Goal: Task Accomplishment & Management: Use online tool/utility

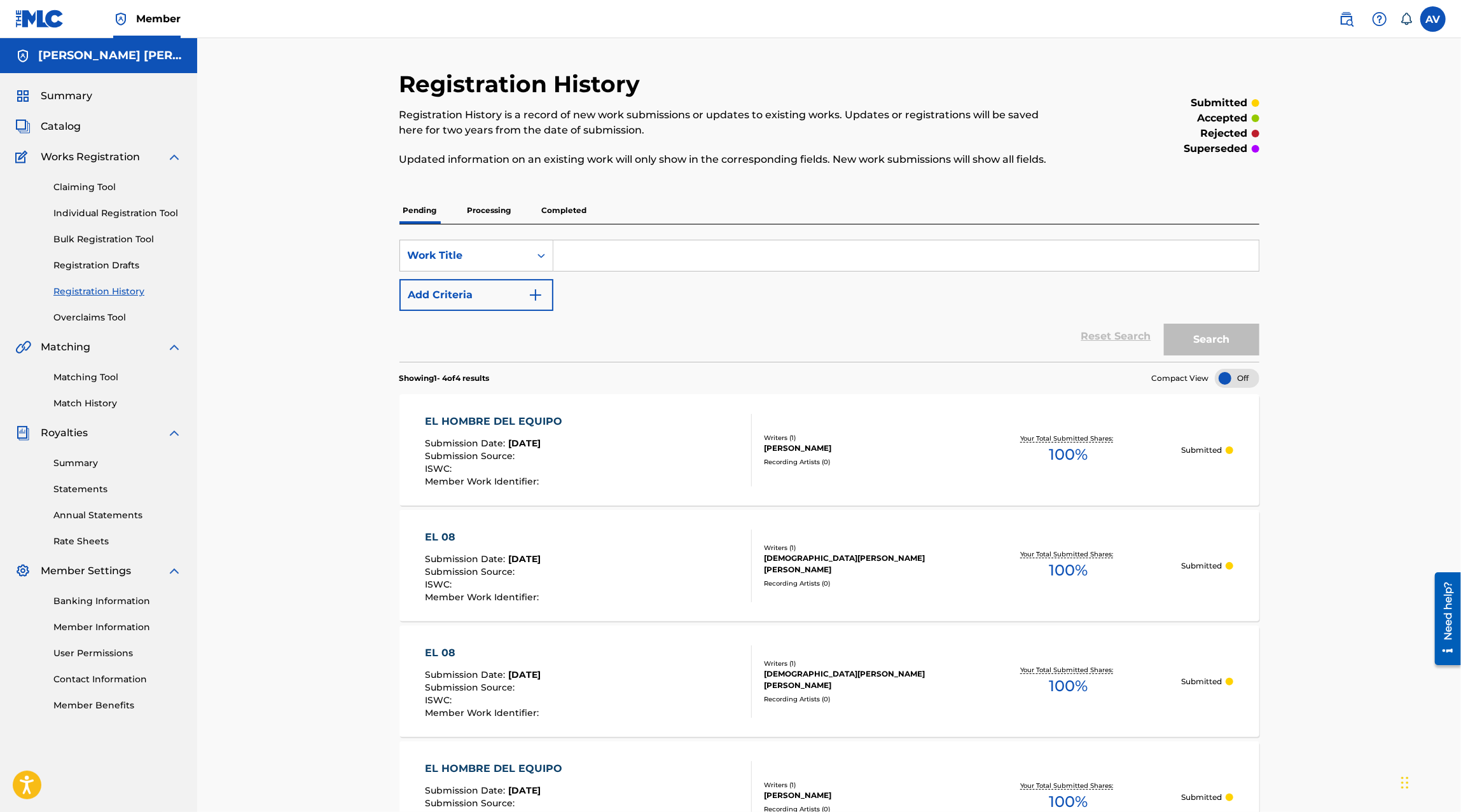
click at [102, 184] on link "Claiming Tool" at bounding box center [117, 187] width 128 height 13
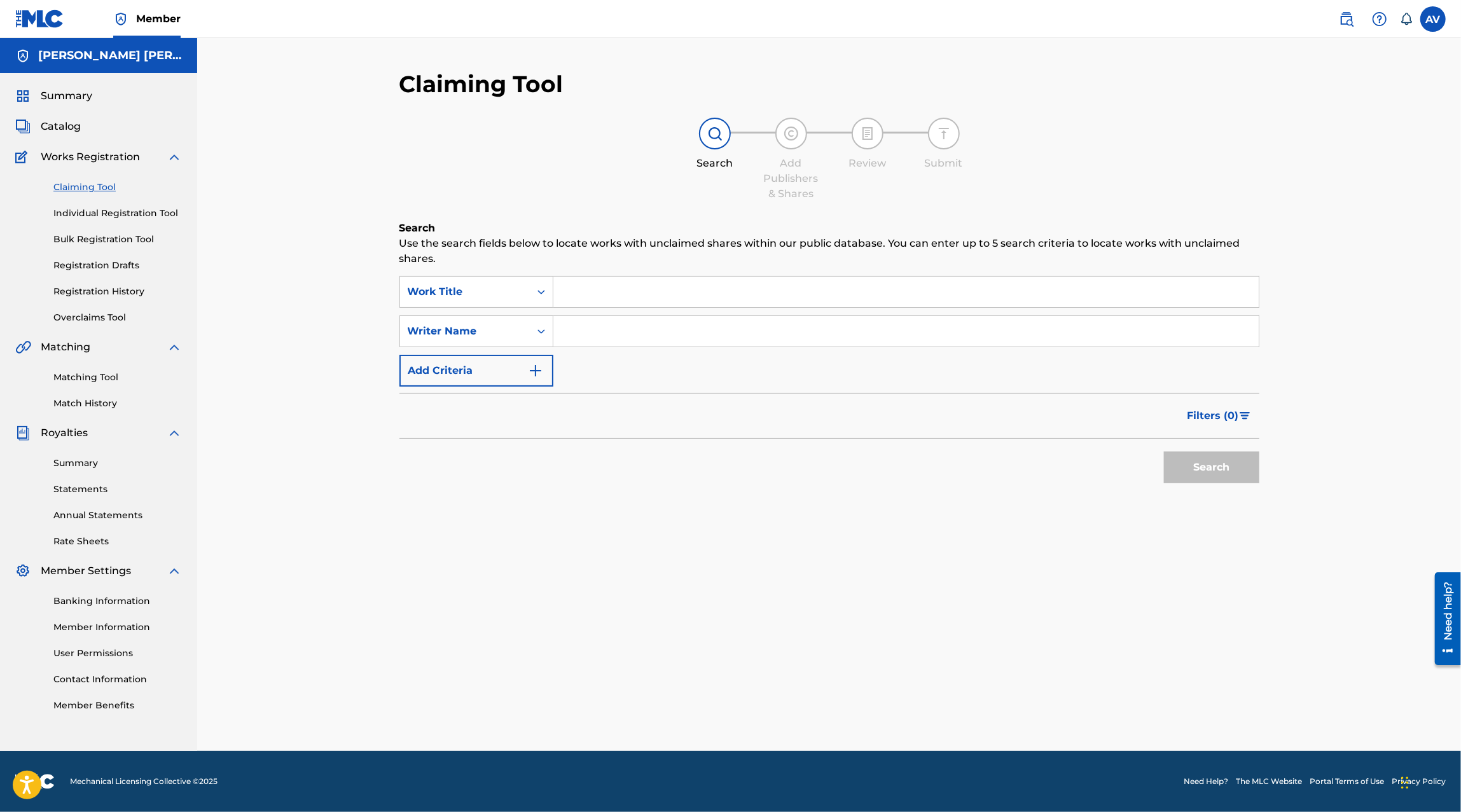
click at [601, 303] on input "Search Form" at bounding box center [906, 292] width 705 height 31
type input "me obligaste a olvidarte"
click at [1164, 452] on button "Search" at bounding box center [1211, 468] width 95 height 32
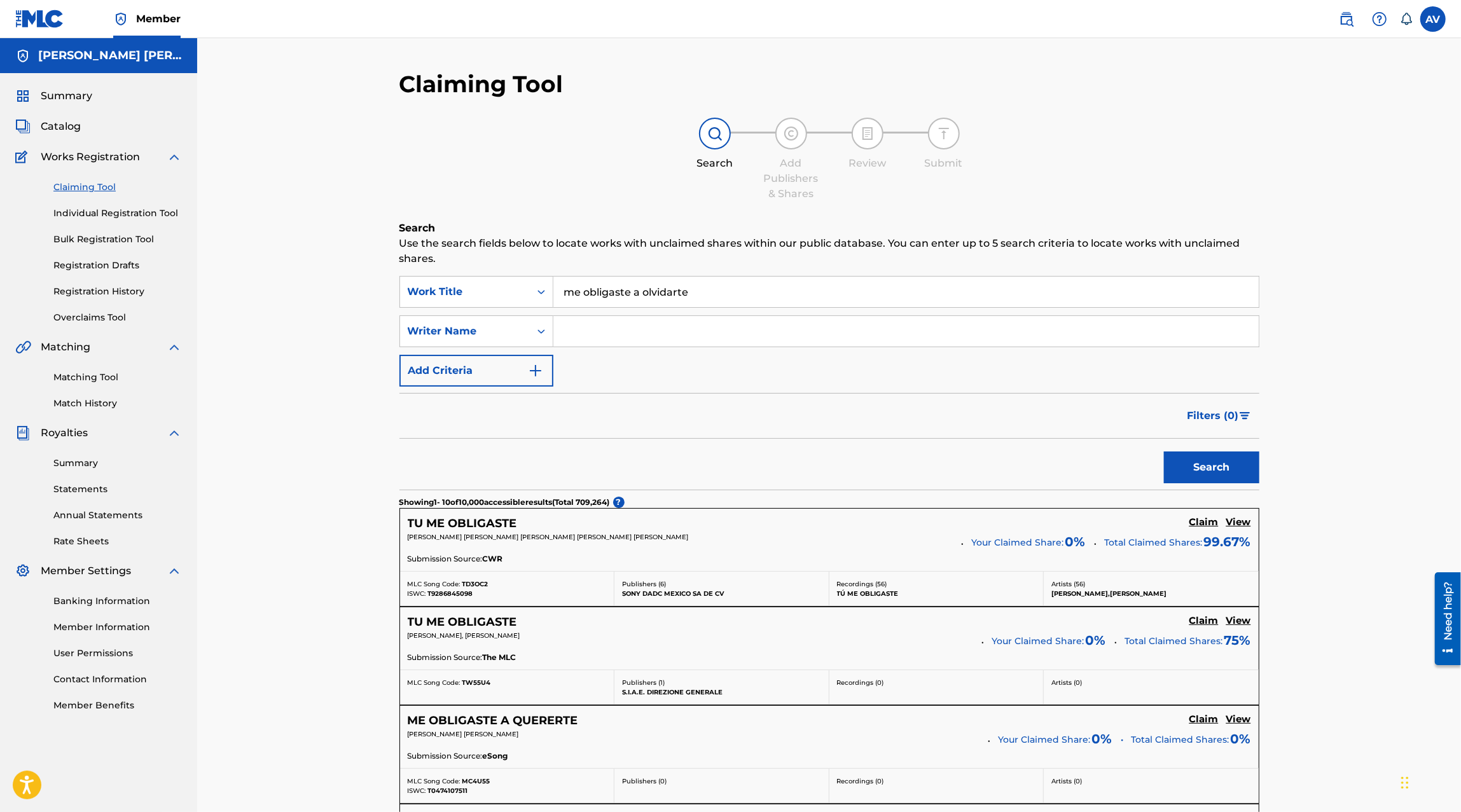
click at [636, 339] on input "Search Form" at bounding box center [906, 331] width 705 height 31
click at [1164, 452] on button "Search" at bounding box center [1211, 468] width 95 height 32
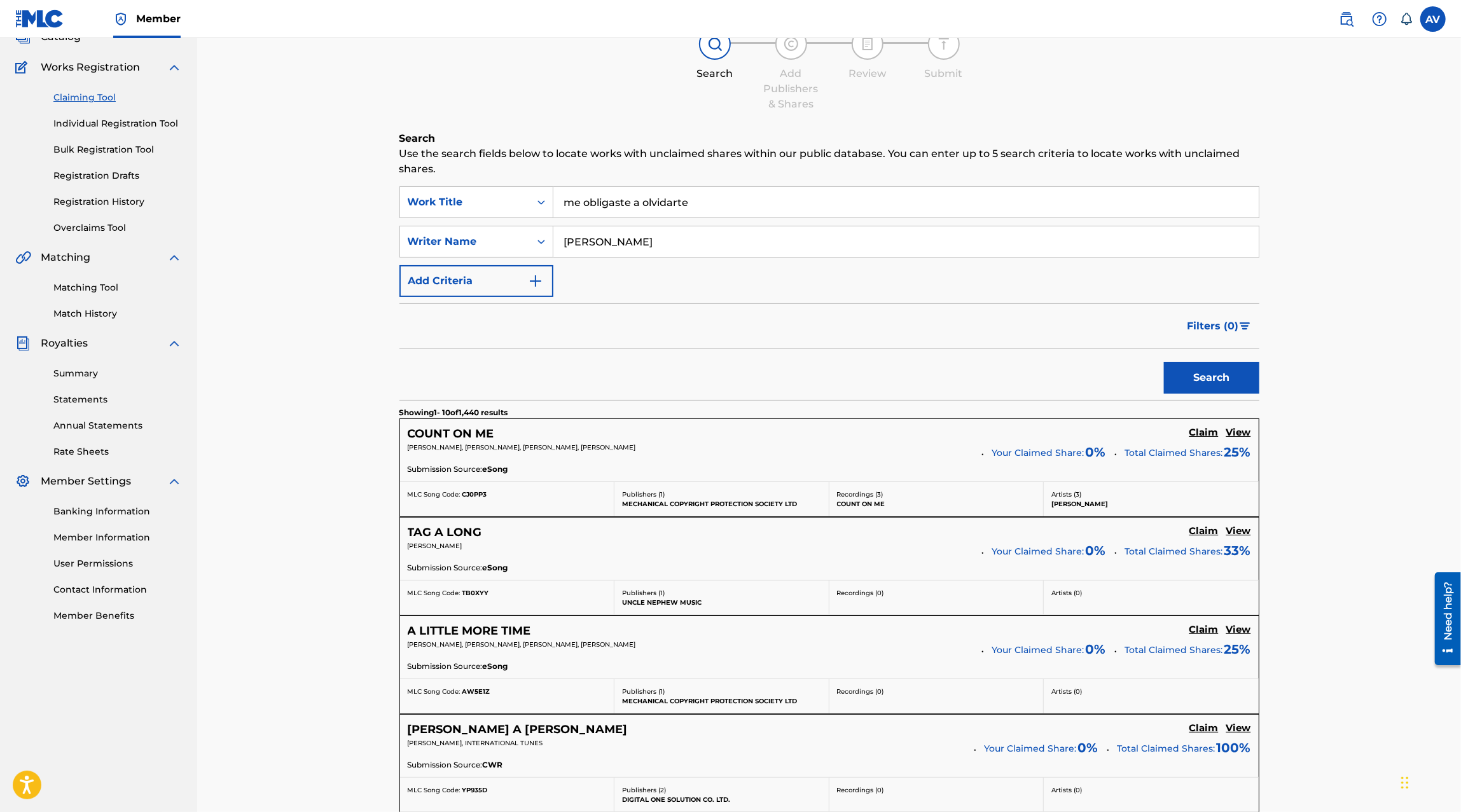
scroll to position [89, 0]
click at [672, 241] on input "[PERSON_NAME]" at bounding box center [906, 243] width 705 height 31
type input "[PERSON_NAME]"
click at [1164, 363] on button "Search" at bounding box center [1211, 379] width 95 height 32
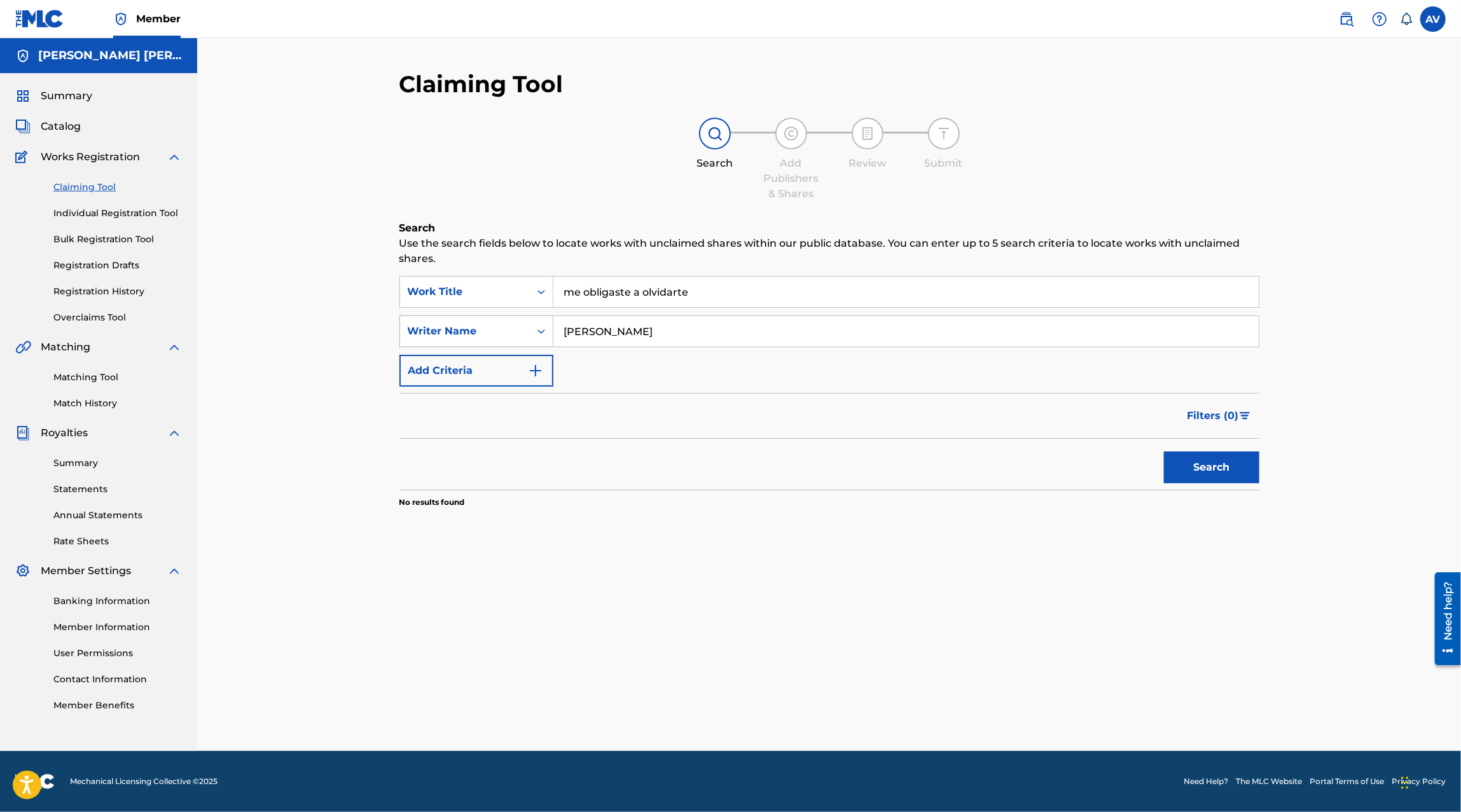
click at [504, 321] on div "Writer Name" at bounding box center [465, 331] width 130 height 24
click at [347, 350] on div "Claiming Tool Search Add Publishers & Shares Review Submit Search Use the searc…" at bounding box center [829, 394] width 1264 height 713
click at [97, 377] on link "Matching Tool" at bounding box center [117, 377] width 128 height 13
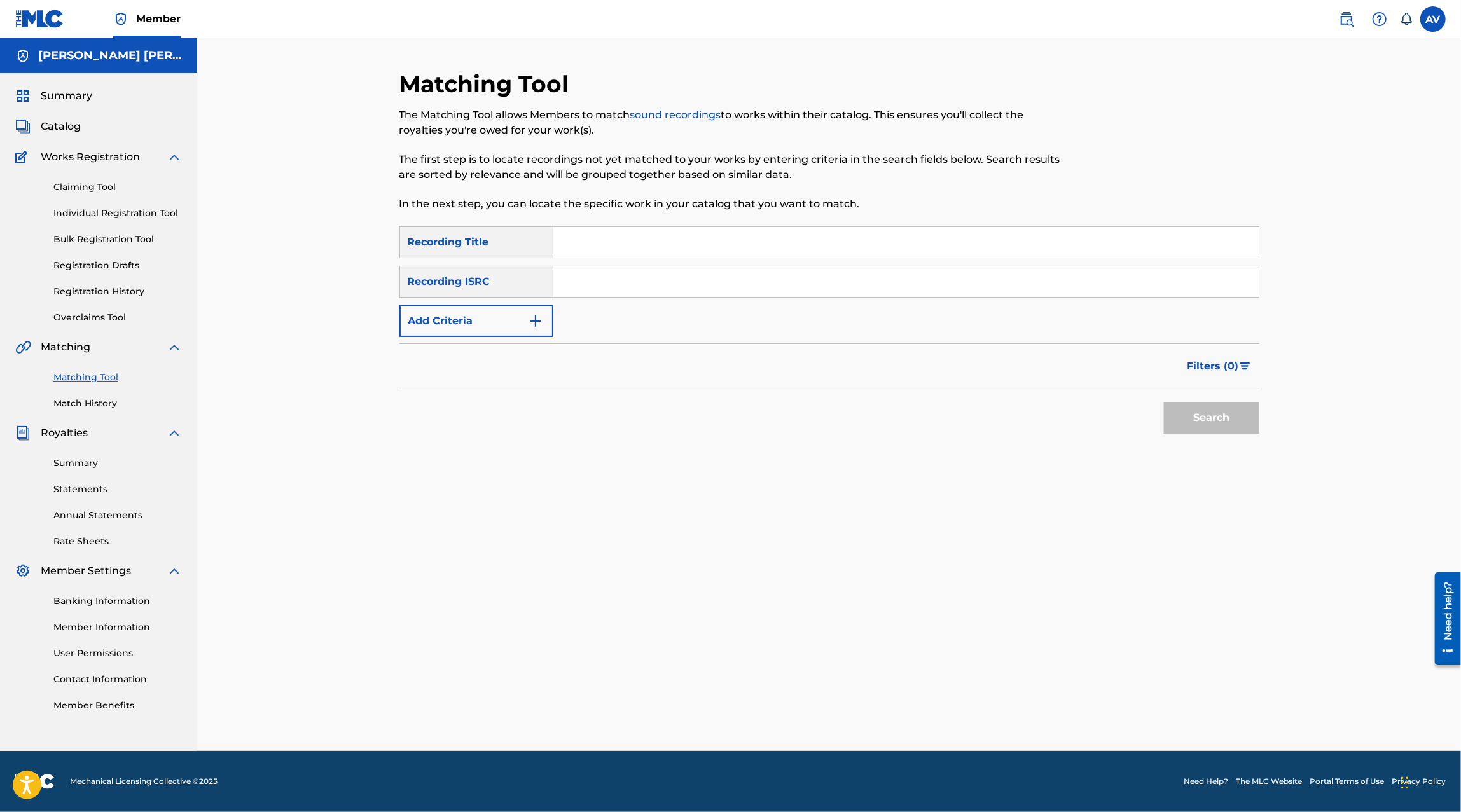
click at [632, 237] on input "Search Form" at bounding box center [906, 243] width 705 height 31
type input "me obligaste a olvidarte"
click at [1164, 402] on button "Search" at bounding box center [1211, 418] width 95 height 32
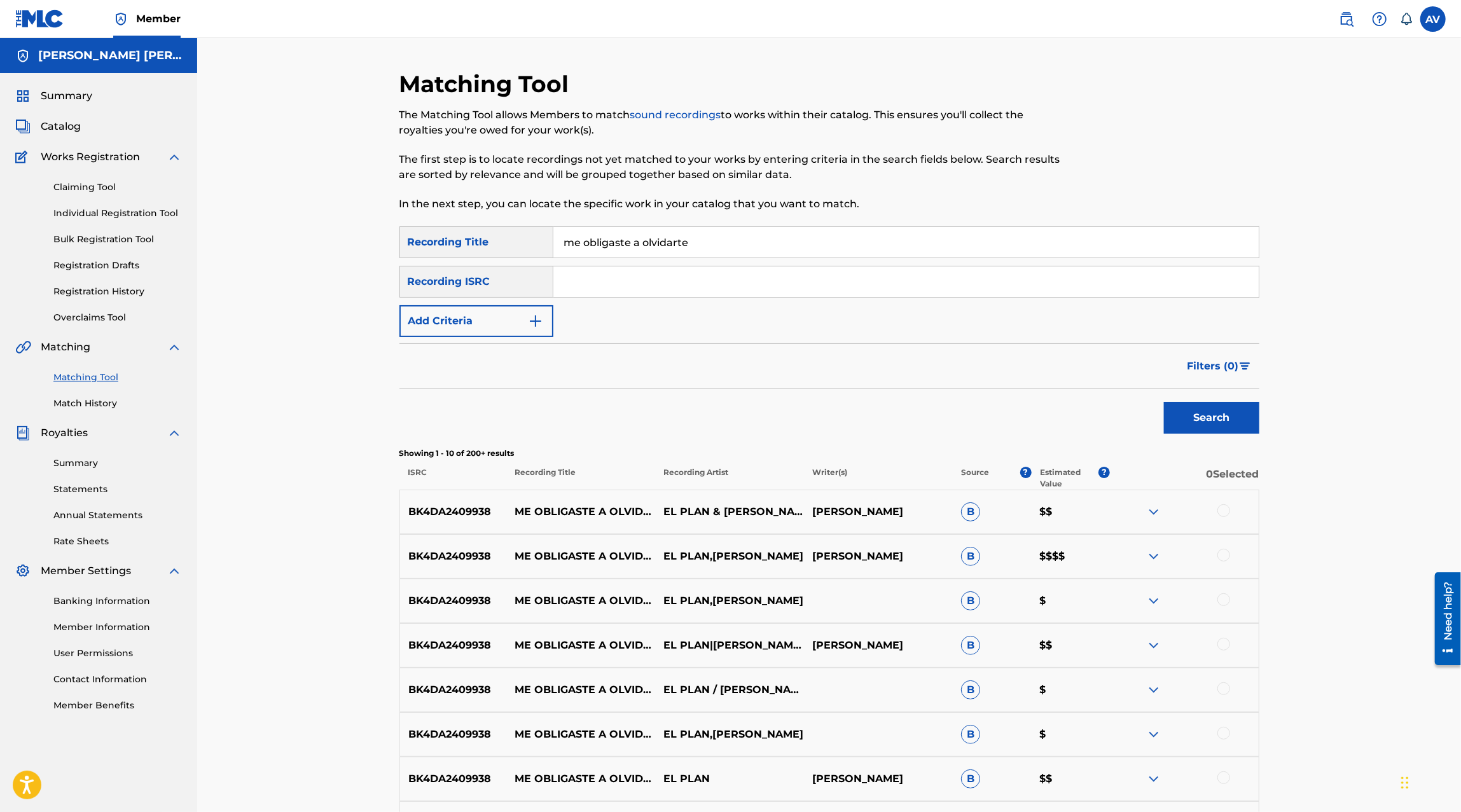
click at [1167, 556] on div at bounding box center [1184, 556] width 149 height 15
click at [1151, 555] on img at bounding box center [1153, 556] width 15 height 15
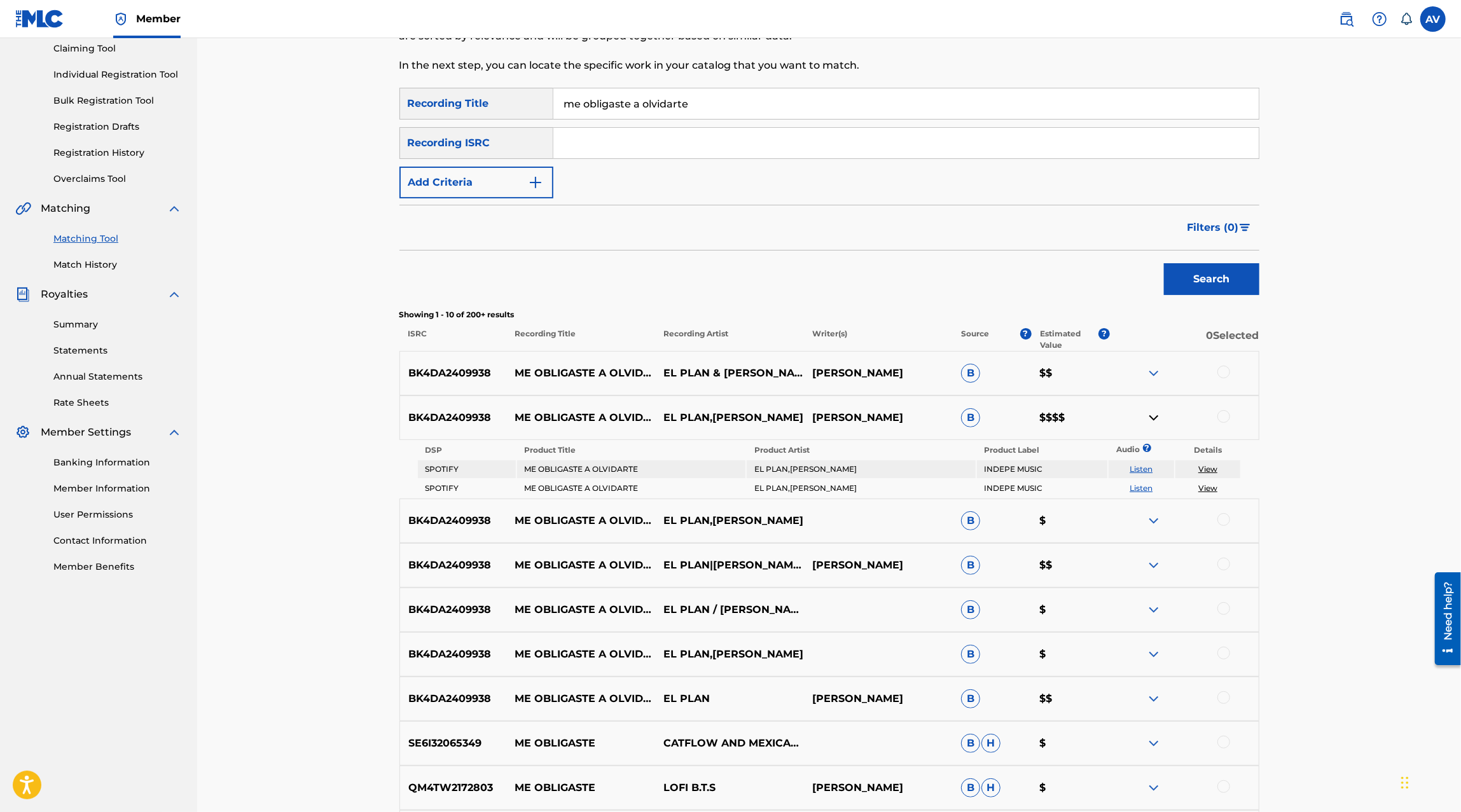
scroll to position [145, 0]
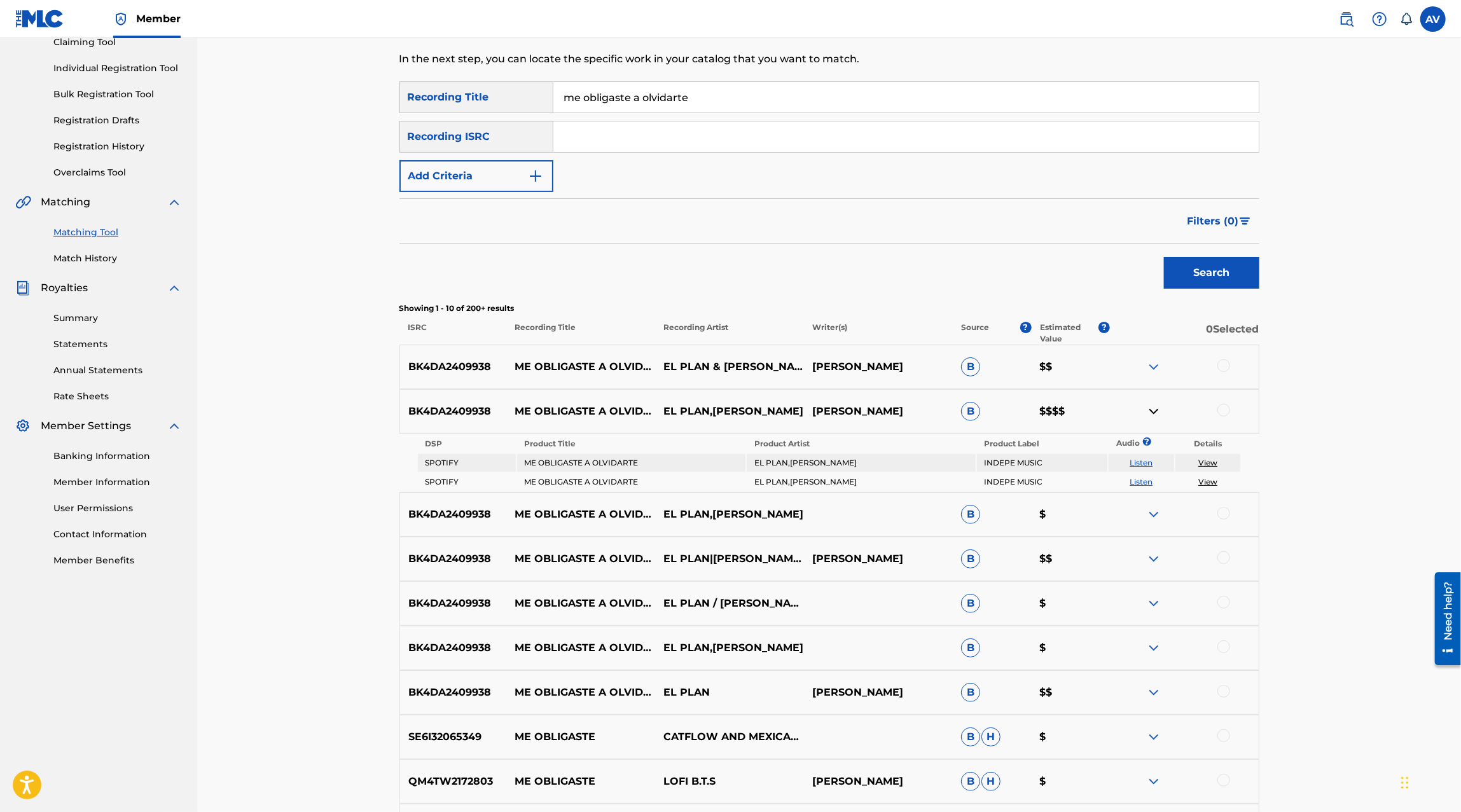
click at [1207, 460] on link "View" at bounding box center [1208, 462] width 19 height 9
click at [1156, 690] on img at bounding box center [1153, 692] width 15 height 15
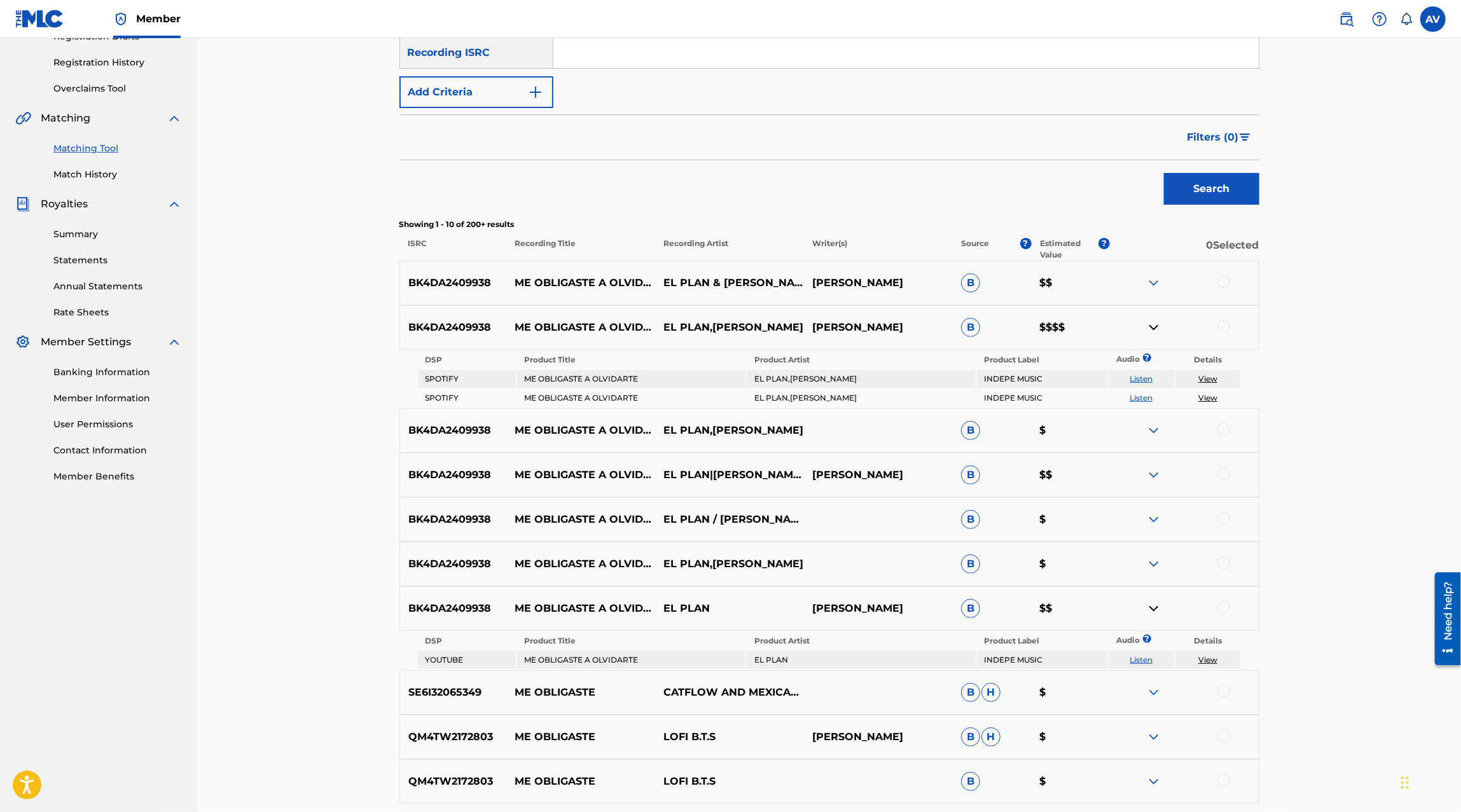
scroll to position [232, 0]
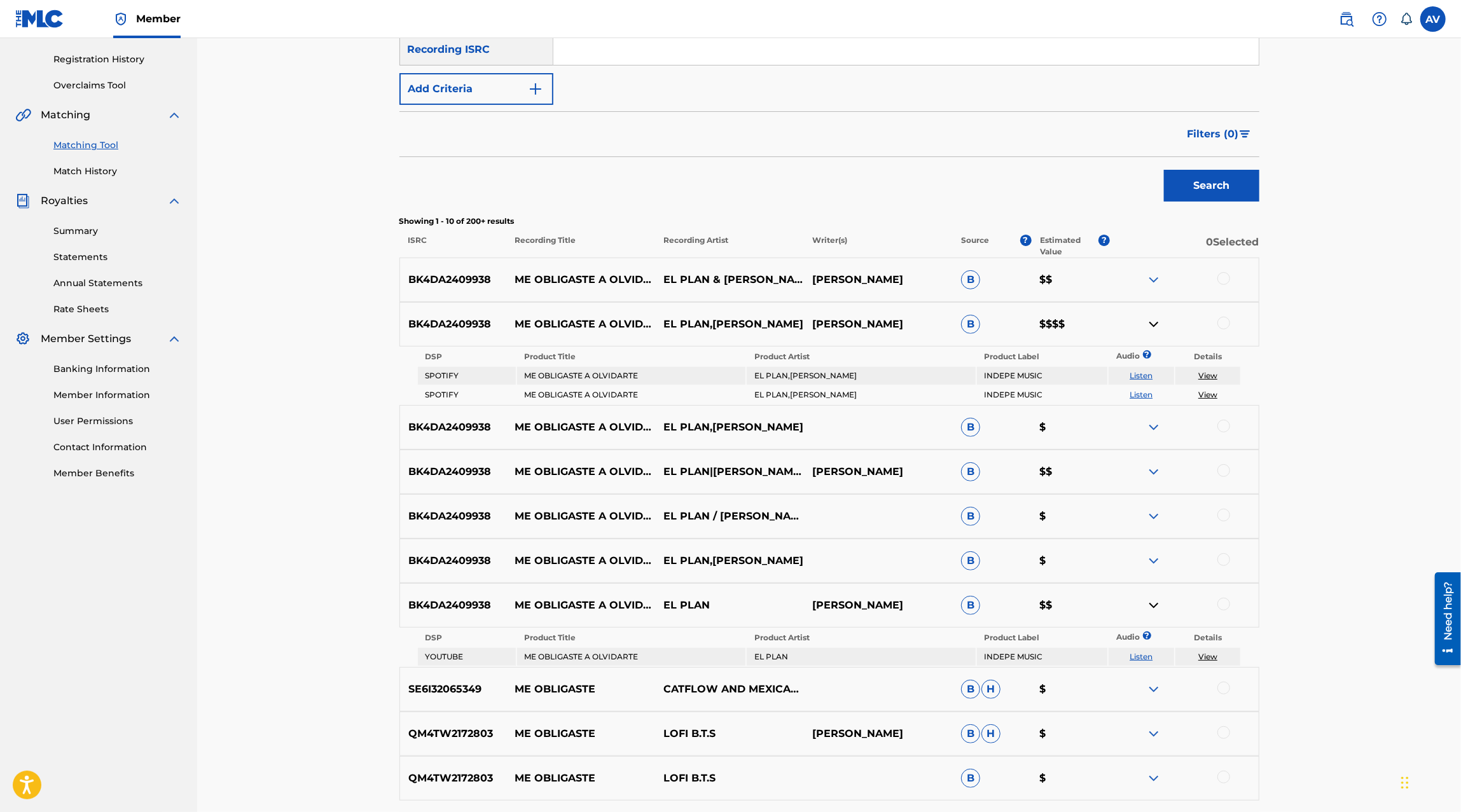
click at [1148, 569] on div "BK4DA2409938 ME OBLIGASTE A OLVIDARTE EL PLAN,[PERSON_NAME] B $" at bounding box center [829, 561] width 859 height 44
click at [1151, 560] on img at bounding box center [1153, 561] width 15 height 15
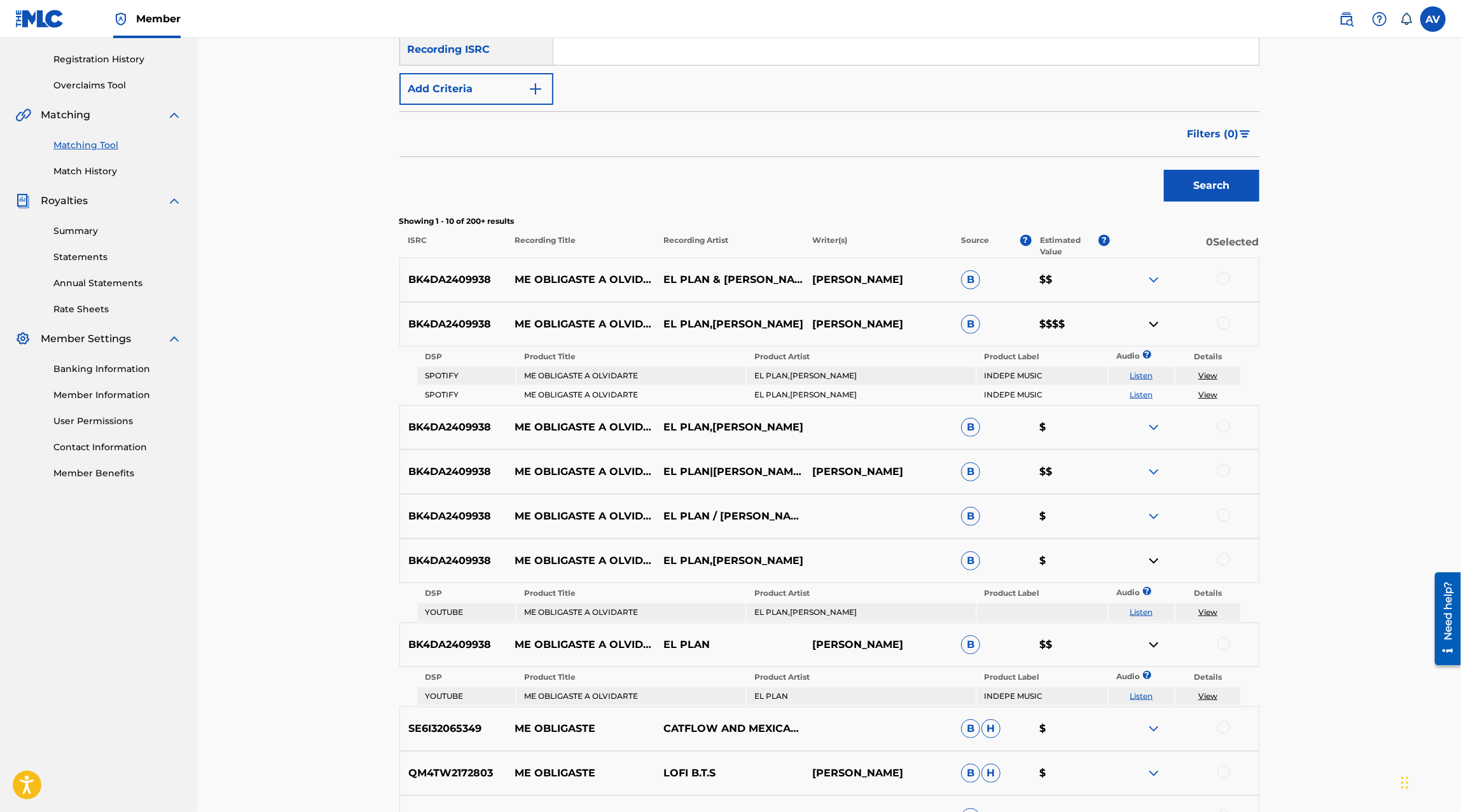
click at [1155, 509] on img at bounding box center [1153, 516] width 15 height 15
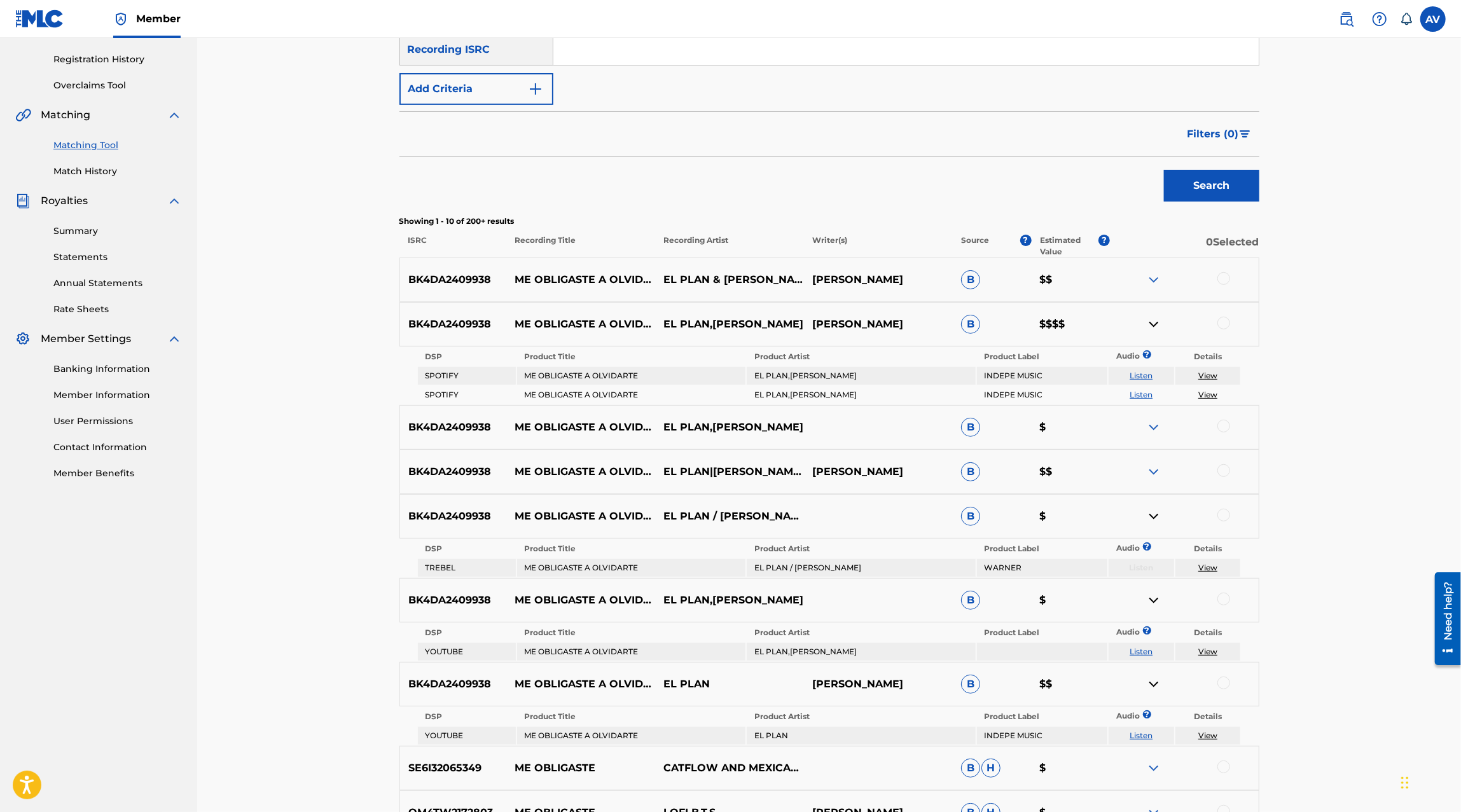
click at [1154, 471] on img at bounding box center [1153, 471] width 15 height 15
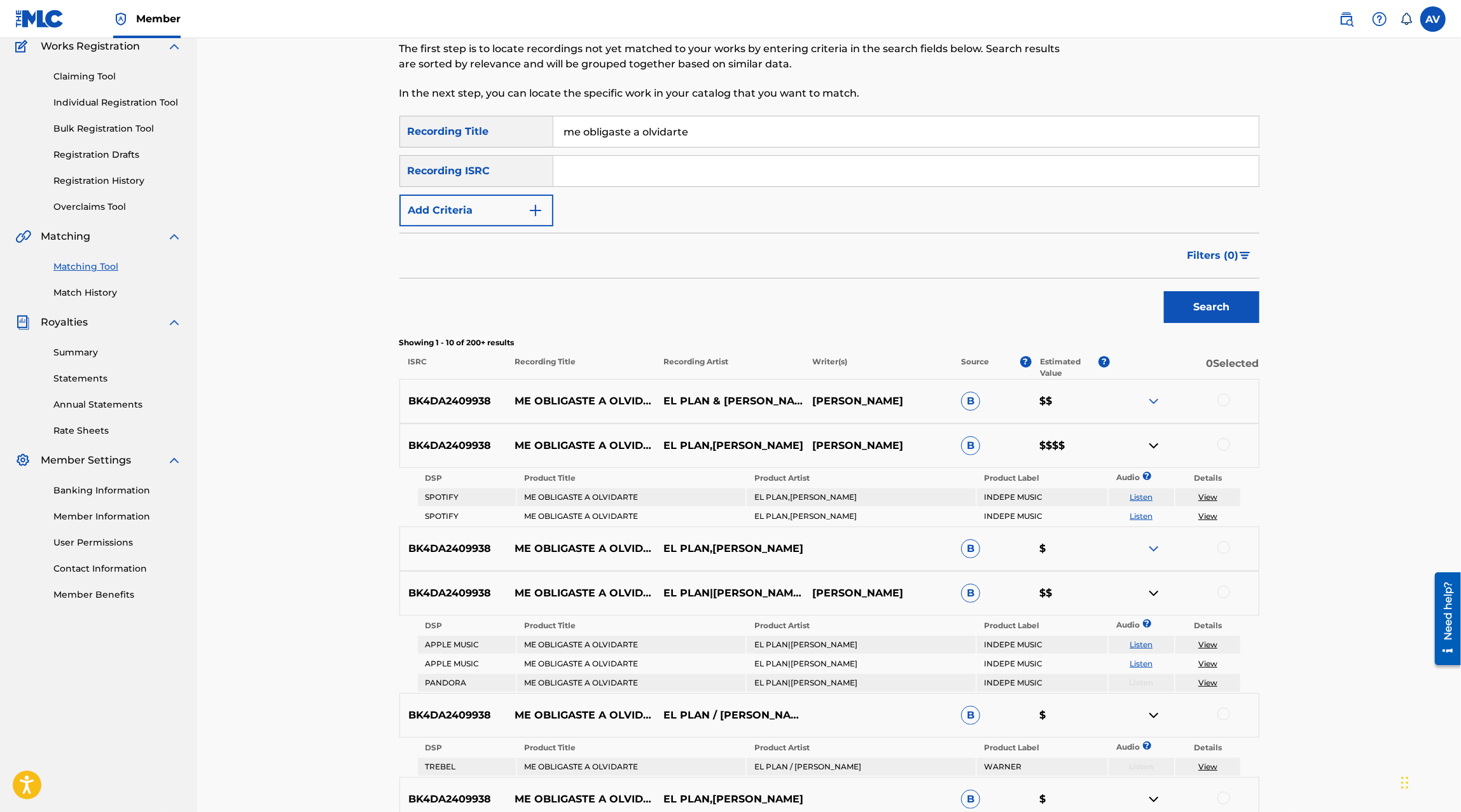
scroll to position [90, 0]
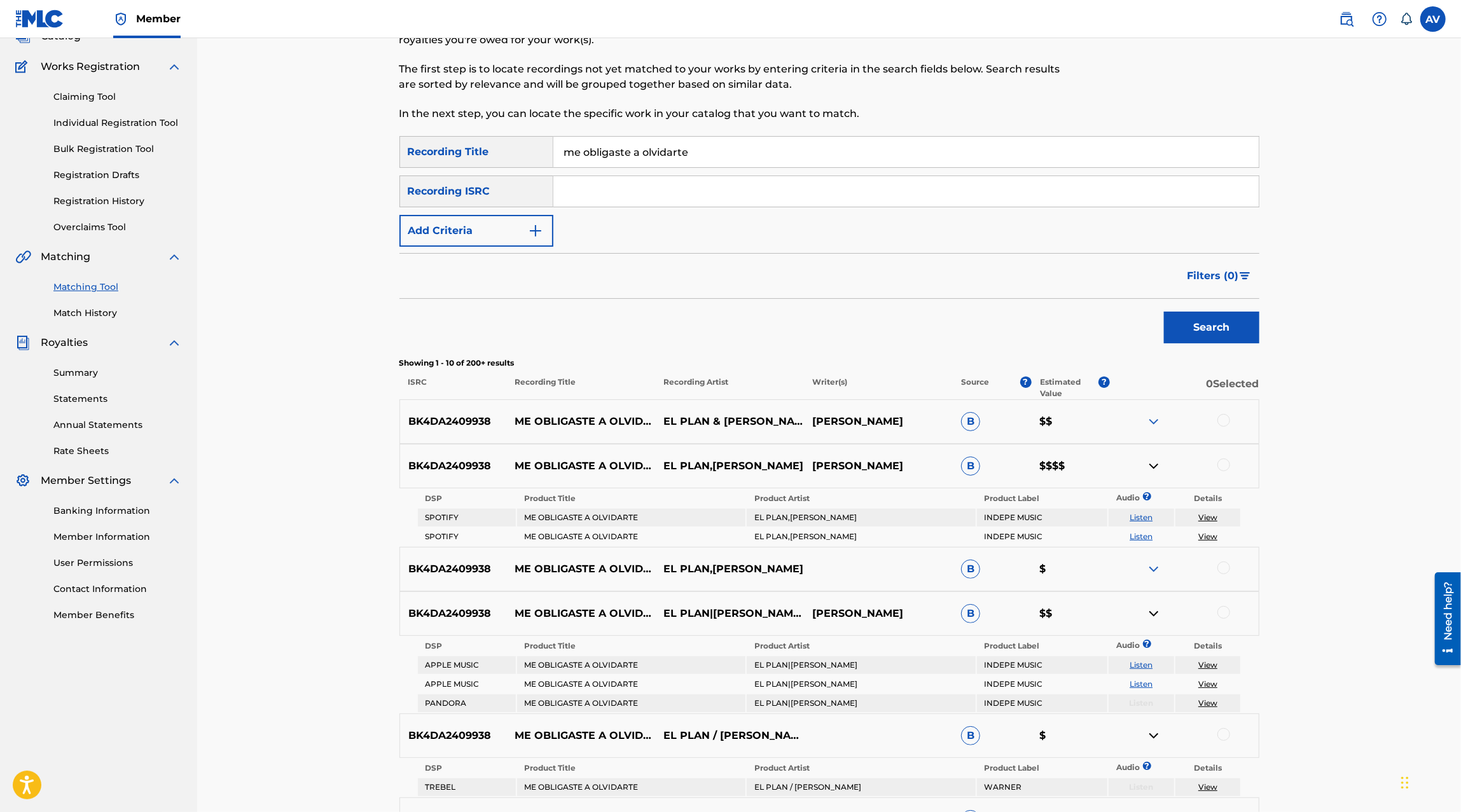
click at [604, 138] on input "me obligaste a olvidarte" at bounding box center [906, 152] width 705 height 31
click at [518, 205] on div "Recording ISRC" at bounding box center [476, 192] width 154 height 32
click at [506, 218] on button "Add Criteria" at bounding box center [476, 231] width 154 height 32
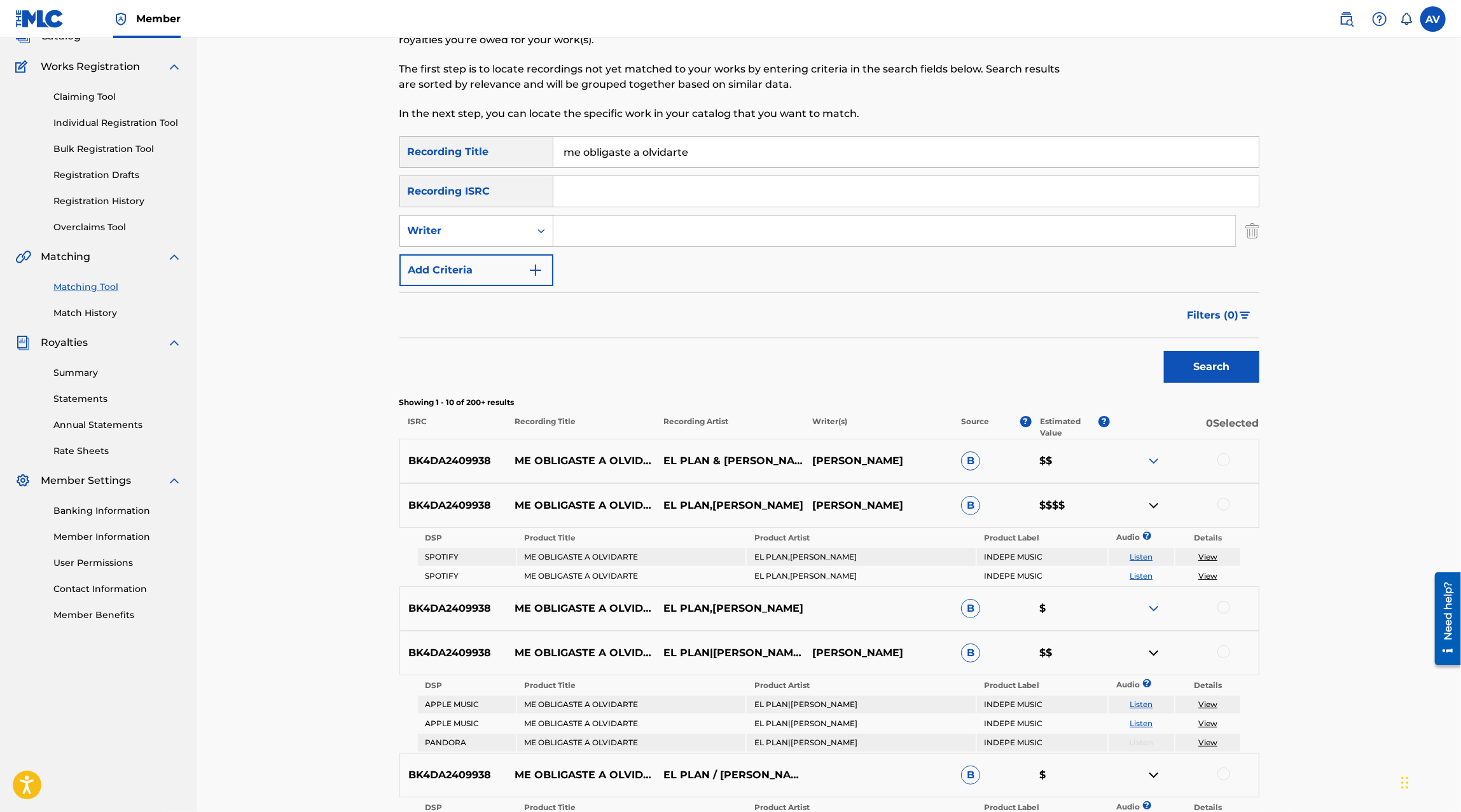
click at [512, 230] on div "Writer" at bounding box center [465, 230] width 114 height 15
click at [520, 267] on div "Recording Artist" at bounding box center [476, 263] width 153 height 32
click at [592, 237] on input "Search Form" at bounding box center [894, 231] width 682 height 31
type input "[PERSON_NAME]"
click at [591, 157] on input "me obligaste a olvidarte" at bounding box center [906, 152] width 705 height 31
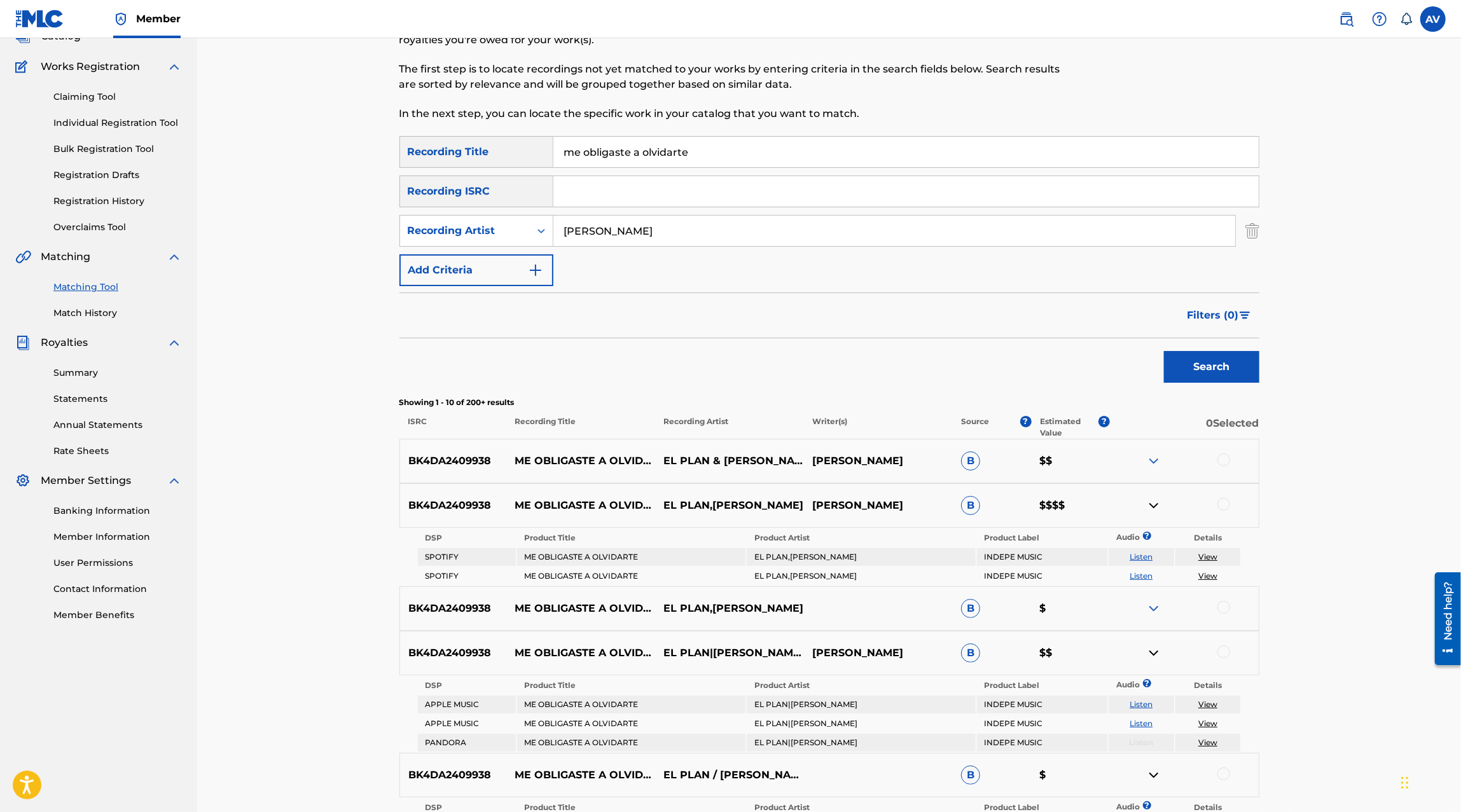
click at [591, 157] on input "me obligaste a olvidarte" at bounding box center [906, 152] width 705 height 31
click at [1164, 351] on button "Search" at bounding box center [1211, 367] width 95 height 32
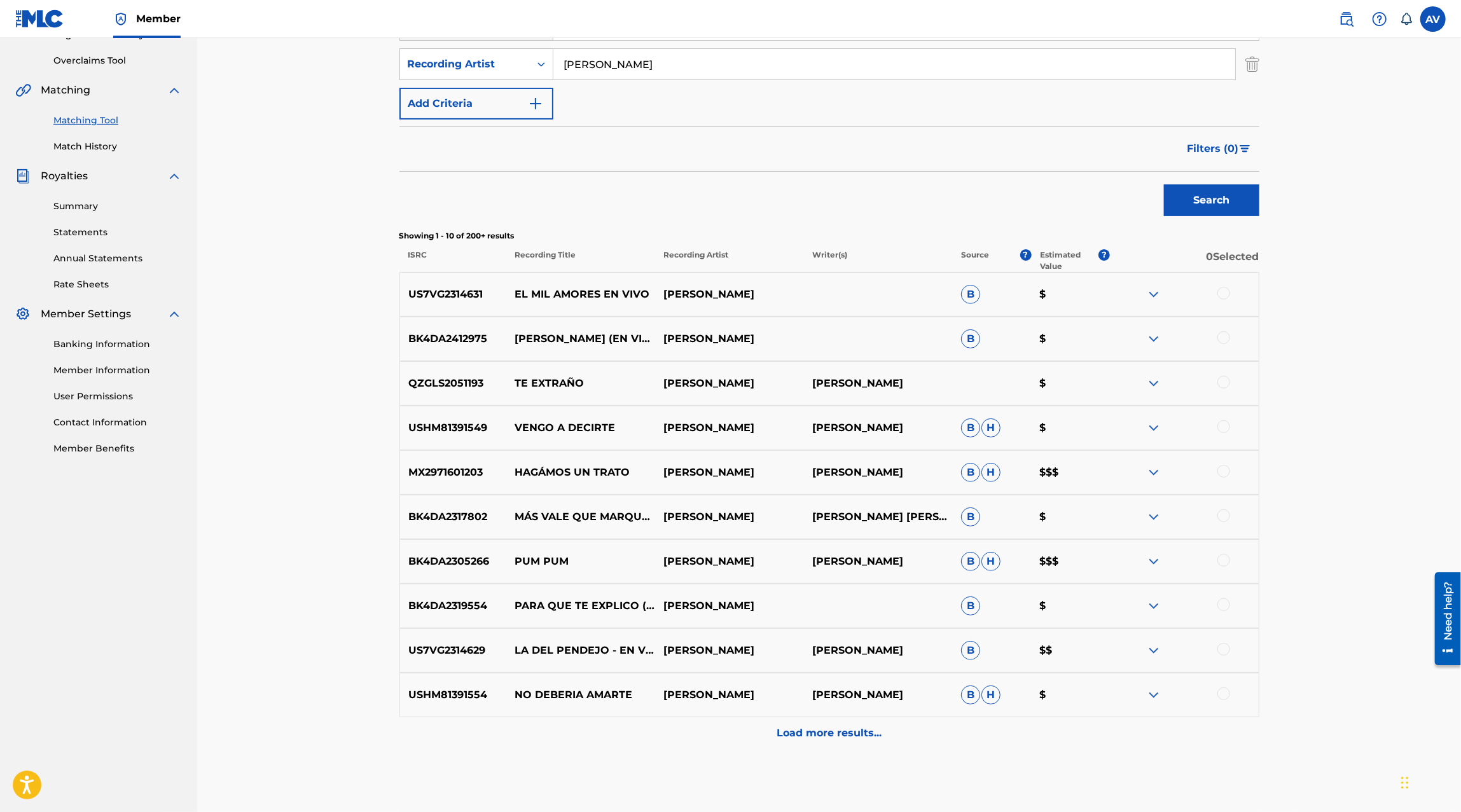
scroll to position [258, 0]
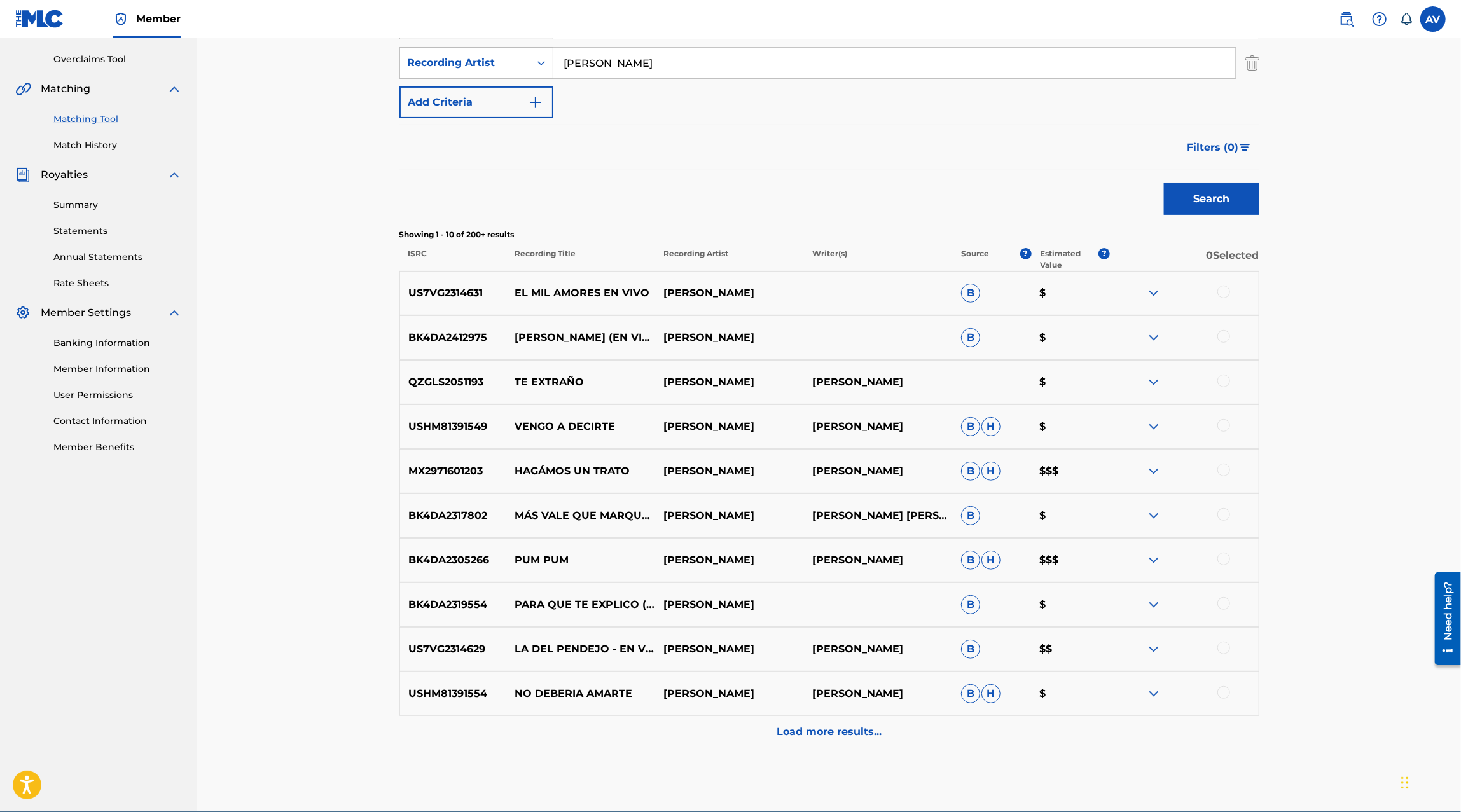
click at [1152, 469] on img at bounding box center [1153, 471] width 15 height 15
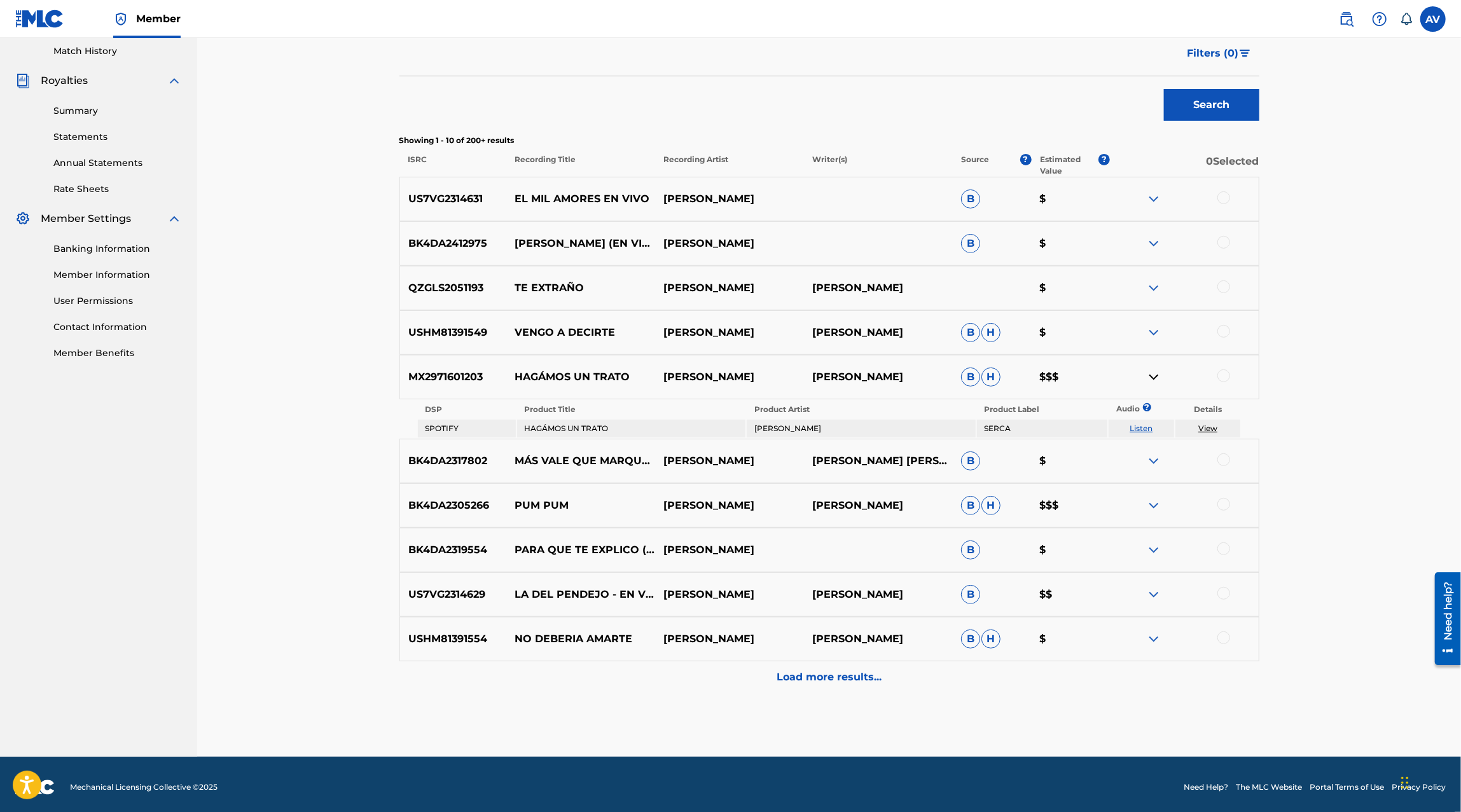
scroll to position [357, 0]
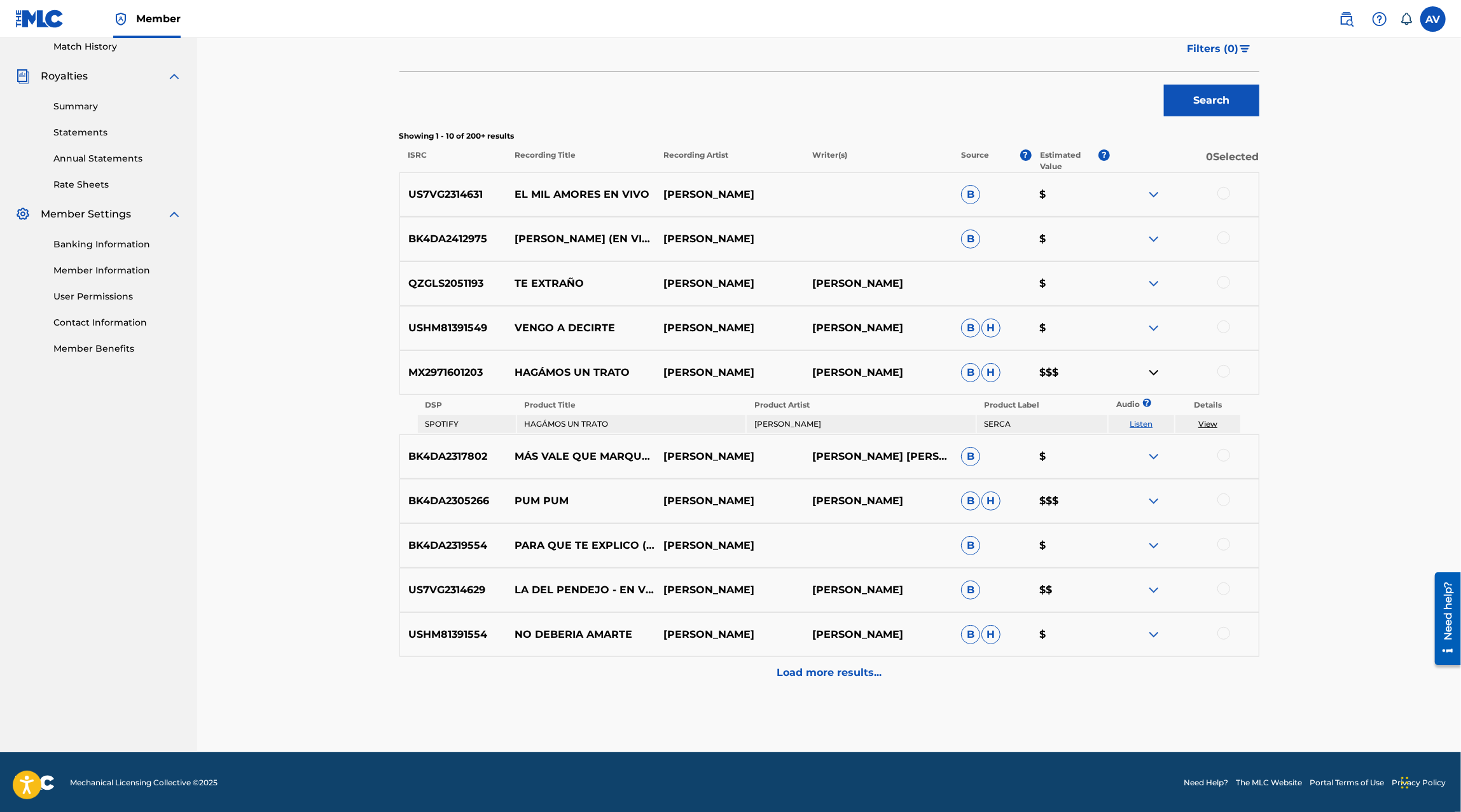
click at [1168, 449] on div at bounding box center [1184, 456] width 149 height 15
click at [1155, 452] on img at bounding box center [1153, 456] width 15 height 15
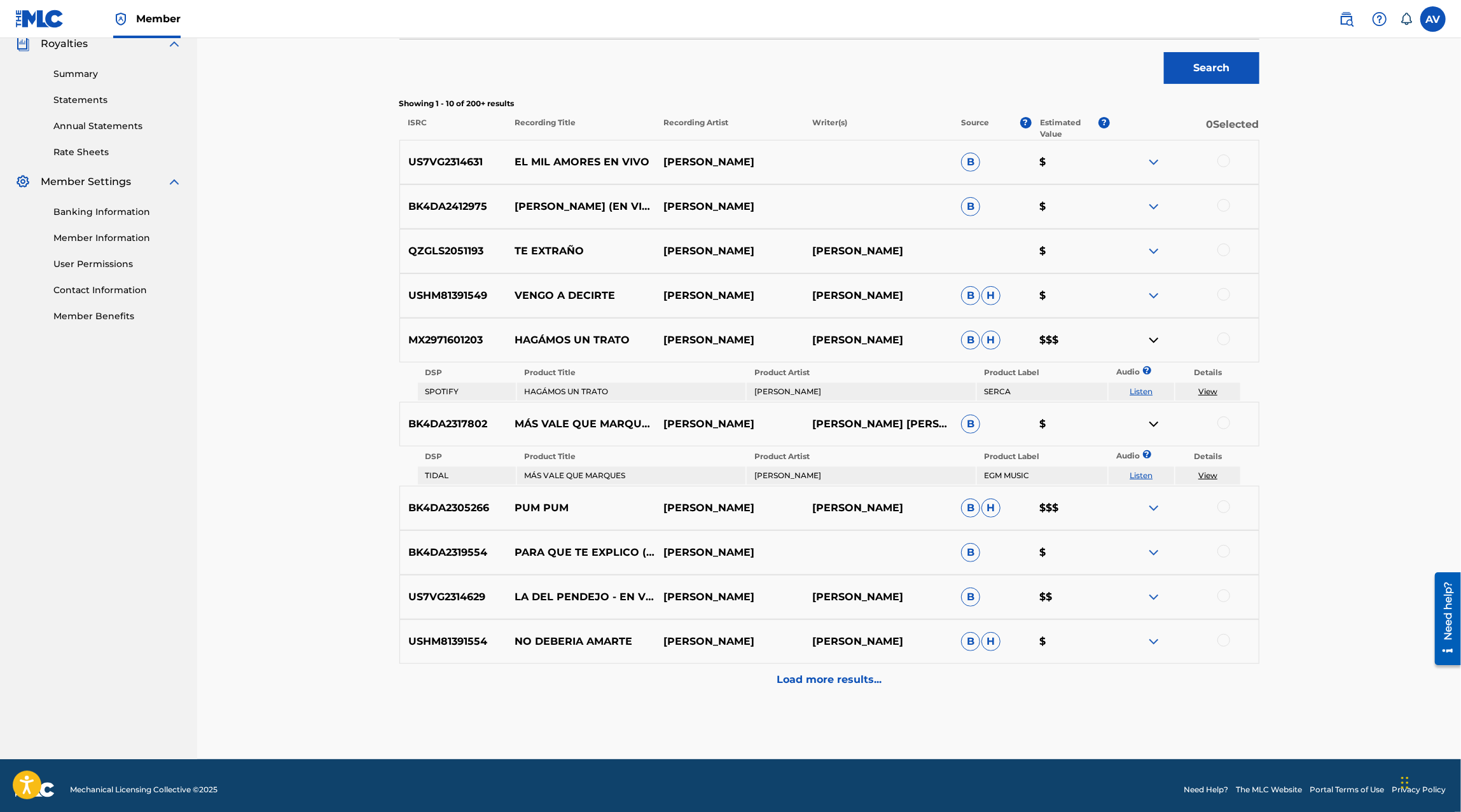
scroll to position [390, 0]
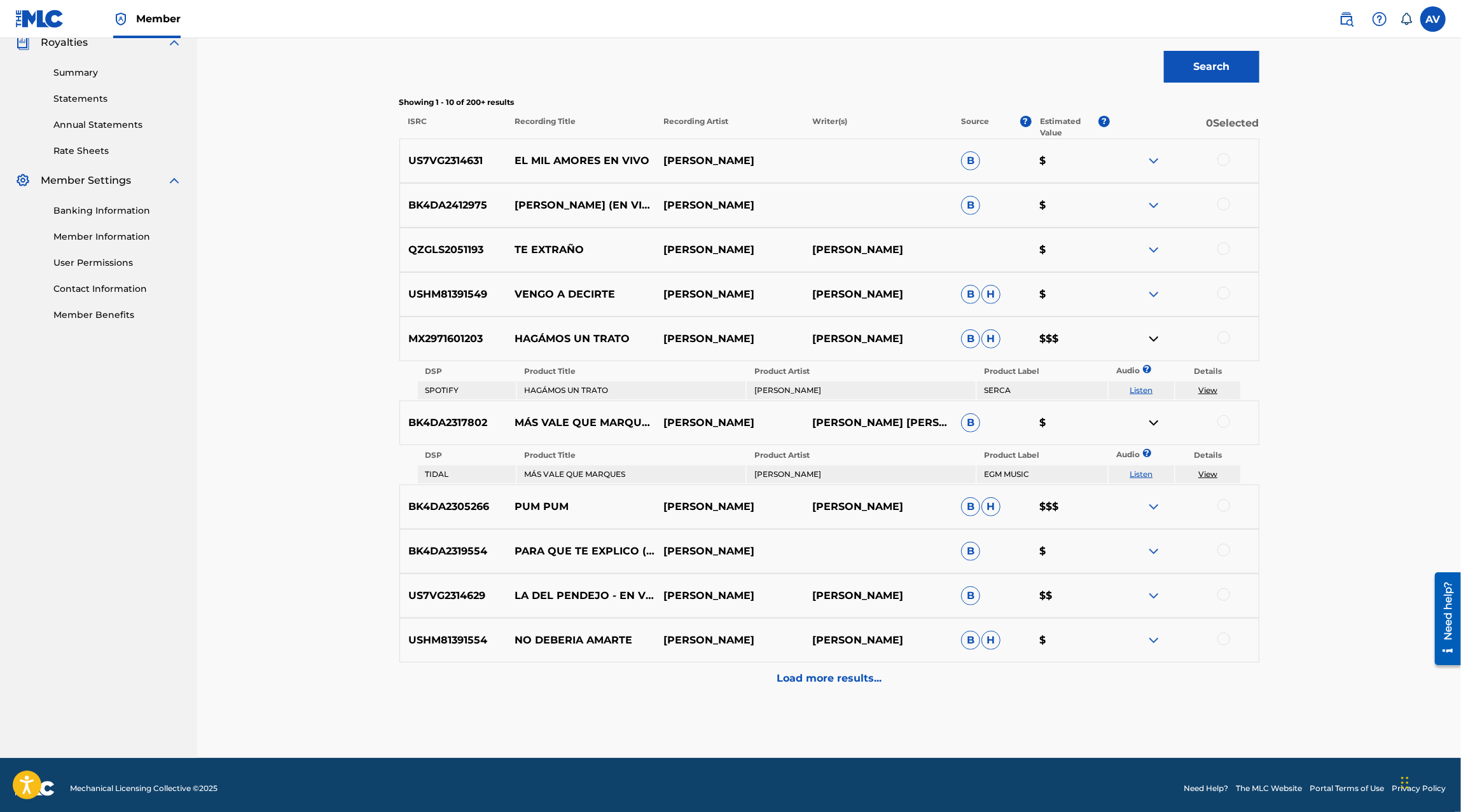
click at [1154, 509] on img at bounding box center [1153, 506] width 15 height 15
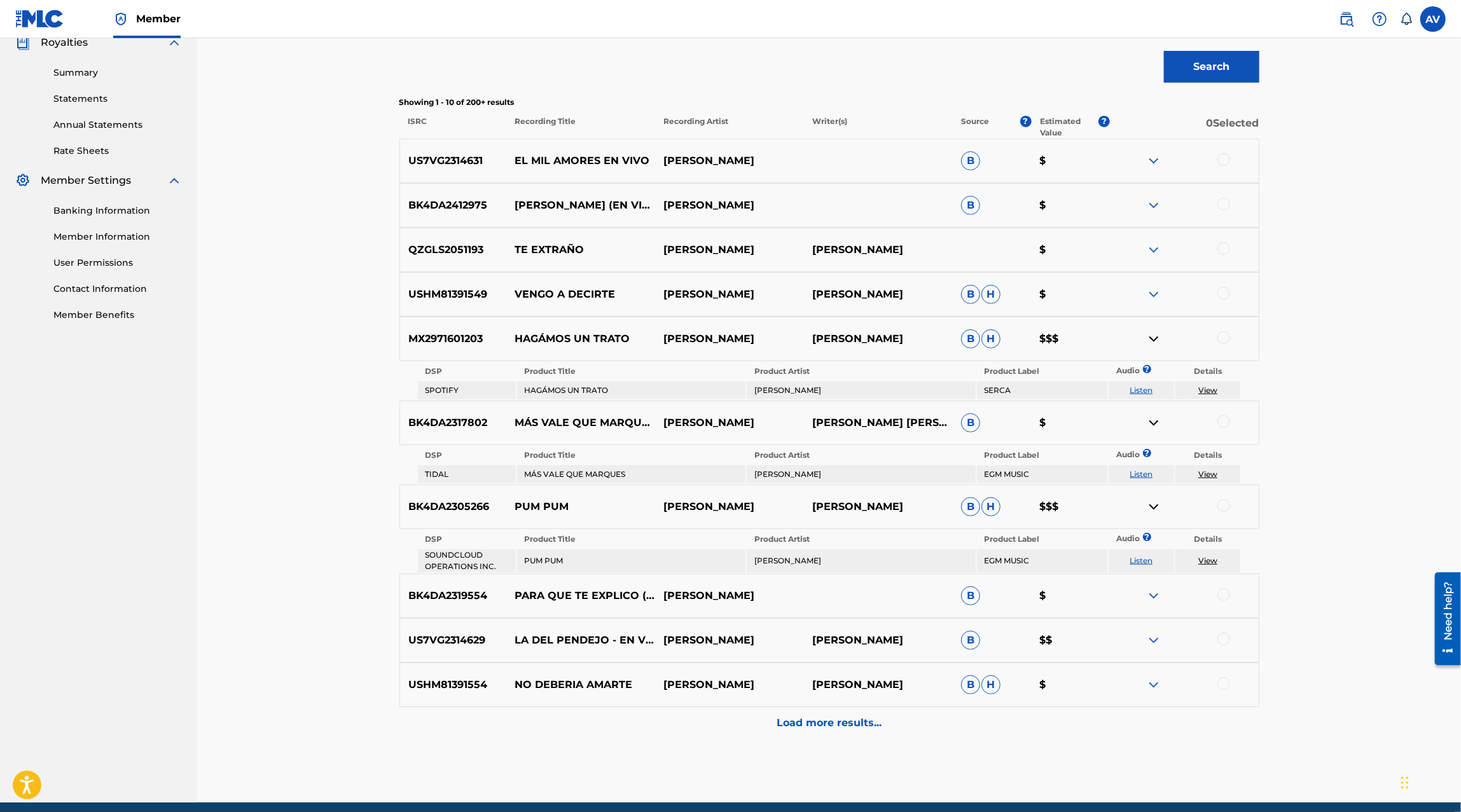
click at [819, 734] on div "Load more results..." at bounding box center [829, 723] width 859 height 32
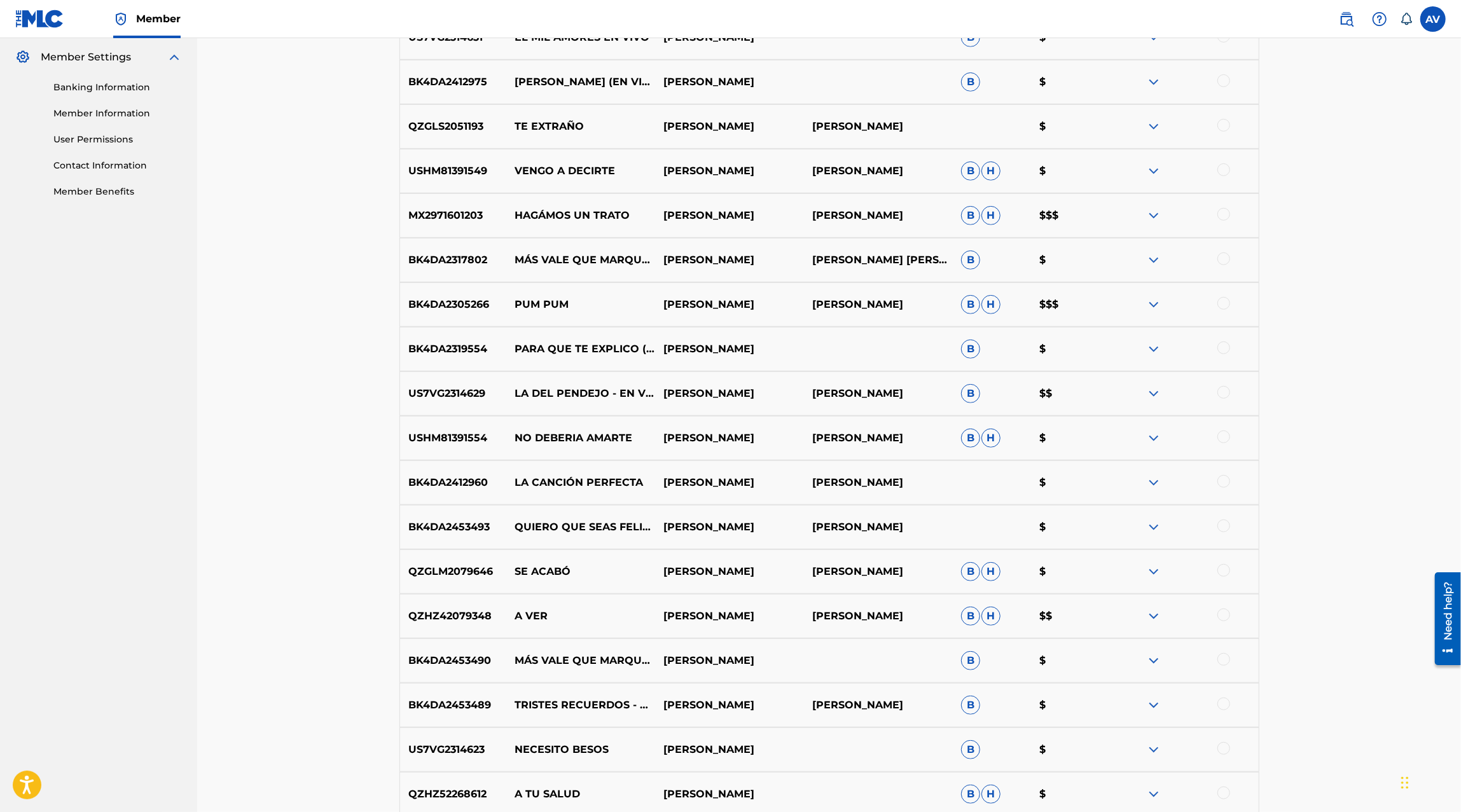
scroll to position [763, 0]
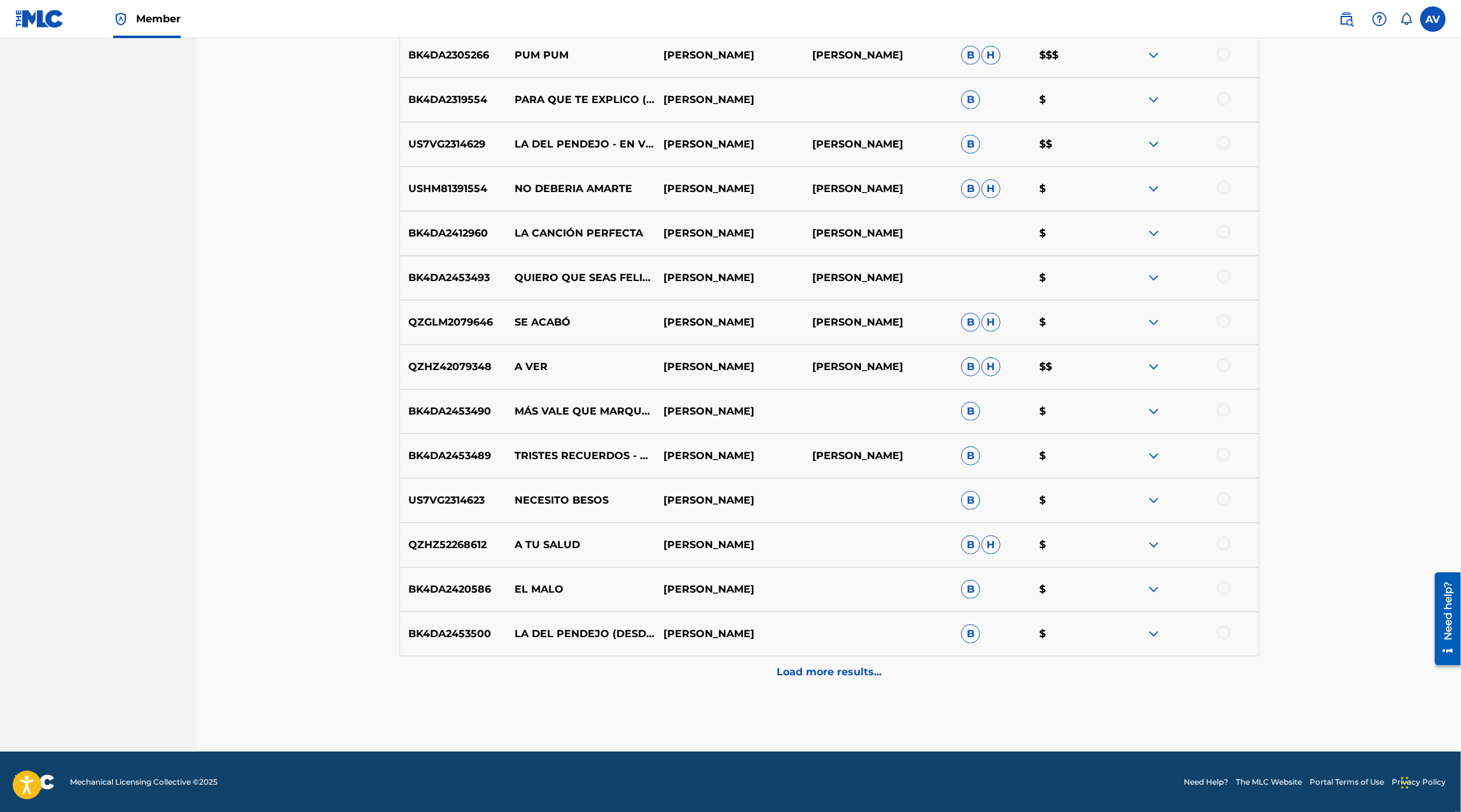
click at [1157, 582] on img at bounding box center [1153, 589] width 15 height 15
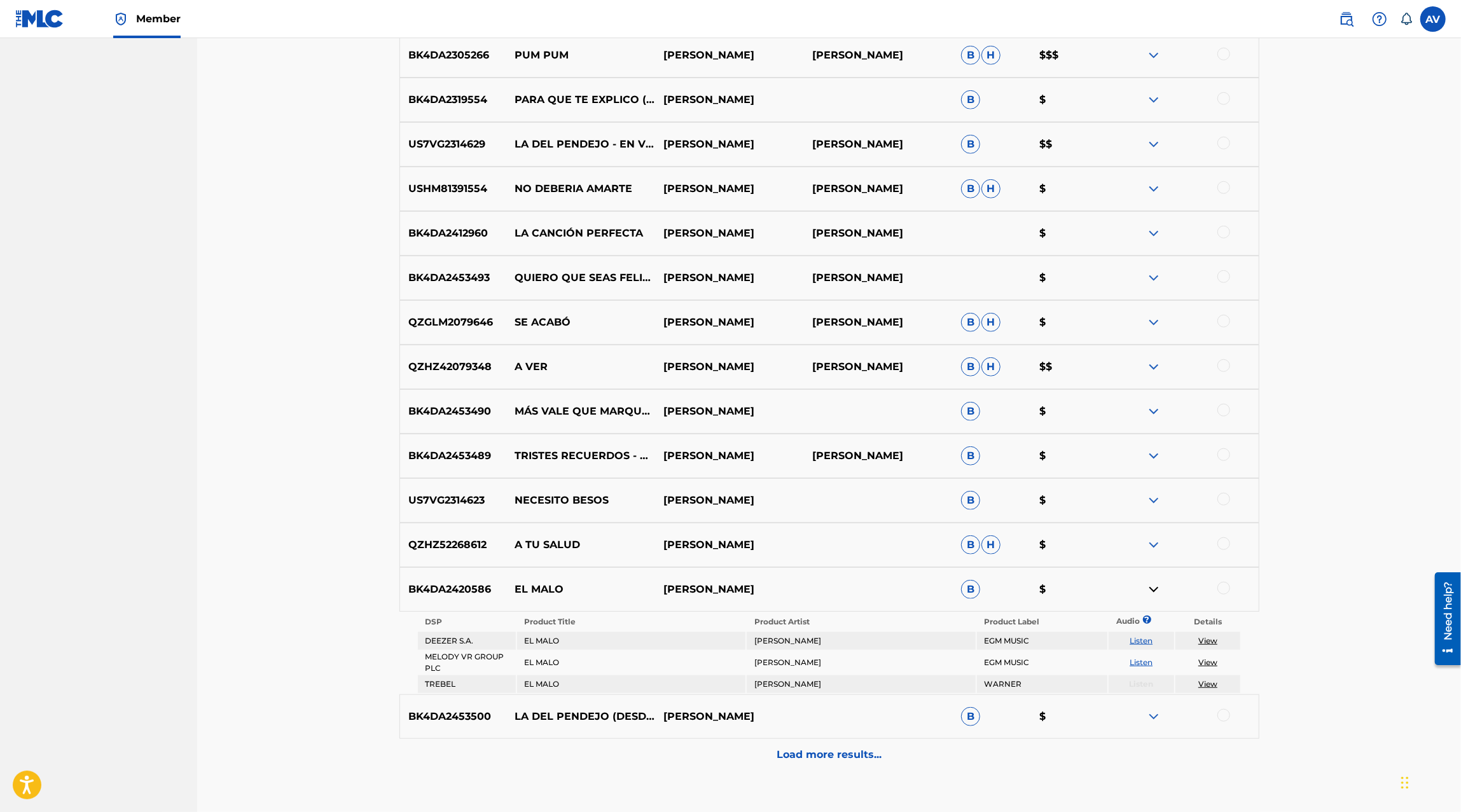
click at [1152, 541] on img at bounding box center [1153, 545] width 15 height 15
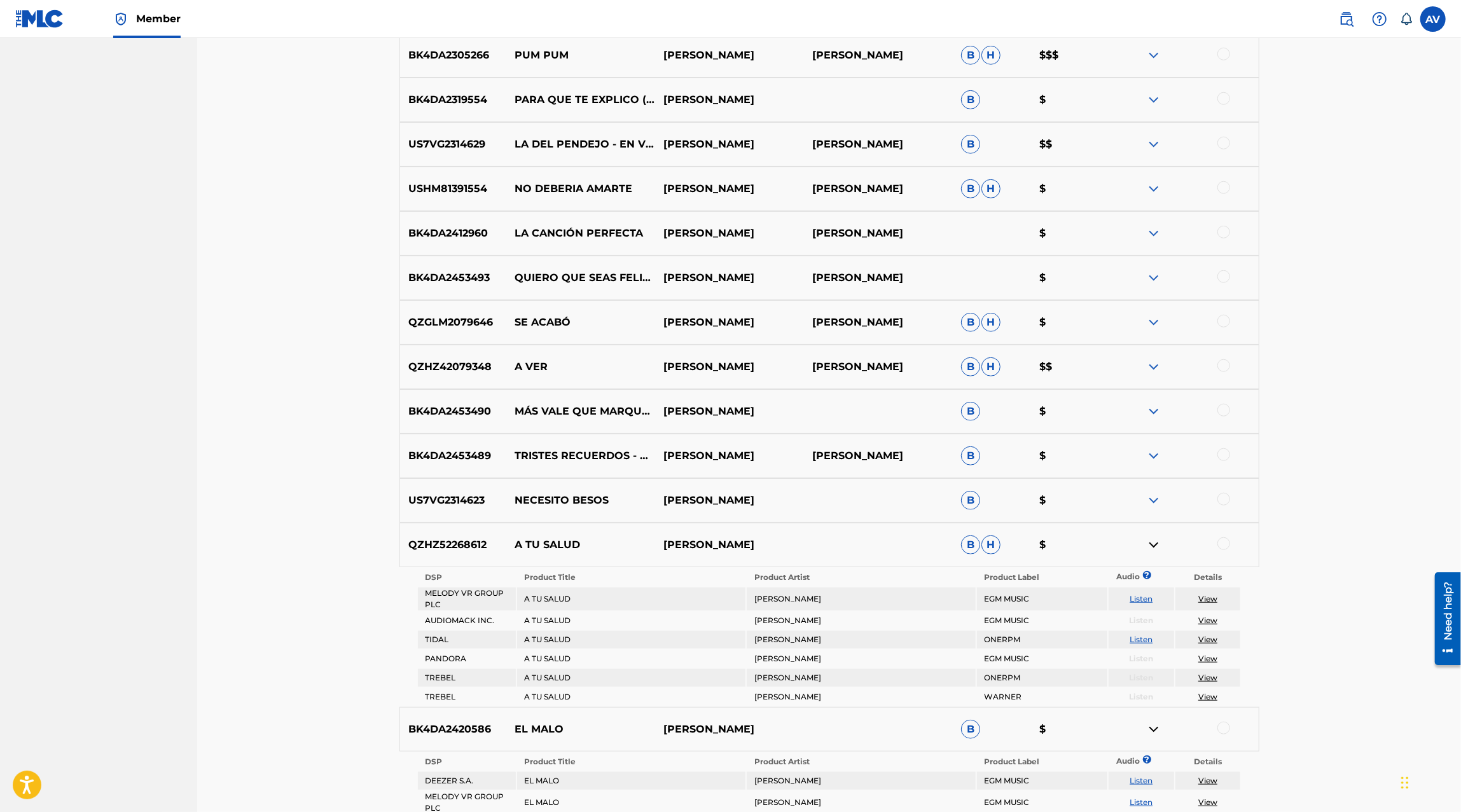
click at [1157, 499] on img at bounding box center [1153, 500] width 15 height 15
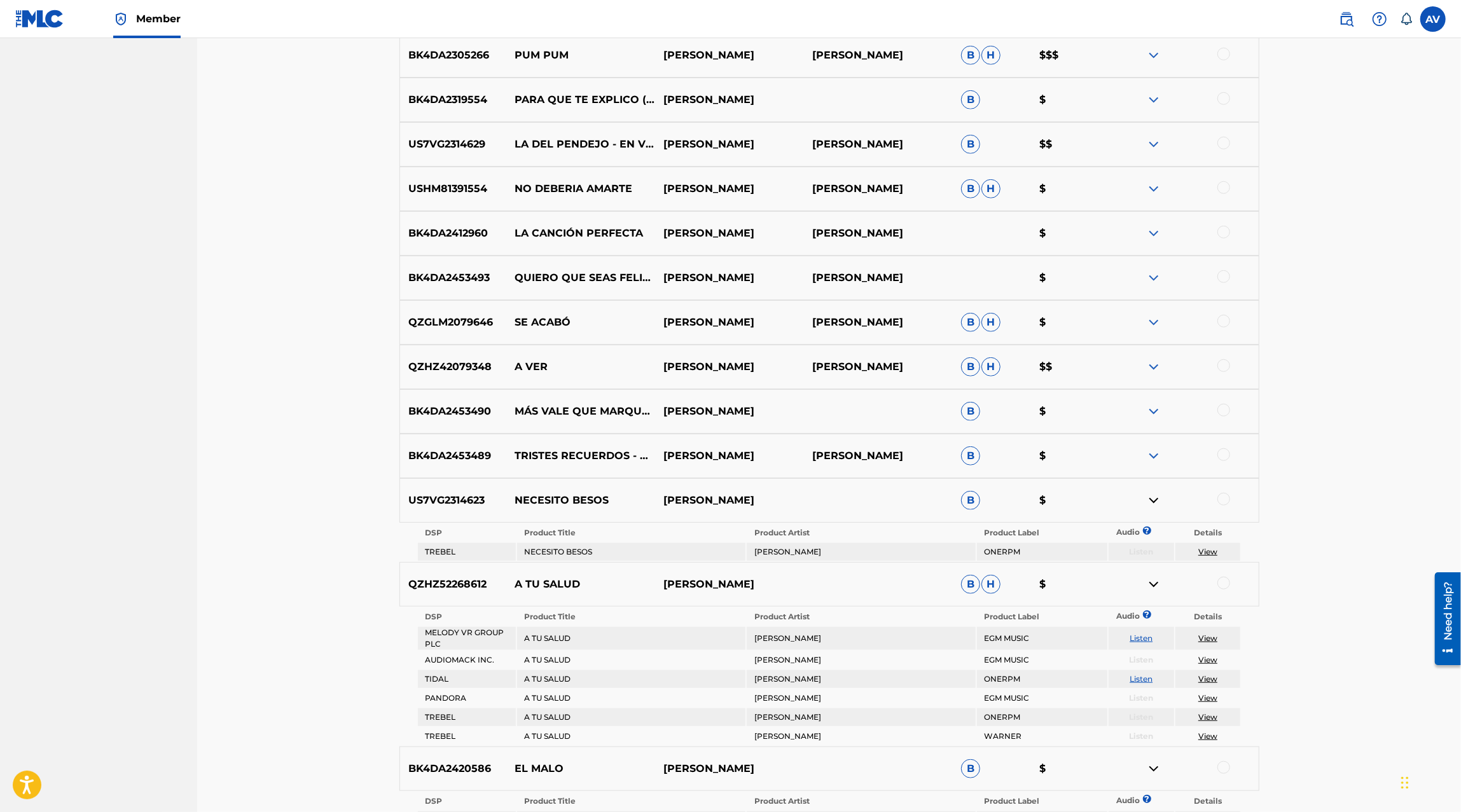
click at [1151, 460] on img at bounding box center [1153, 456] width 15 height 15
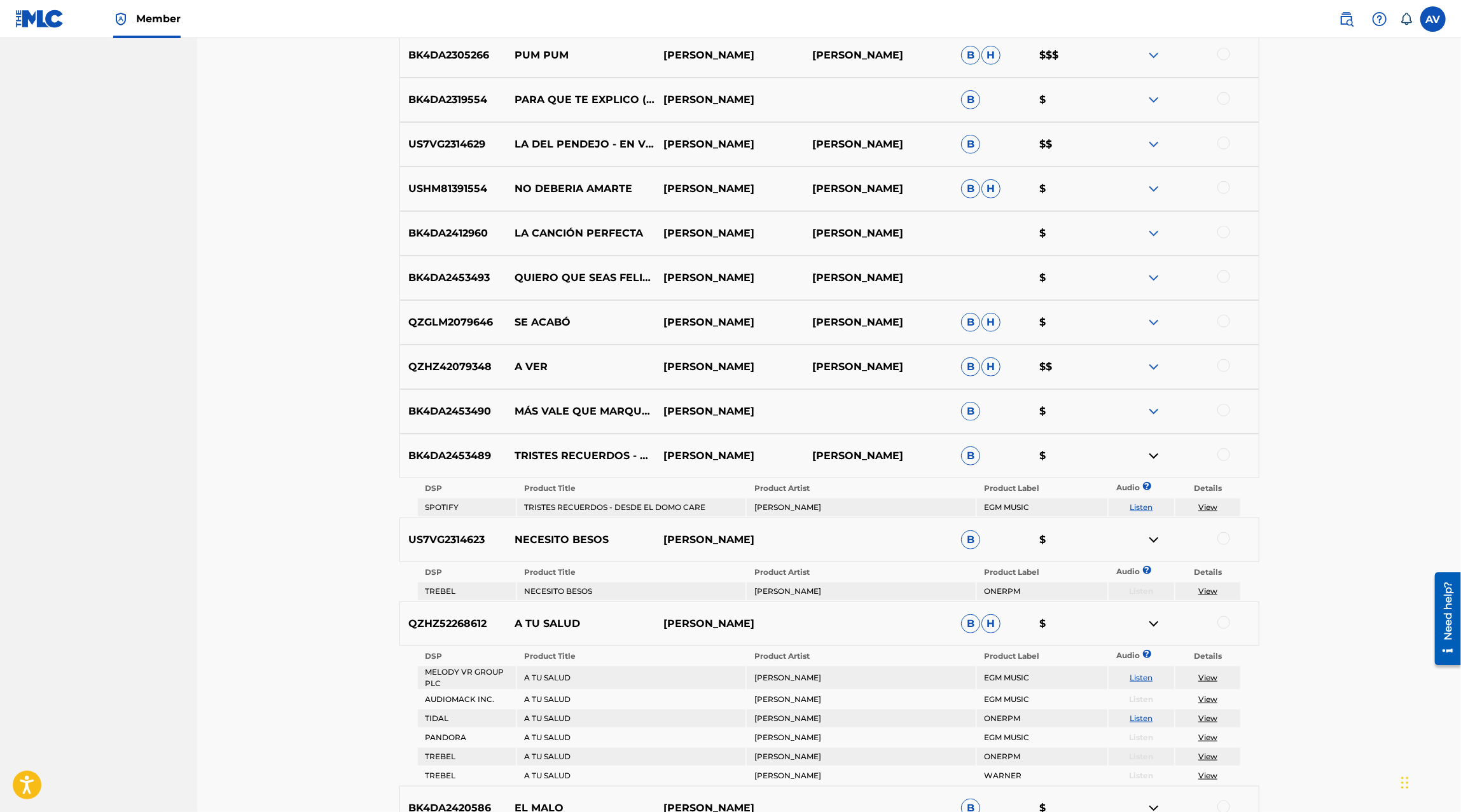
click at [1150, 419] on img at bounding box center [1153, 411] width 15 height 15
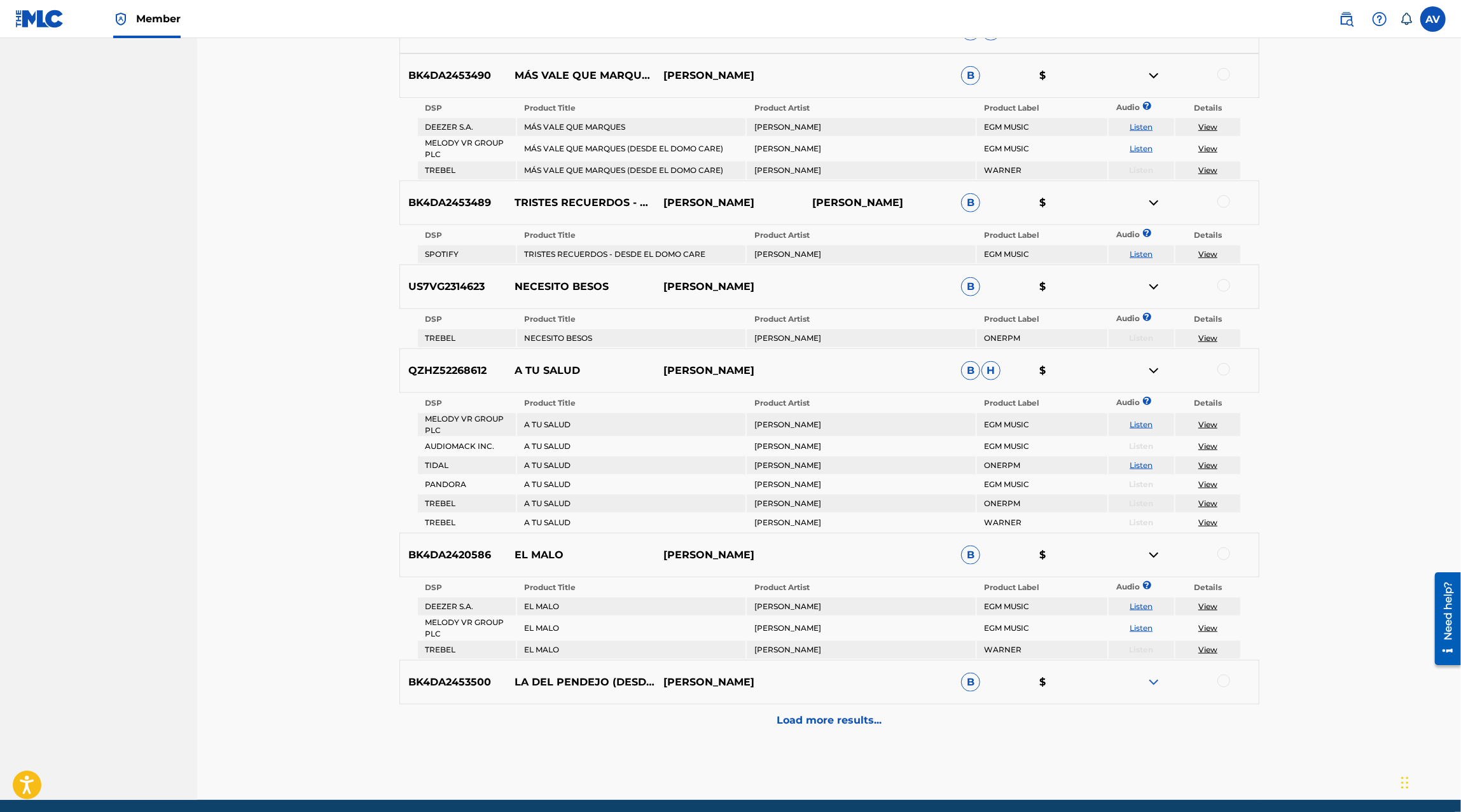
scroll to position [1147, 0]
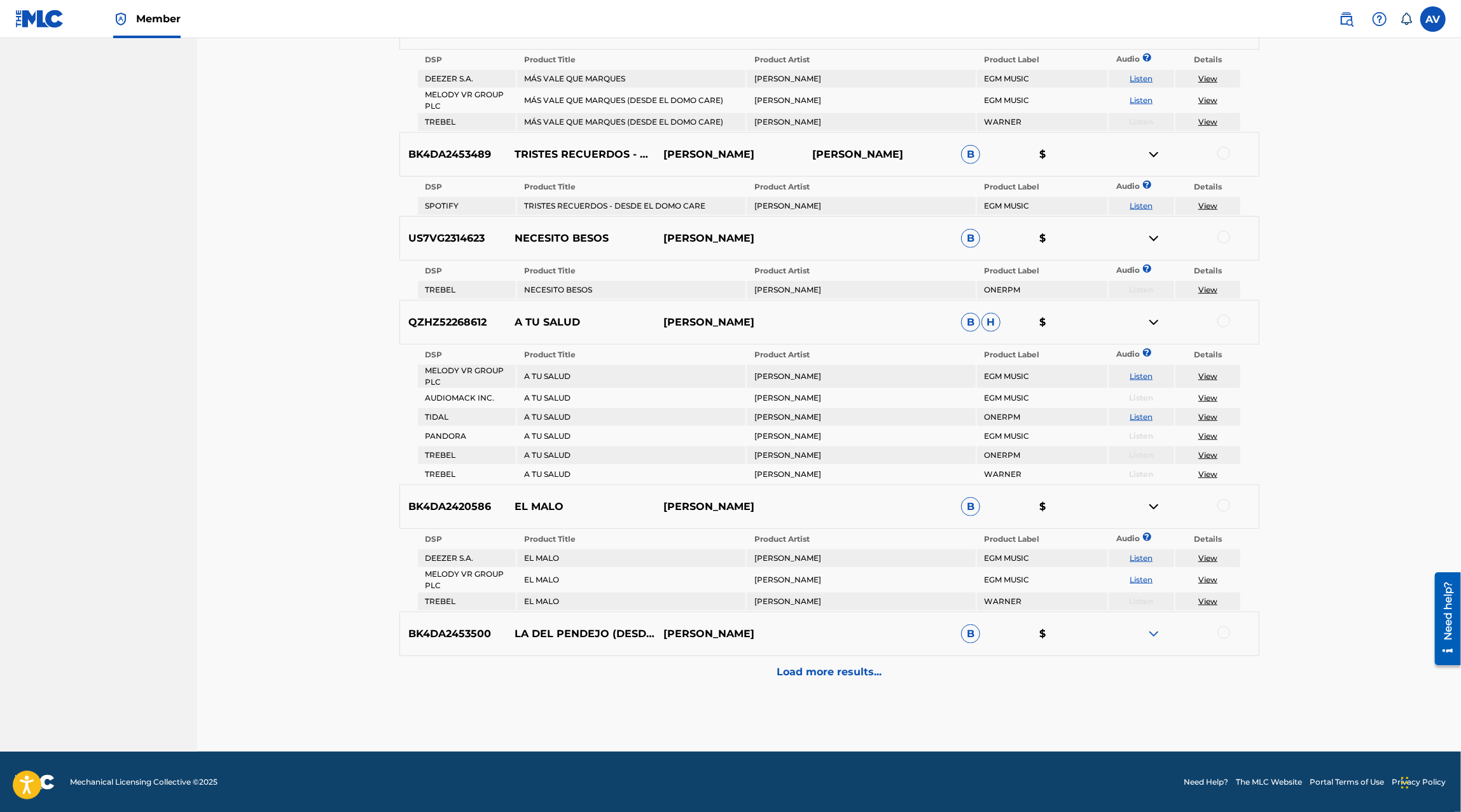
click at [853, 665] on p "Load more results..." at bounding box center [829, 671] width 105 height 15
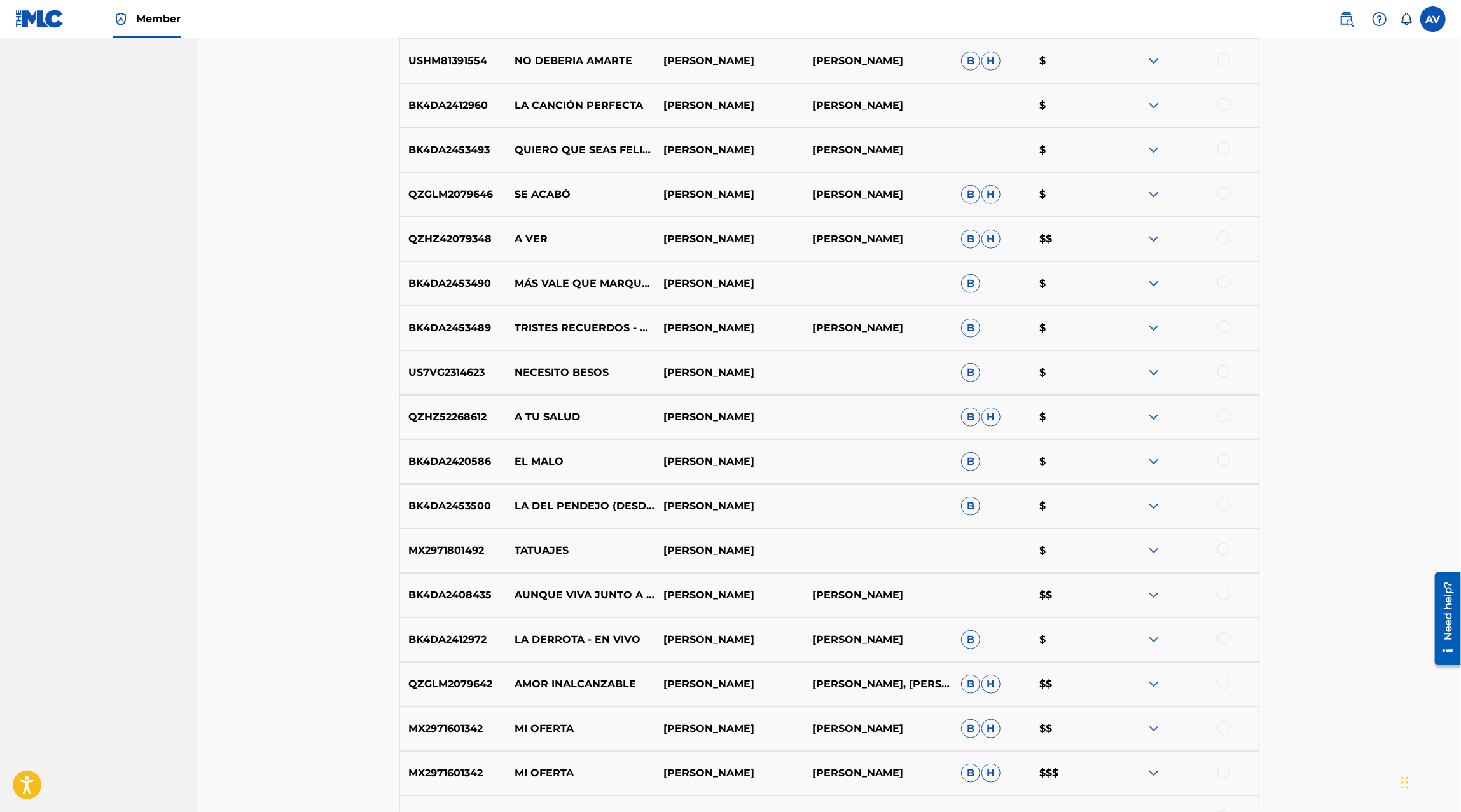
scroll to position [1208, 0]
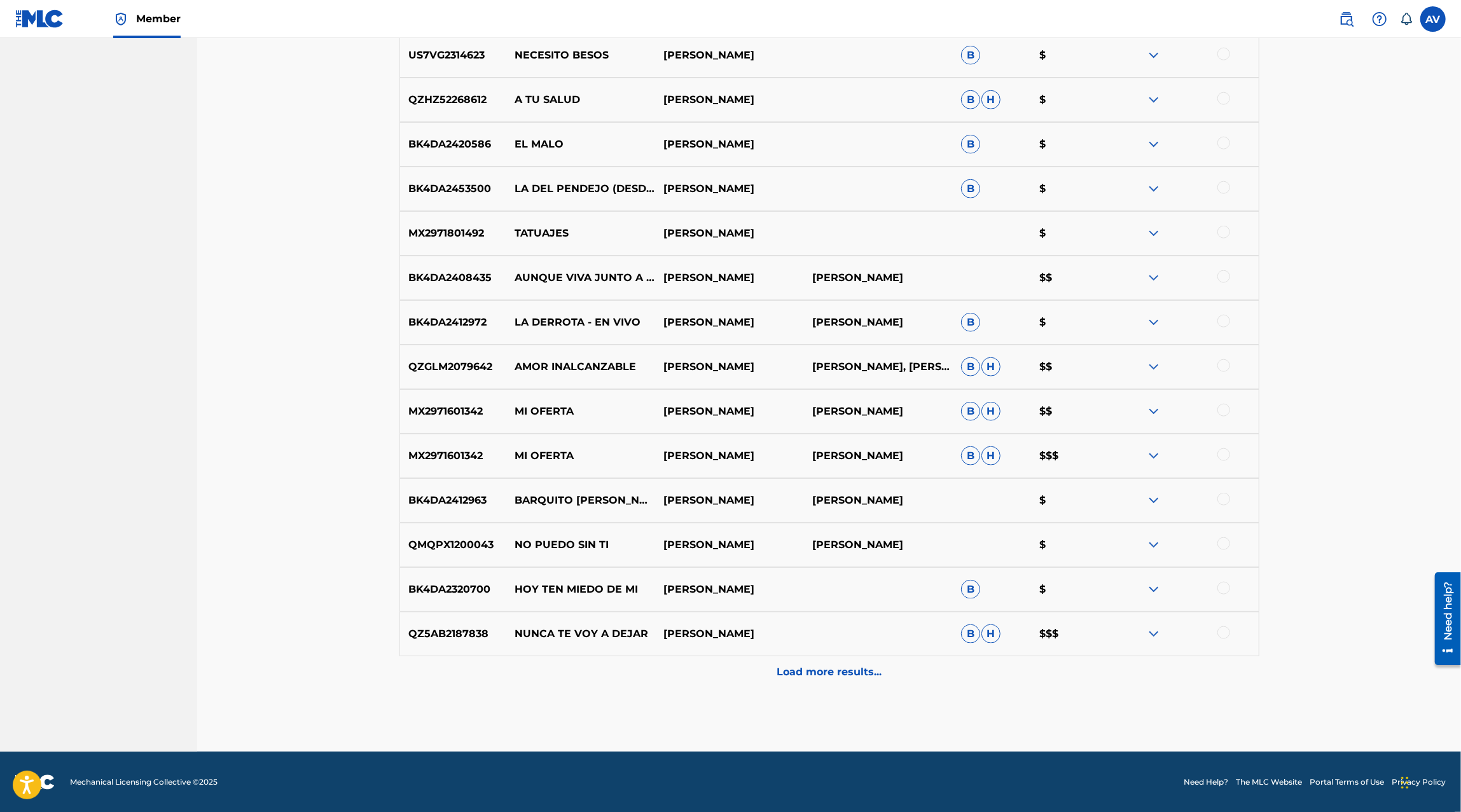
click at [835, 682] on div "Load more results..." at bounding box center [829, 672] width 859 height 32
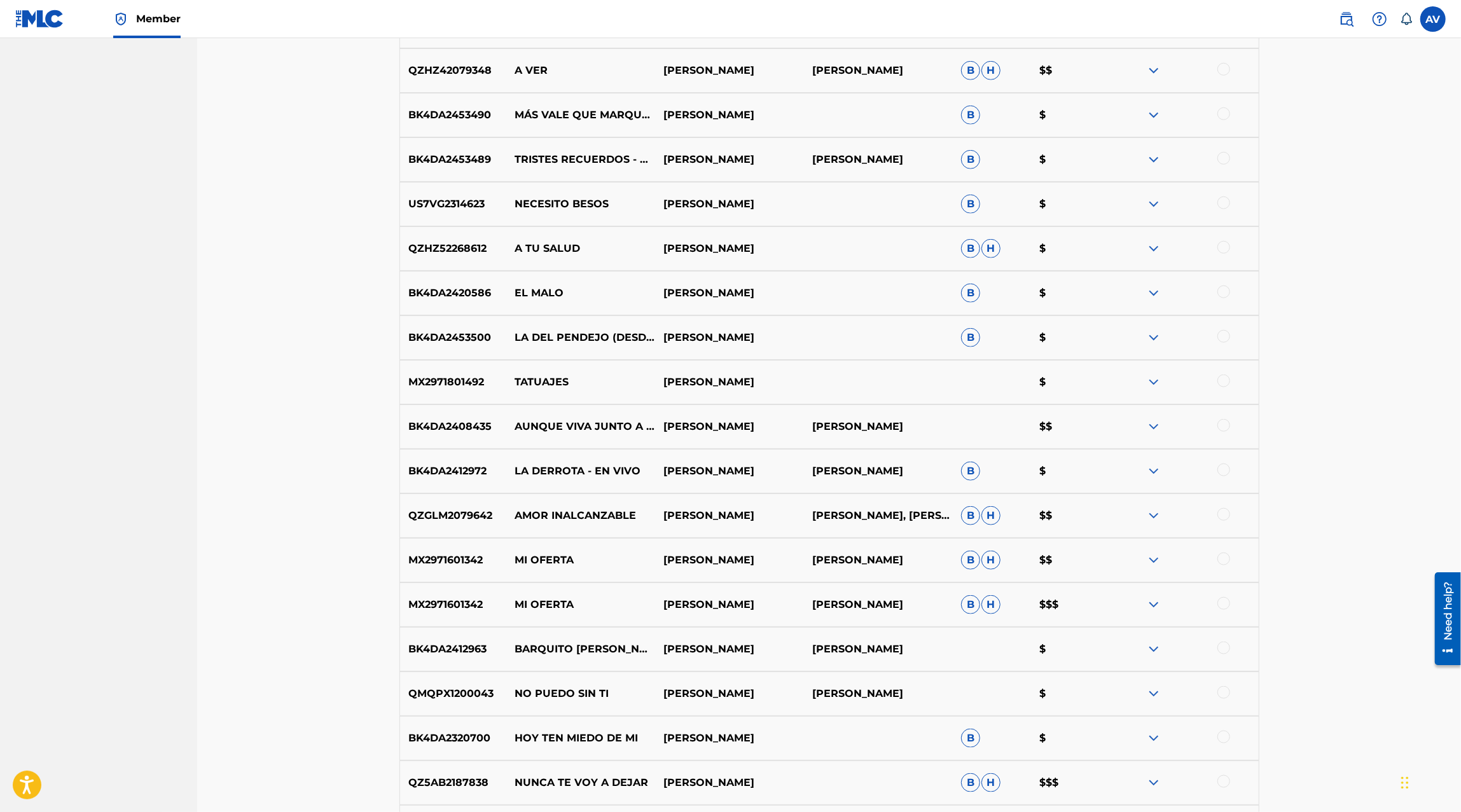
scroll to position [1653, 0]
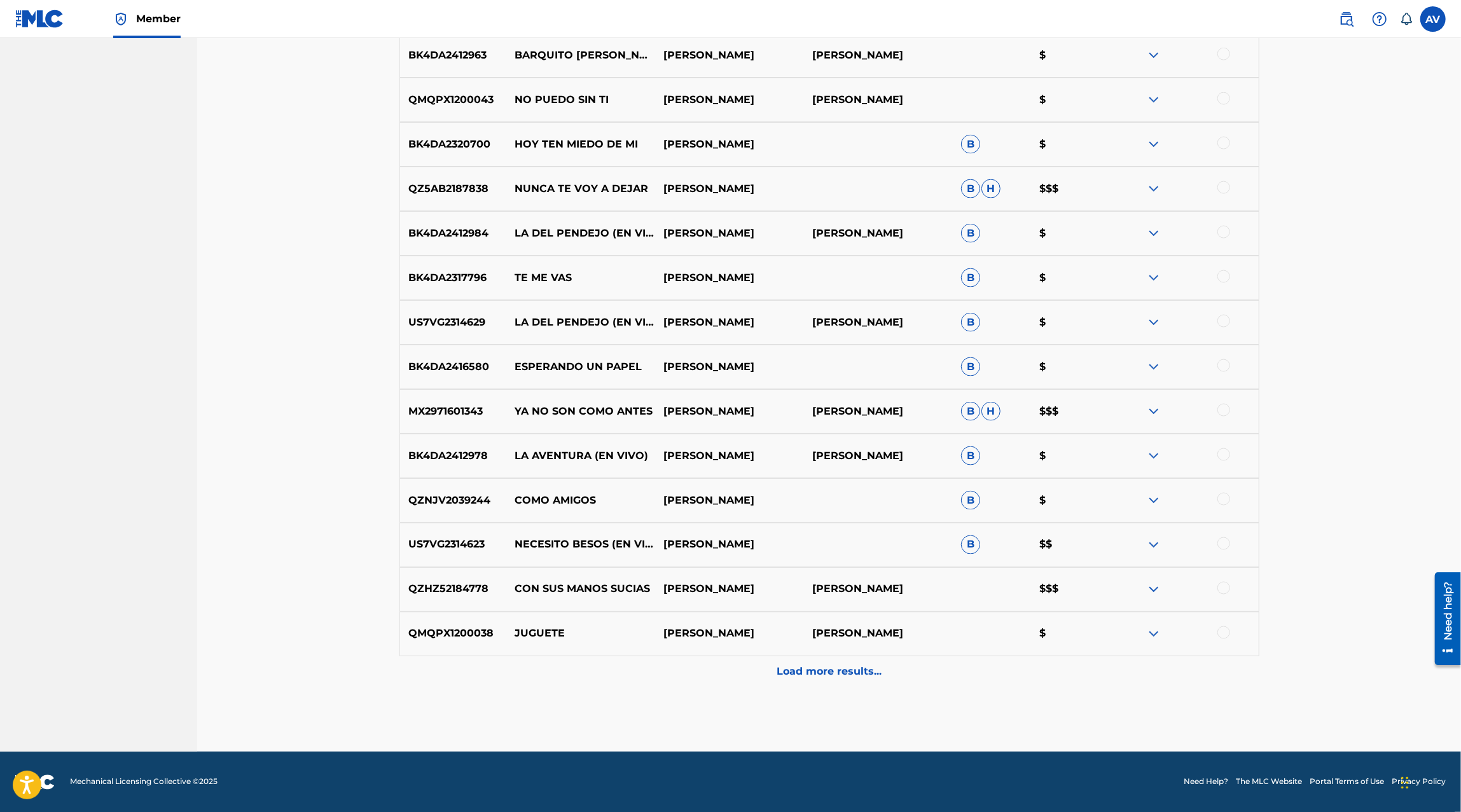
click at [1150, 405] on img at bounding box center [1153, 411] width 15 height 15
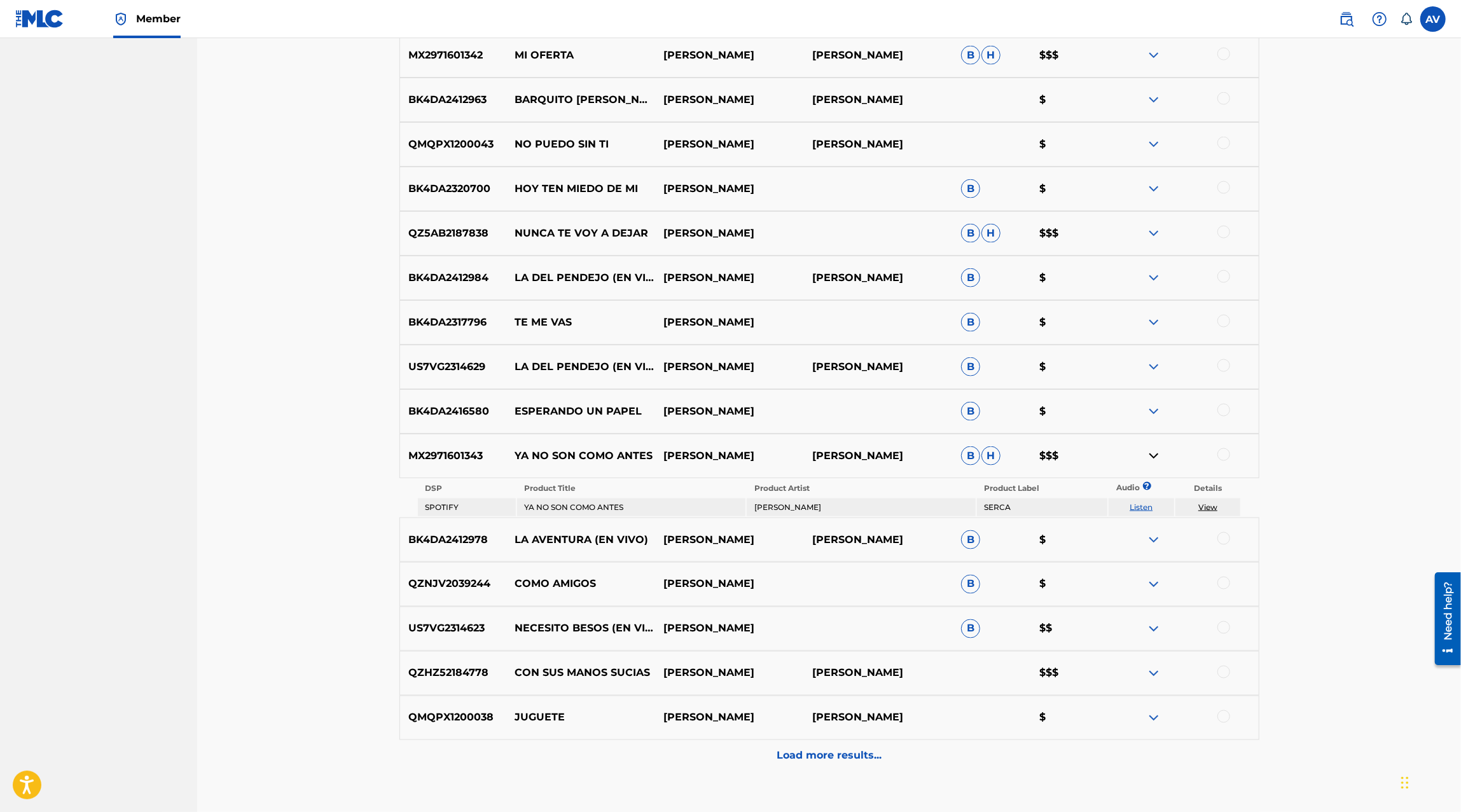
scroll to position [1692, 0]
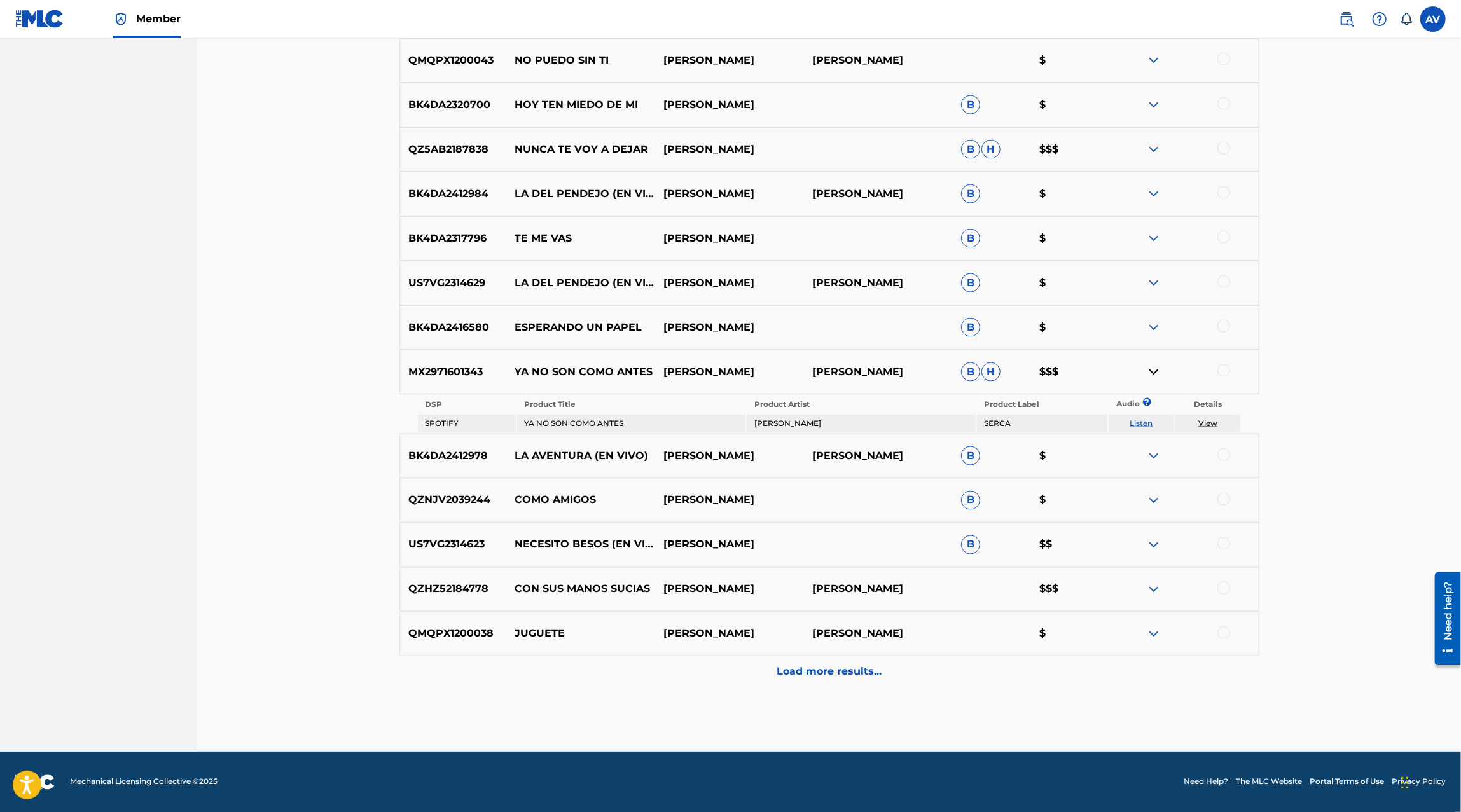
click at [856, 675] on p "Load more results..." at bounding box center [829, 671] width 105 height 15
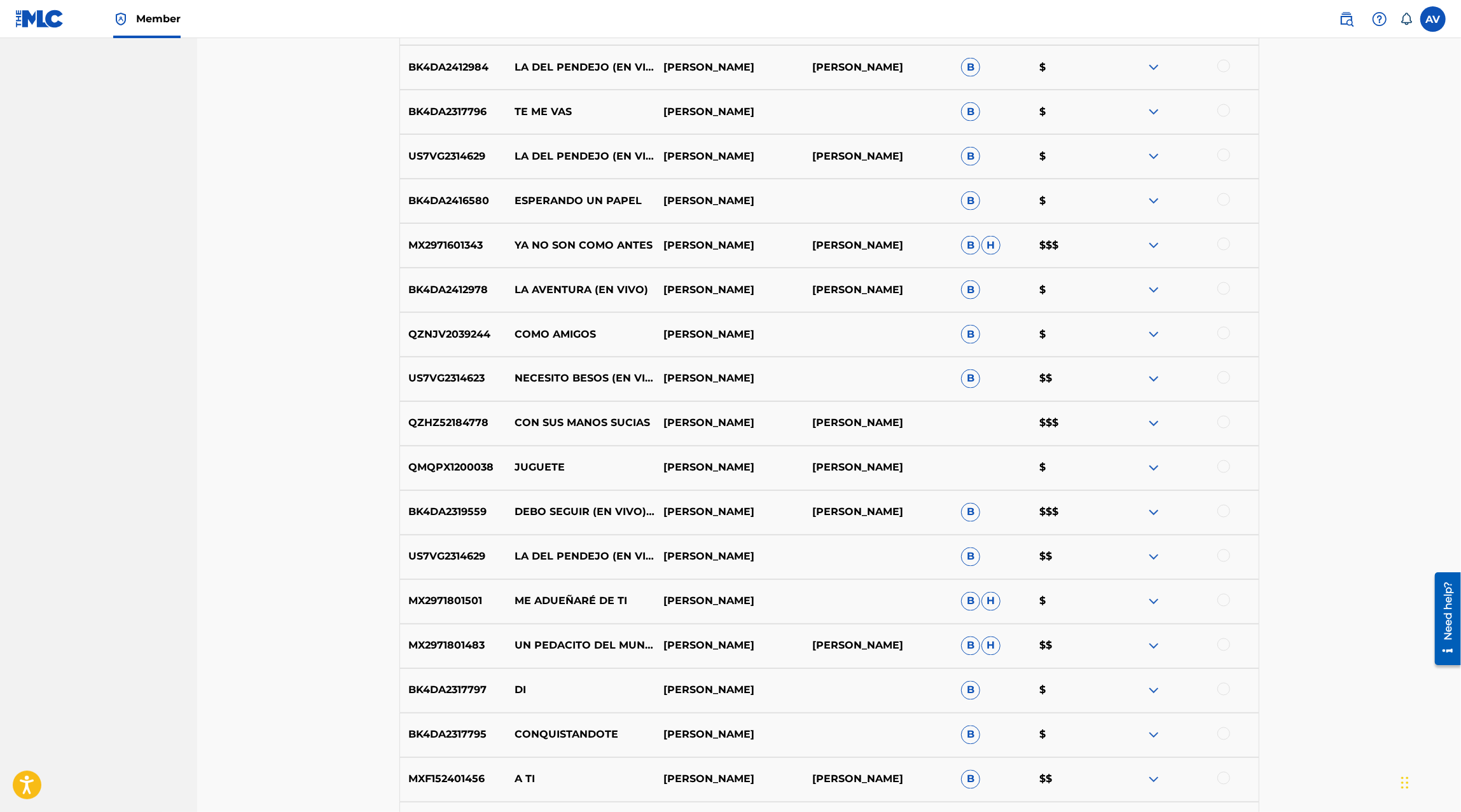
scroll to position [2098, 0]
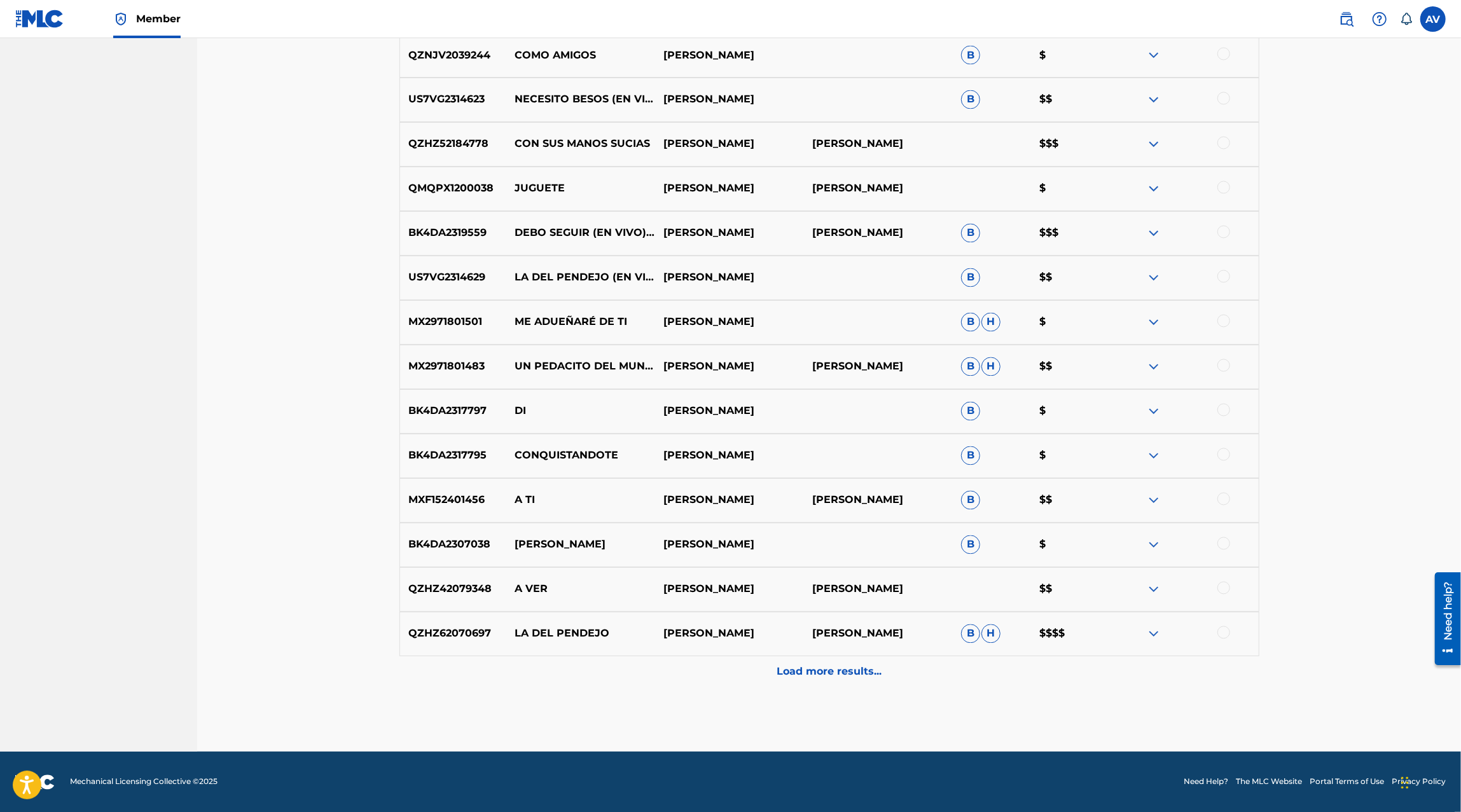
click at [1143, 640] on div at bounding box center [1184, 634] width 149 height 15
click at [1149, 635] on img at bounding box center [1153, 634] width 15 height 15
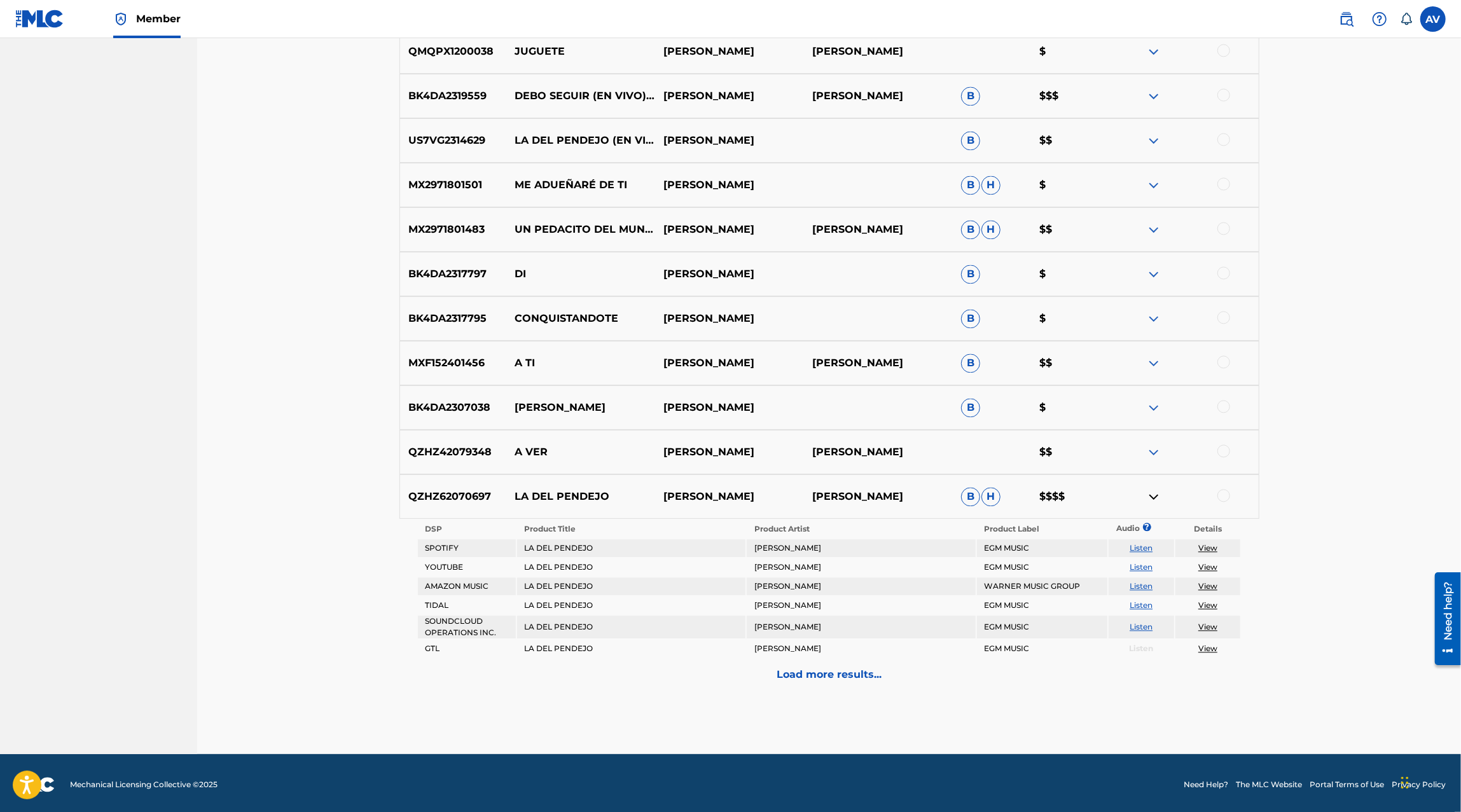
scroll to position [2238, 0]
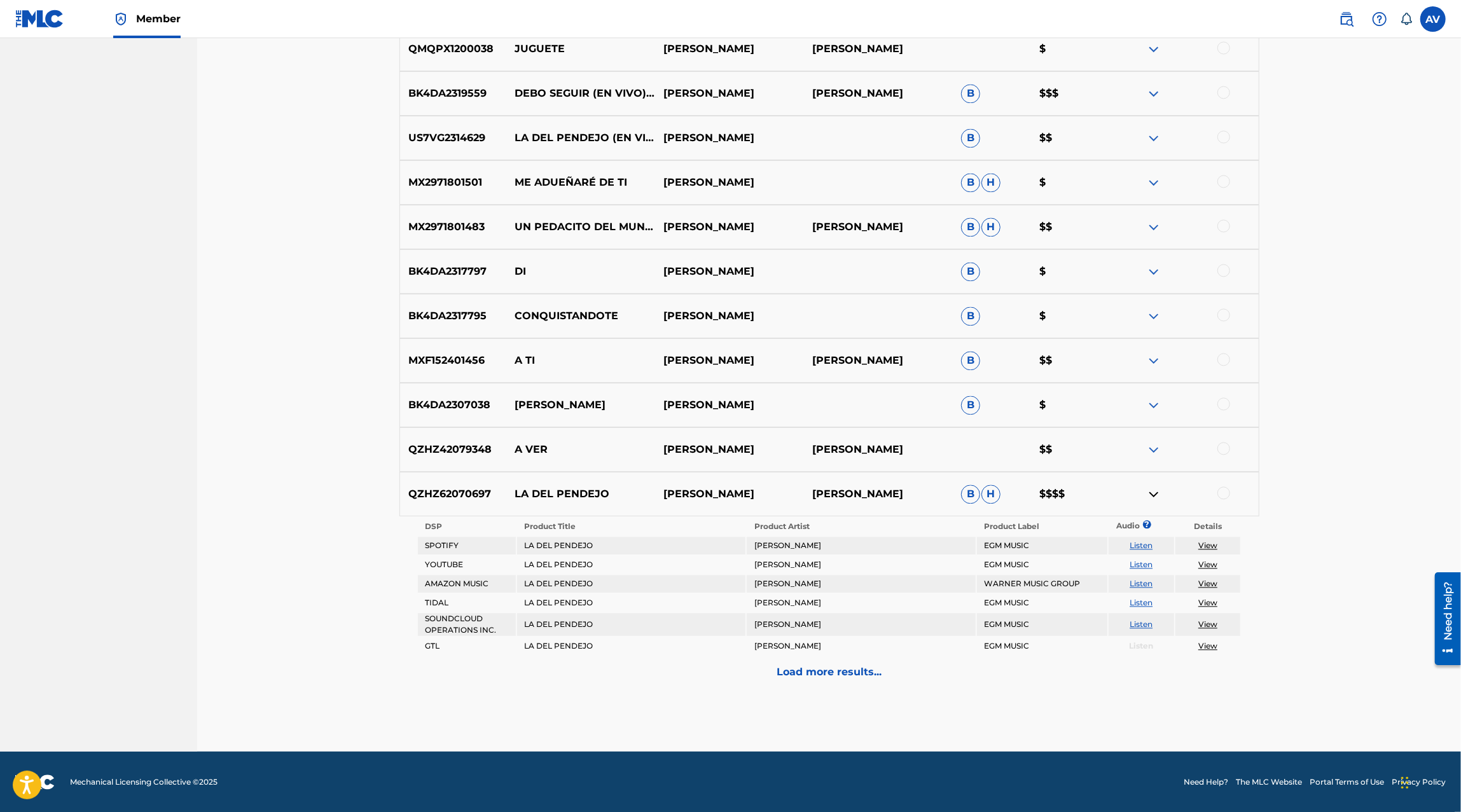
click at [891, 684] on div "Load more results..." at bounding box center [829, 672] width 859 height 32
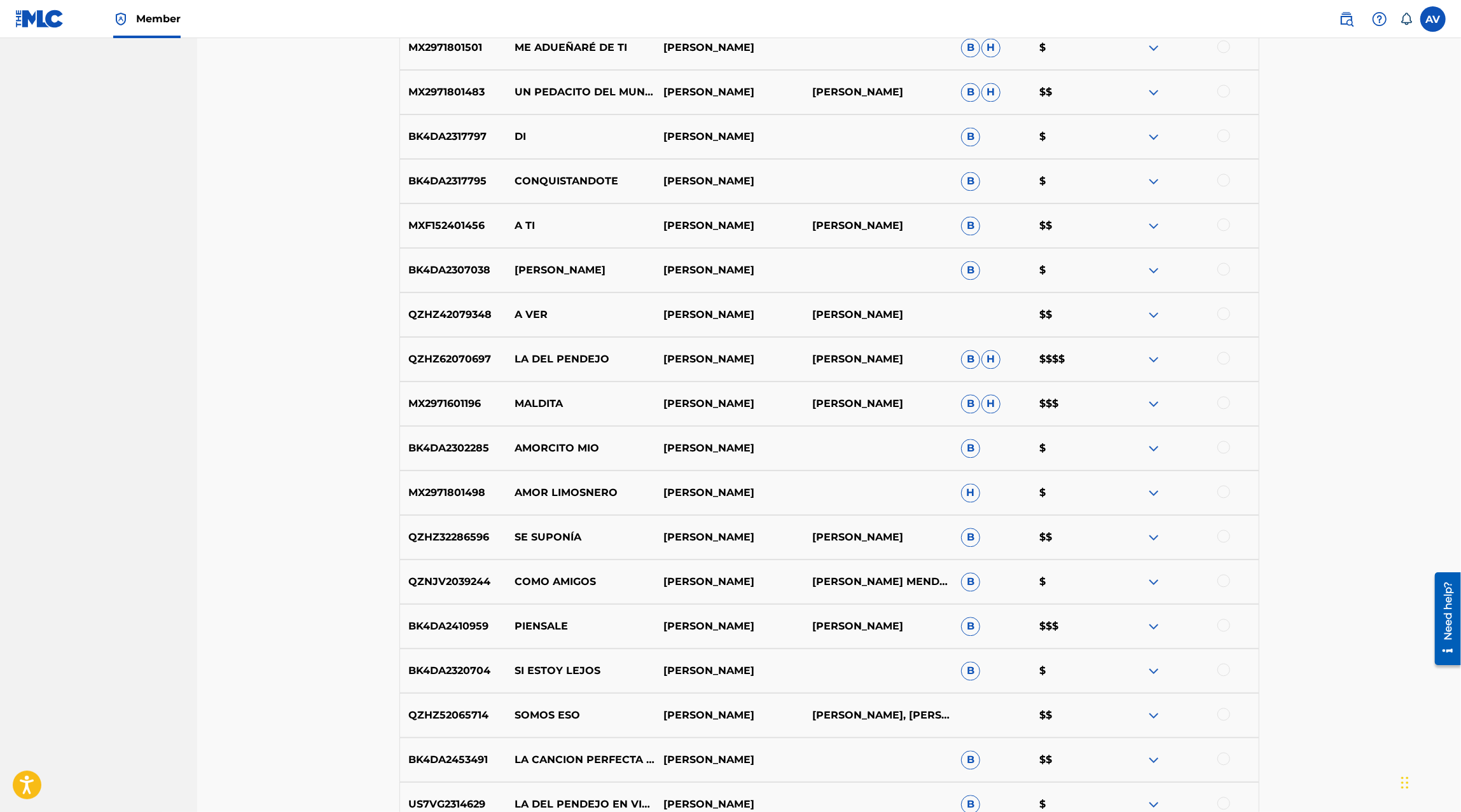
scroll to position [2544, 0]
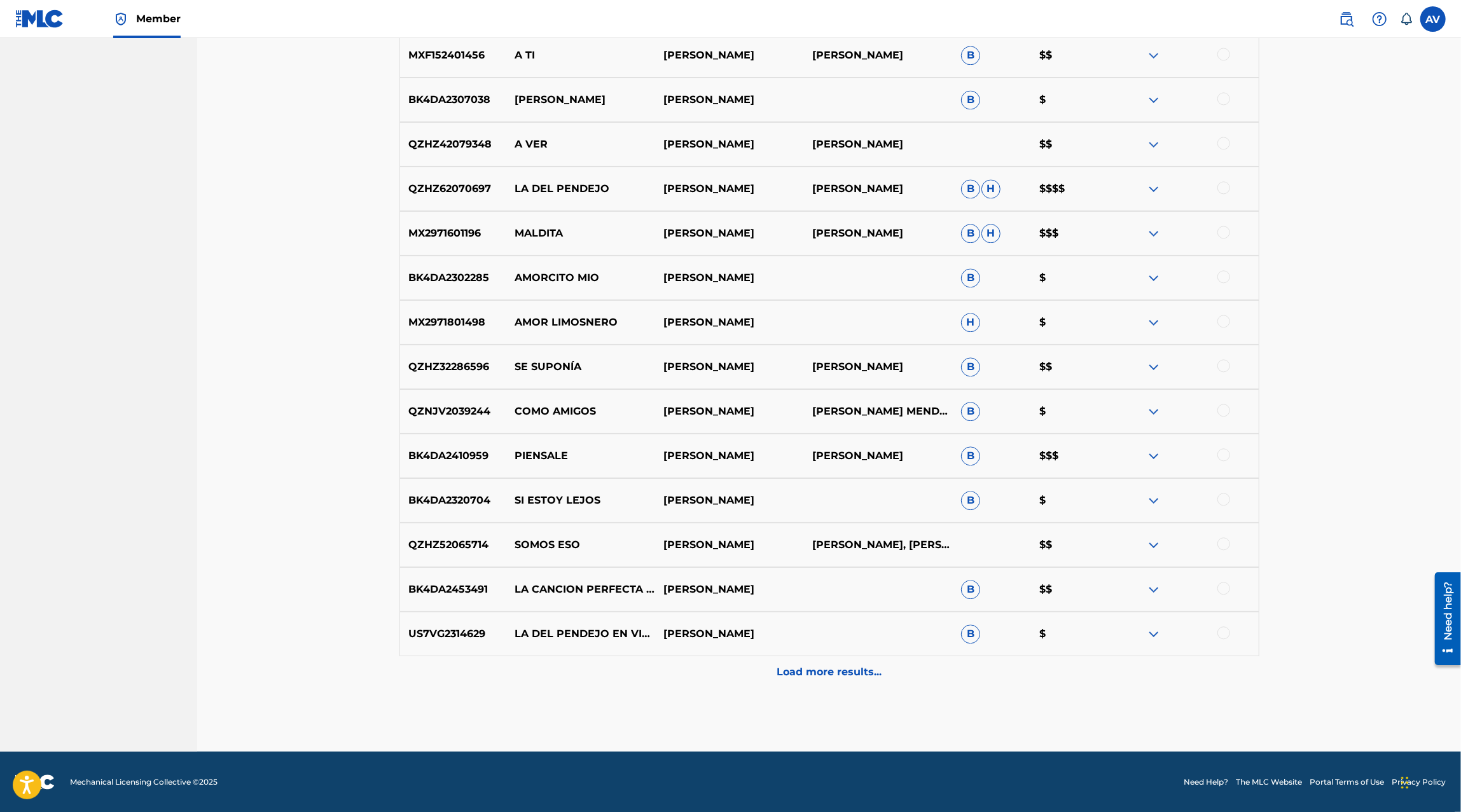
click at [859, 680] on div "Load more results..." at bounding box center [829, 672] width 859 height 32
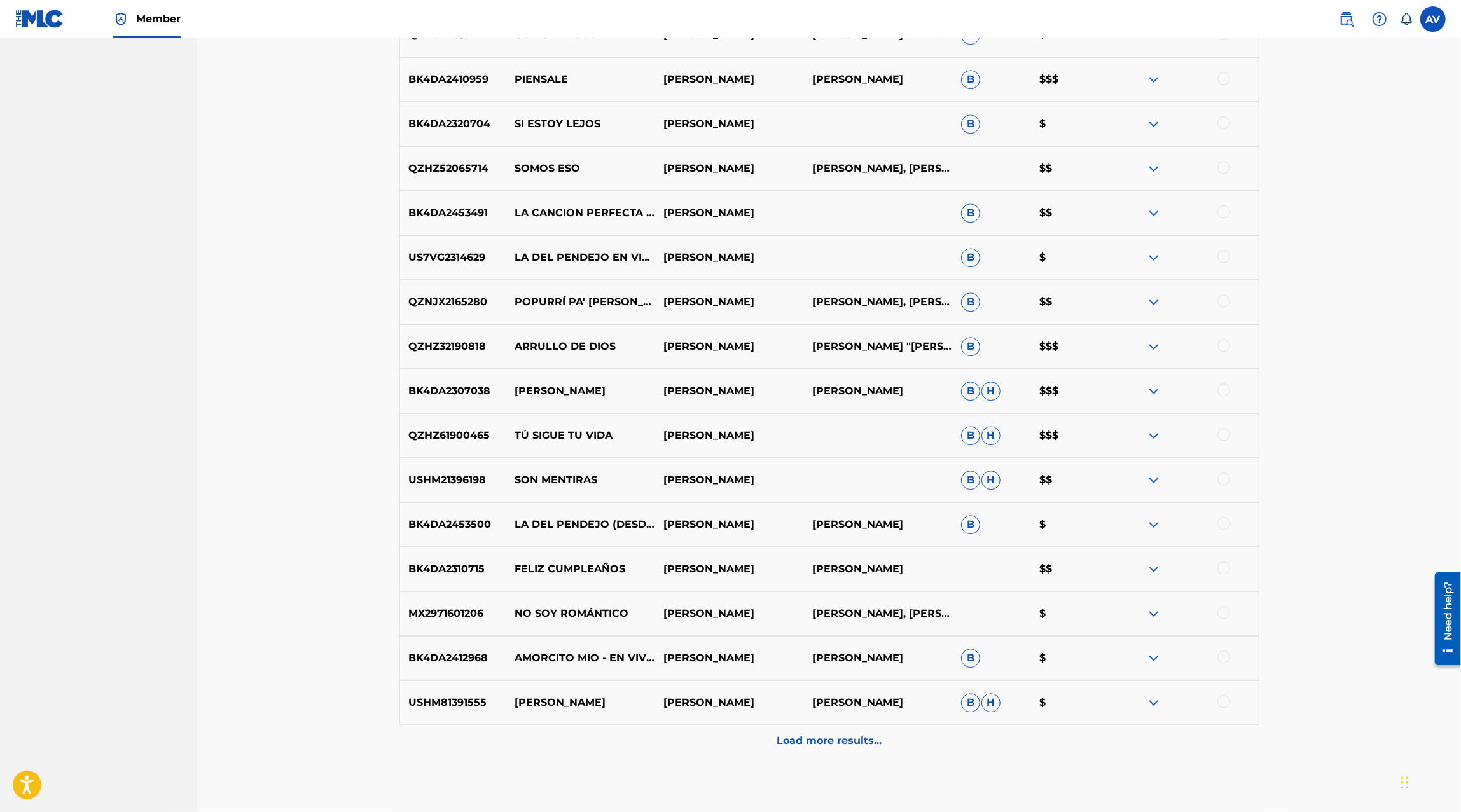
scroll to position [2989, 0]
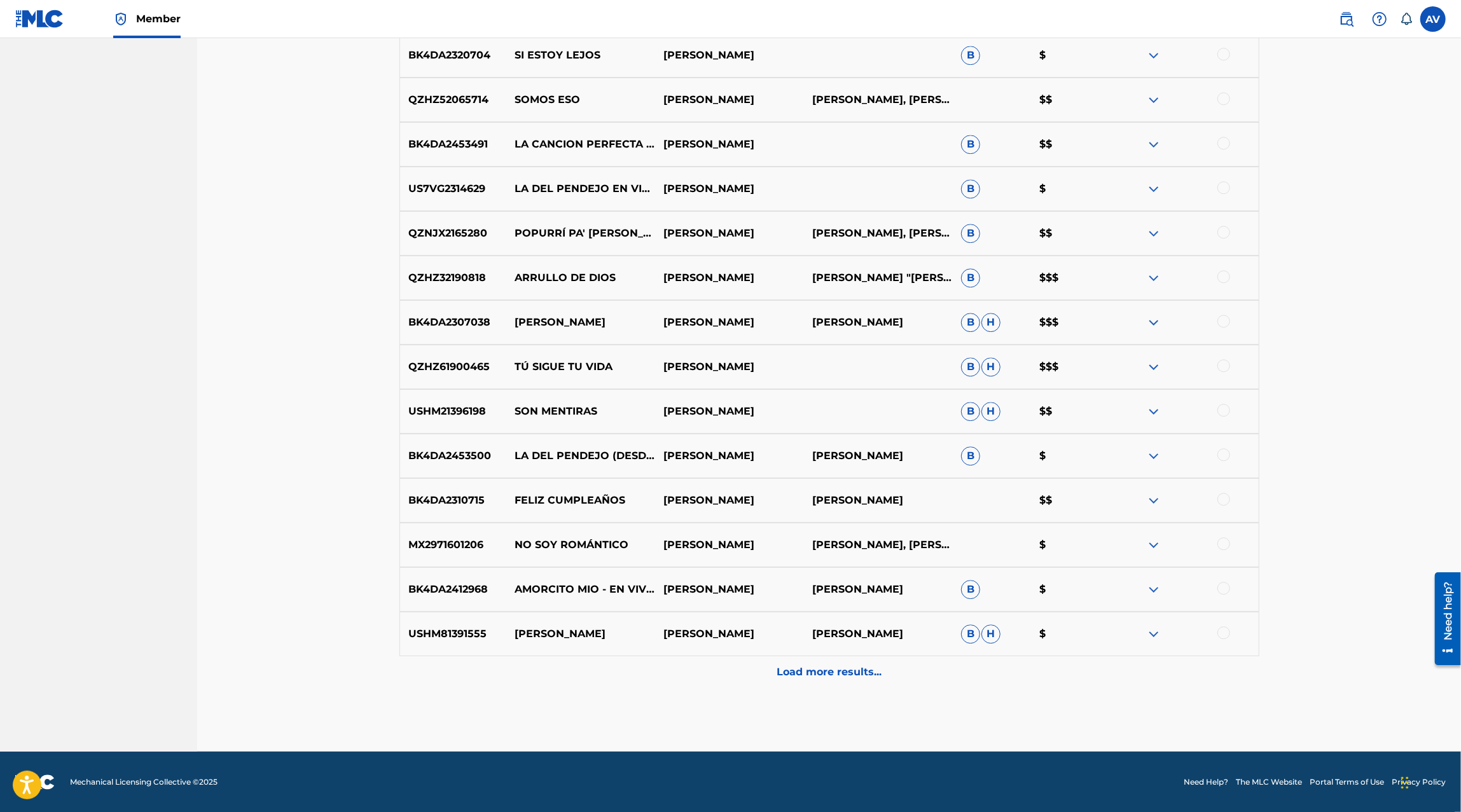
click at [845, 677] on p "Load more results..." at bounding box center [829, 671] width 105 height 15
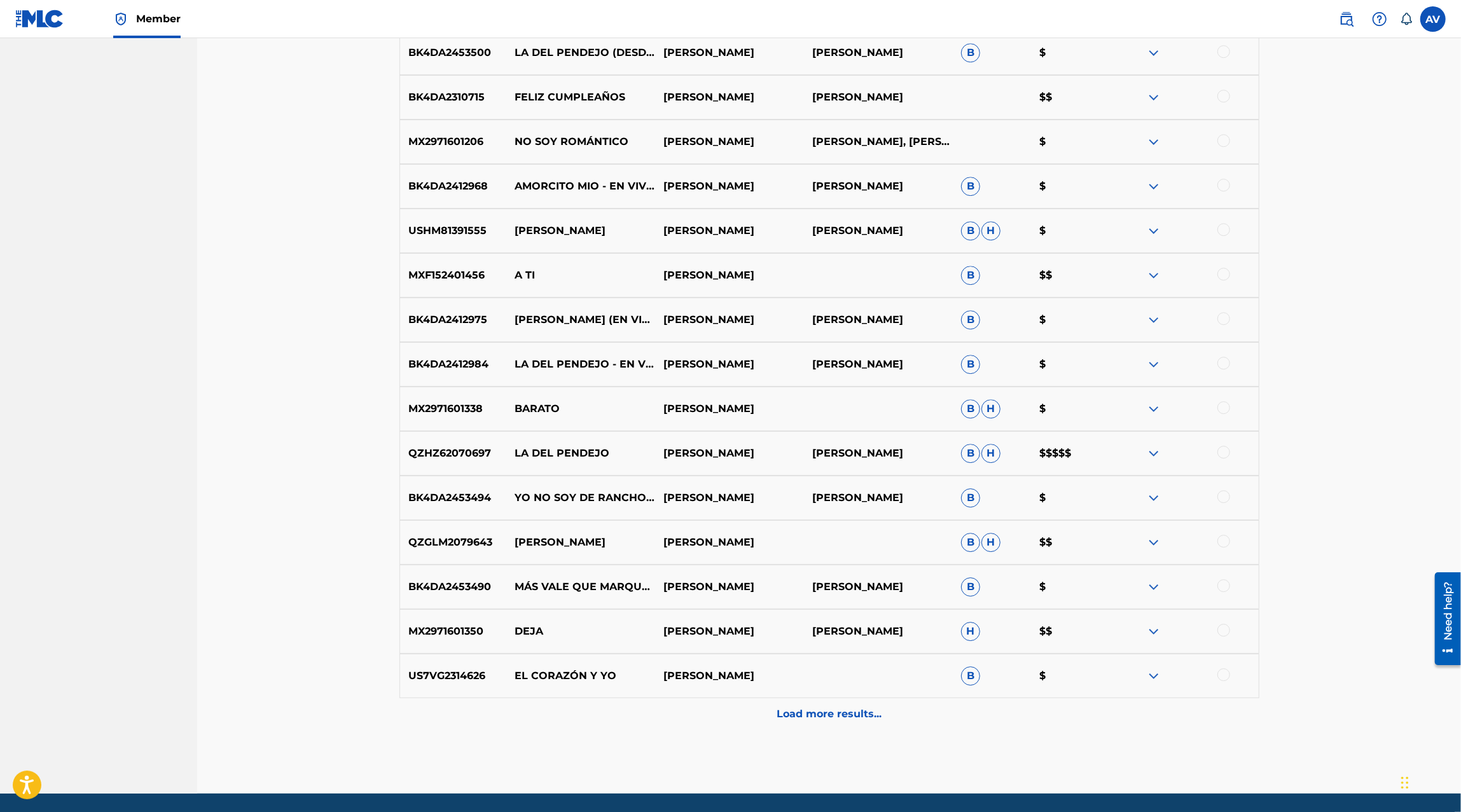
scroll to position [3434, 0]
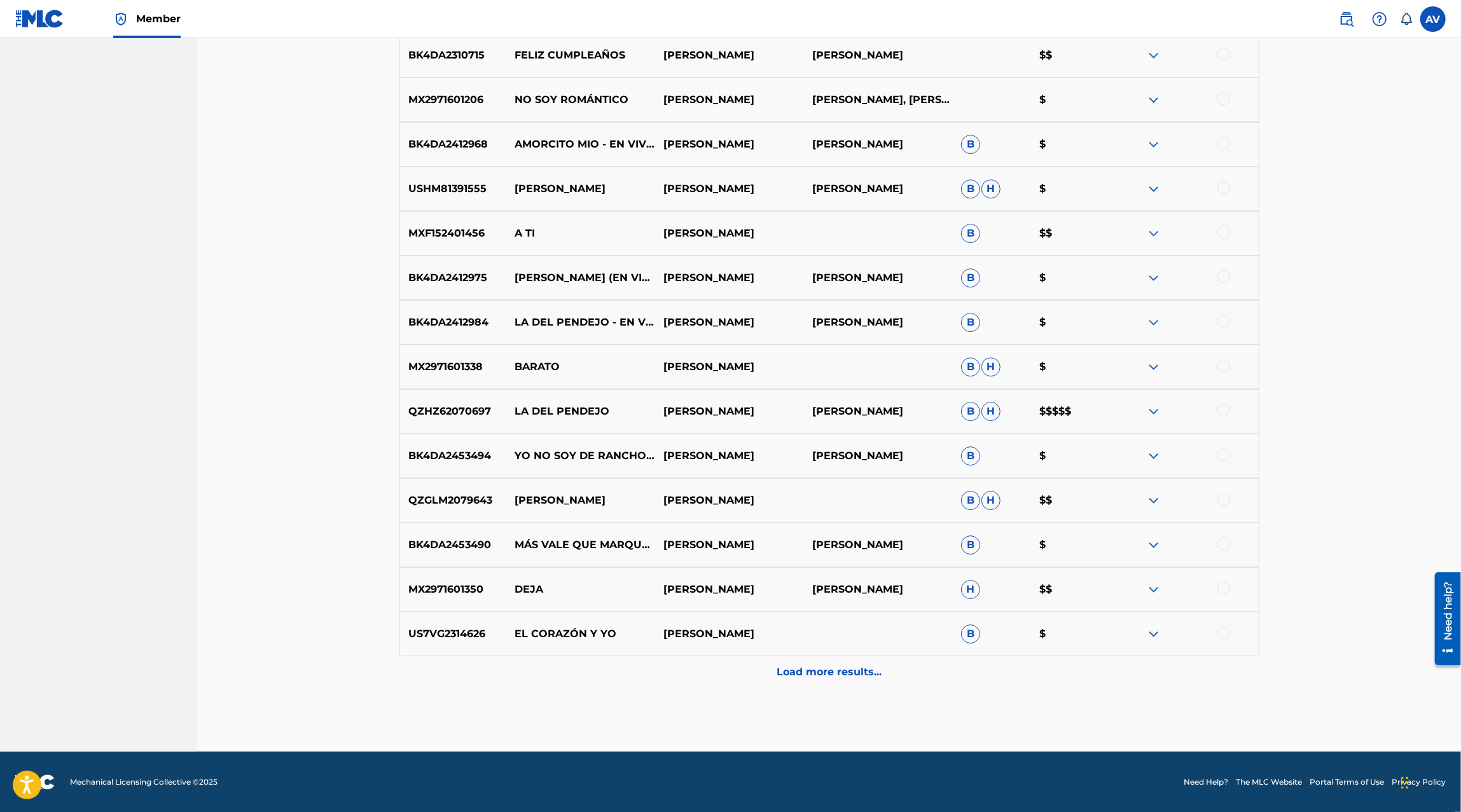
click at [1151, 414] on img at bounding box center [1153, 411] width 15 height 15
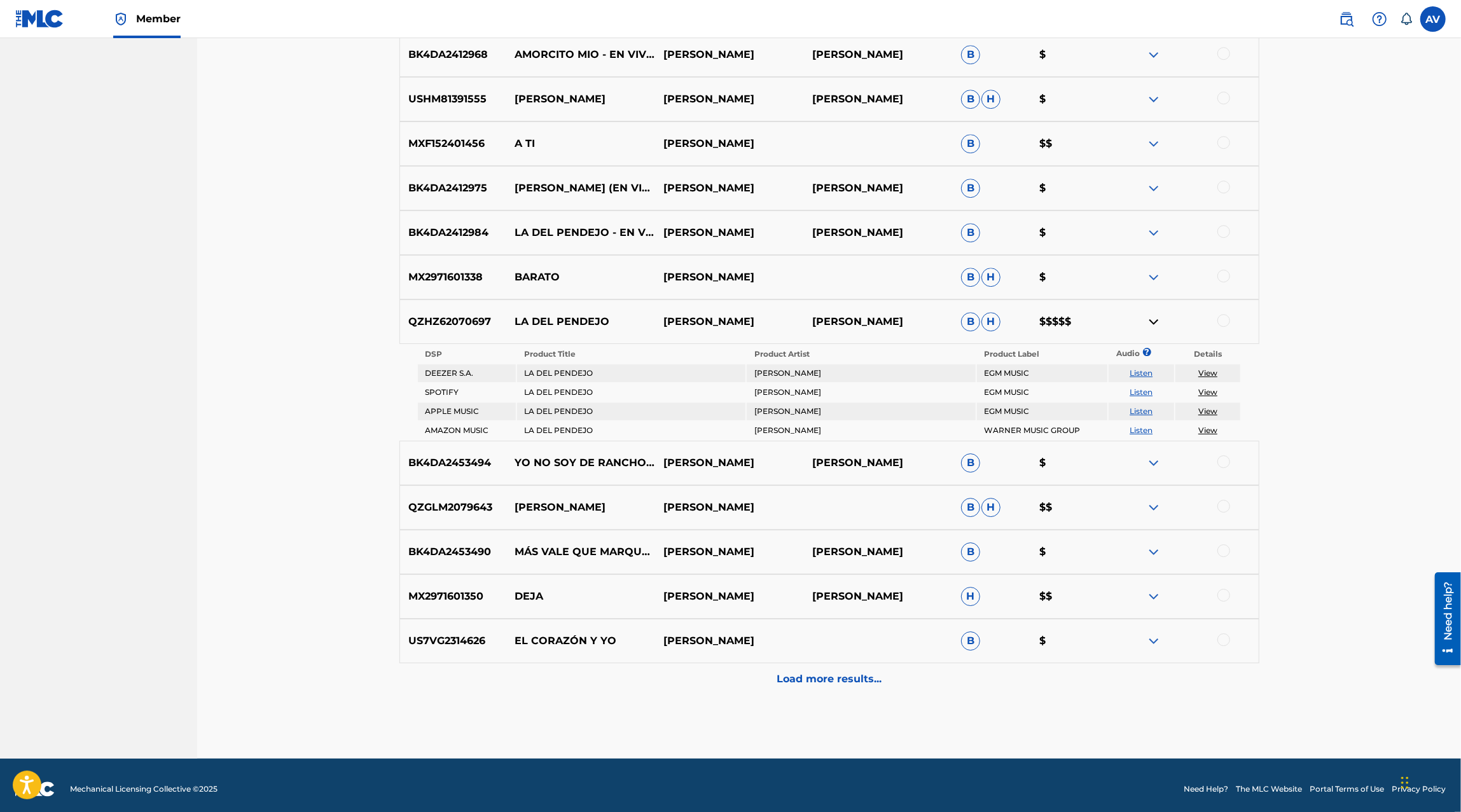
scroll to position [3531, 0]
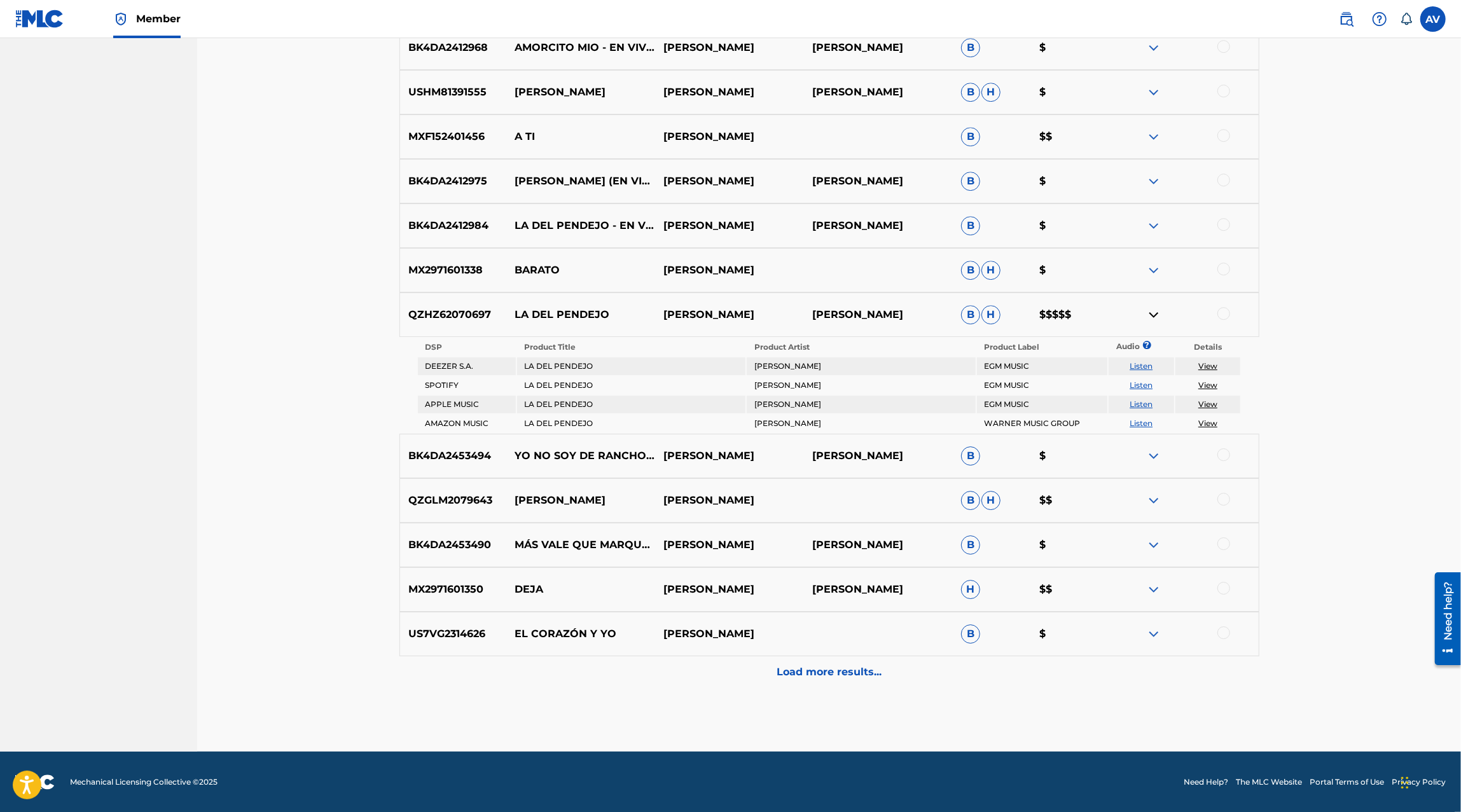
click at [902, 675] on div "Load more results..." at bounding box center [829, 672] width 859 height 32
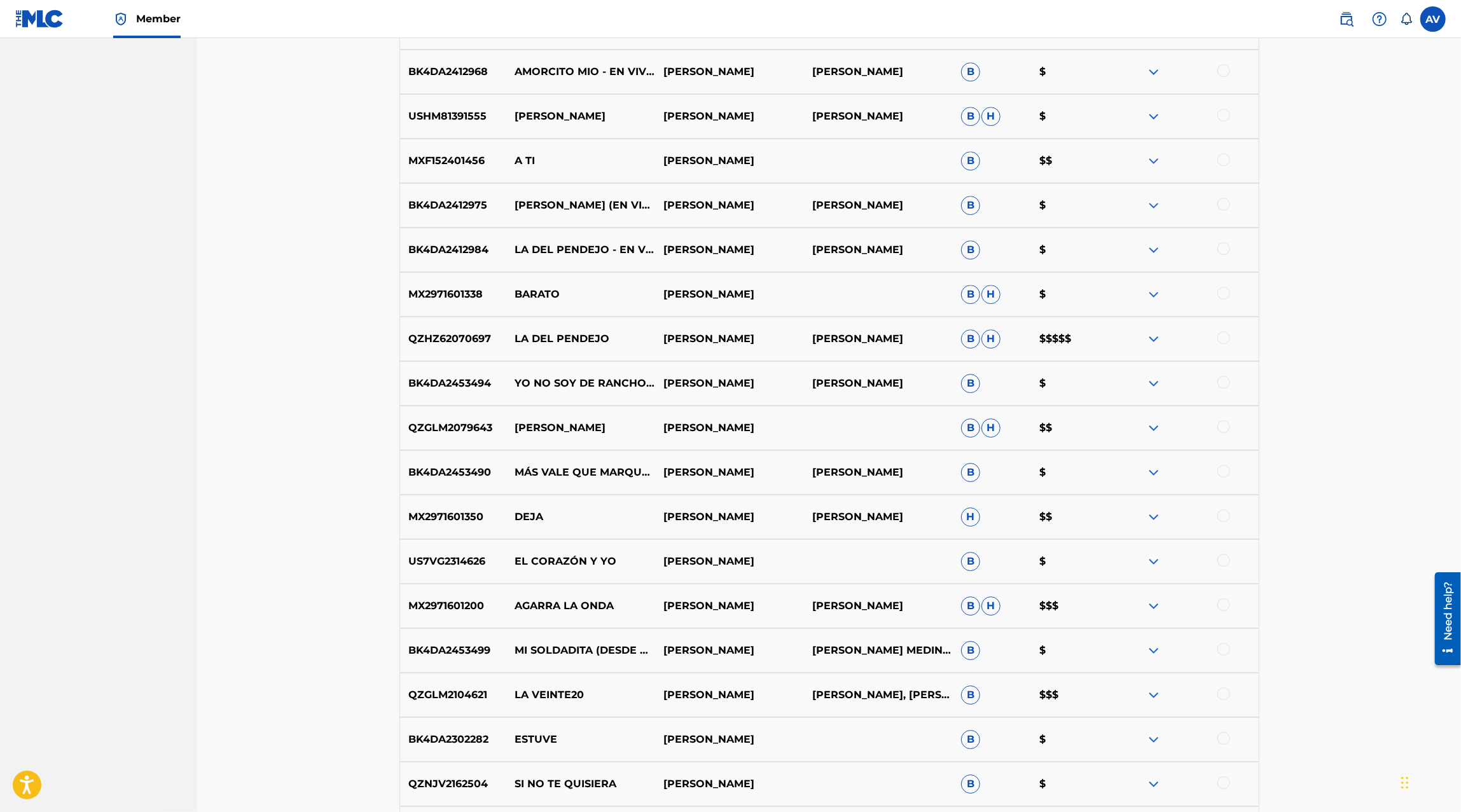
scroll to position [3879, 0]
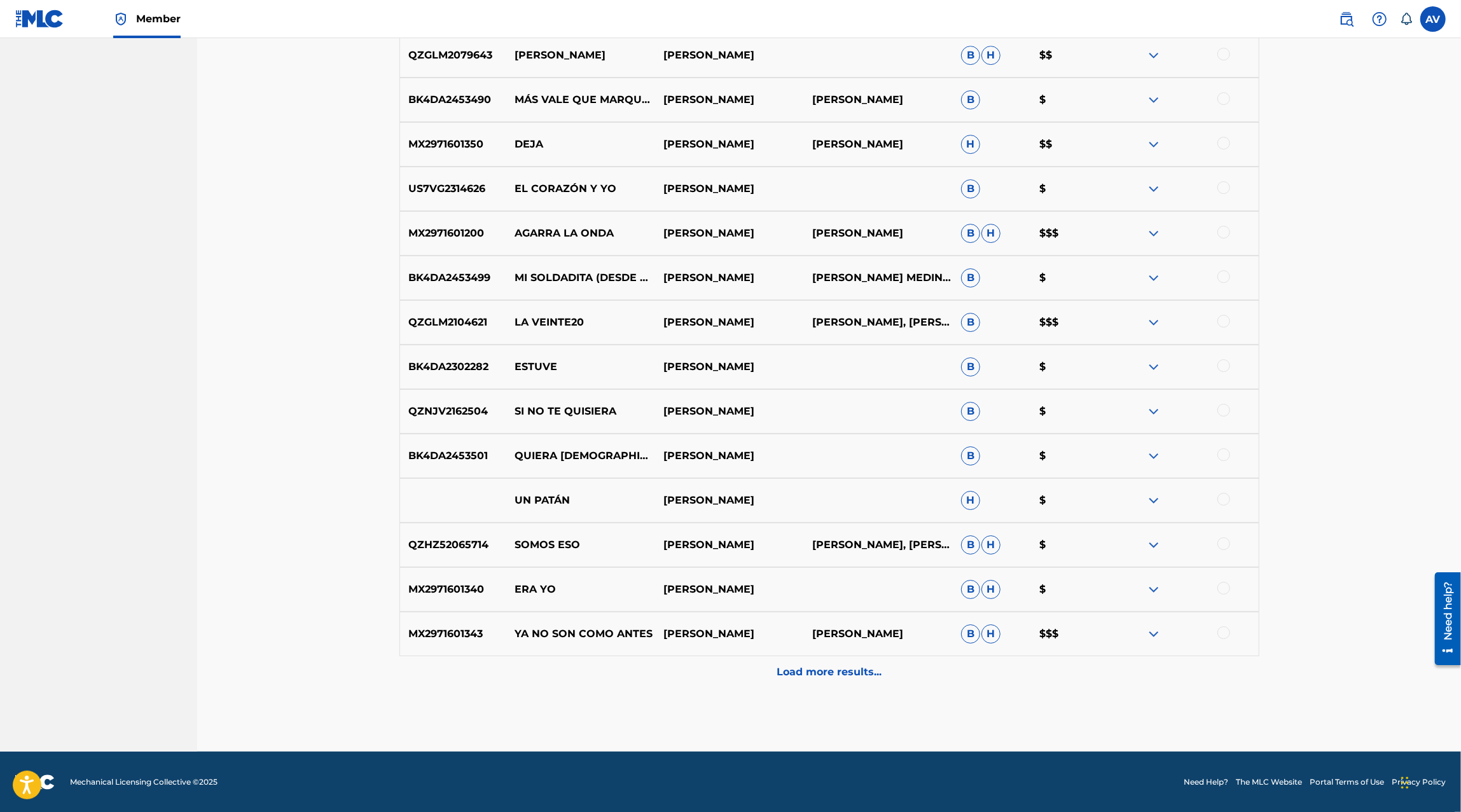
click at [843, 685] on div "Load more results..." at bounding box center [829, 672] width 859 height 32
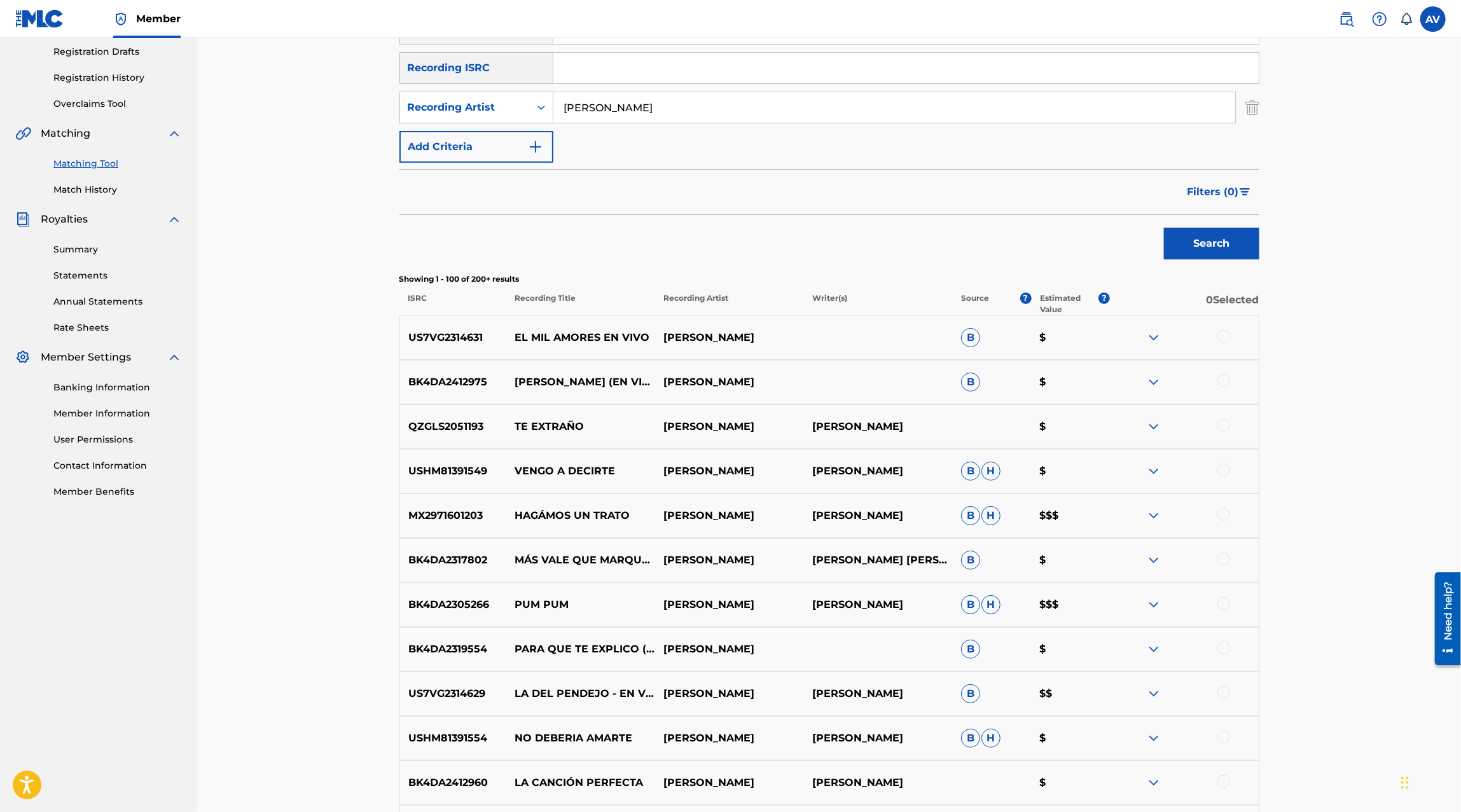
scroll to position [0, 0]
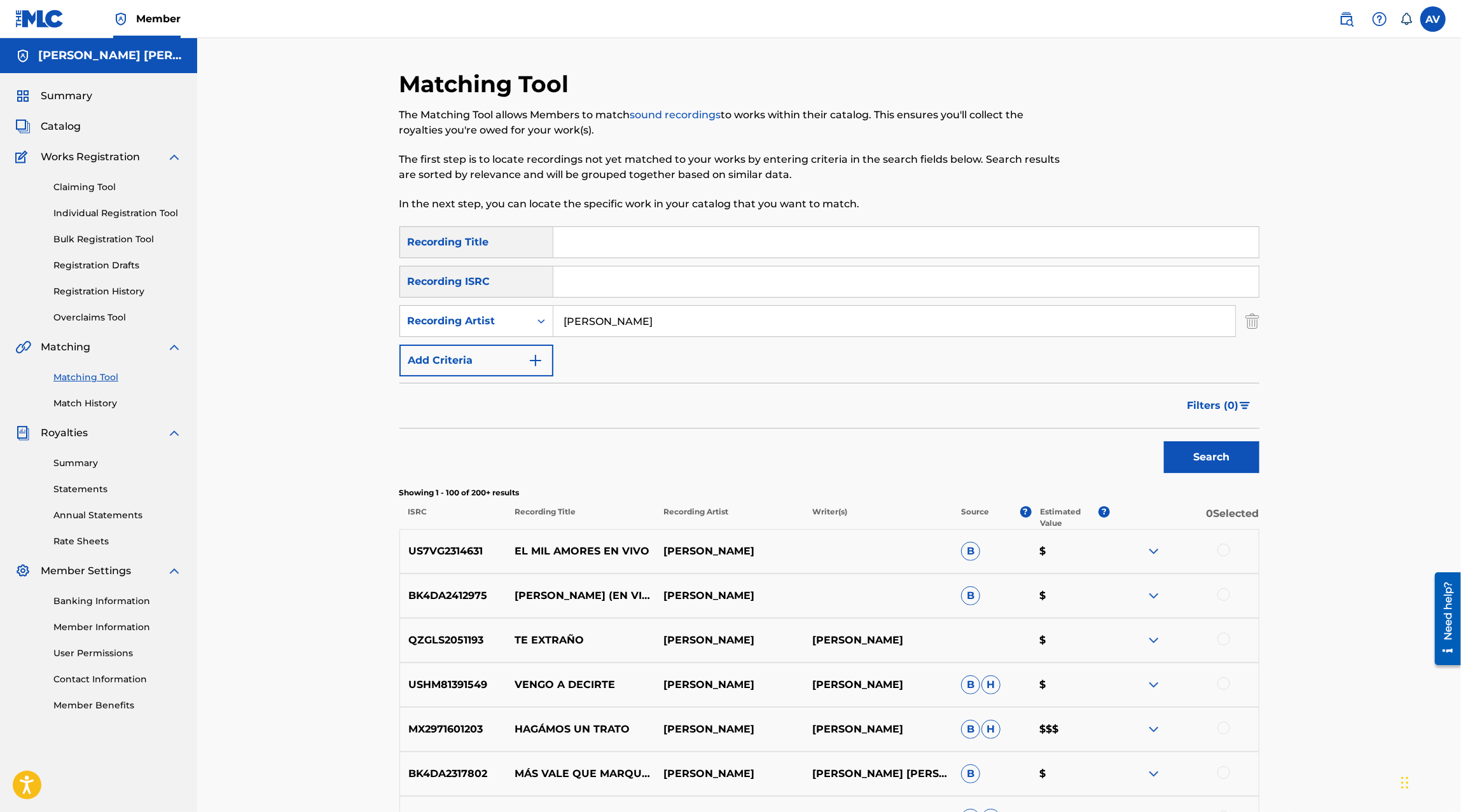
click at [607, 319] on input "[PERSON_NAME]" at bounding box center [894, 321] width 682 height 31
click at [1164, 441] on button "Search" at bounding box center [1211, 457] width 95 height 32
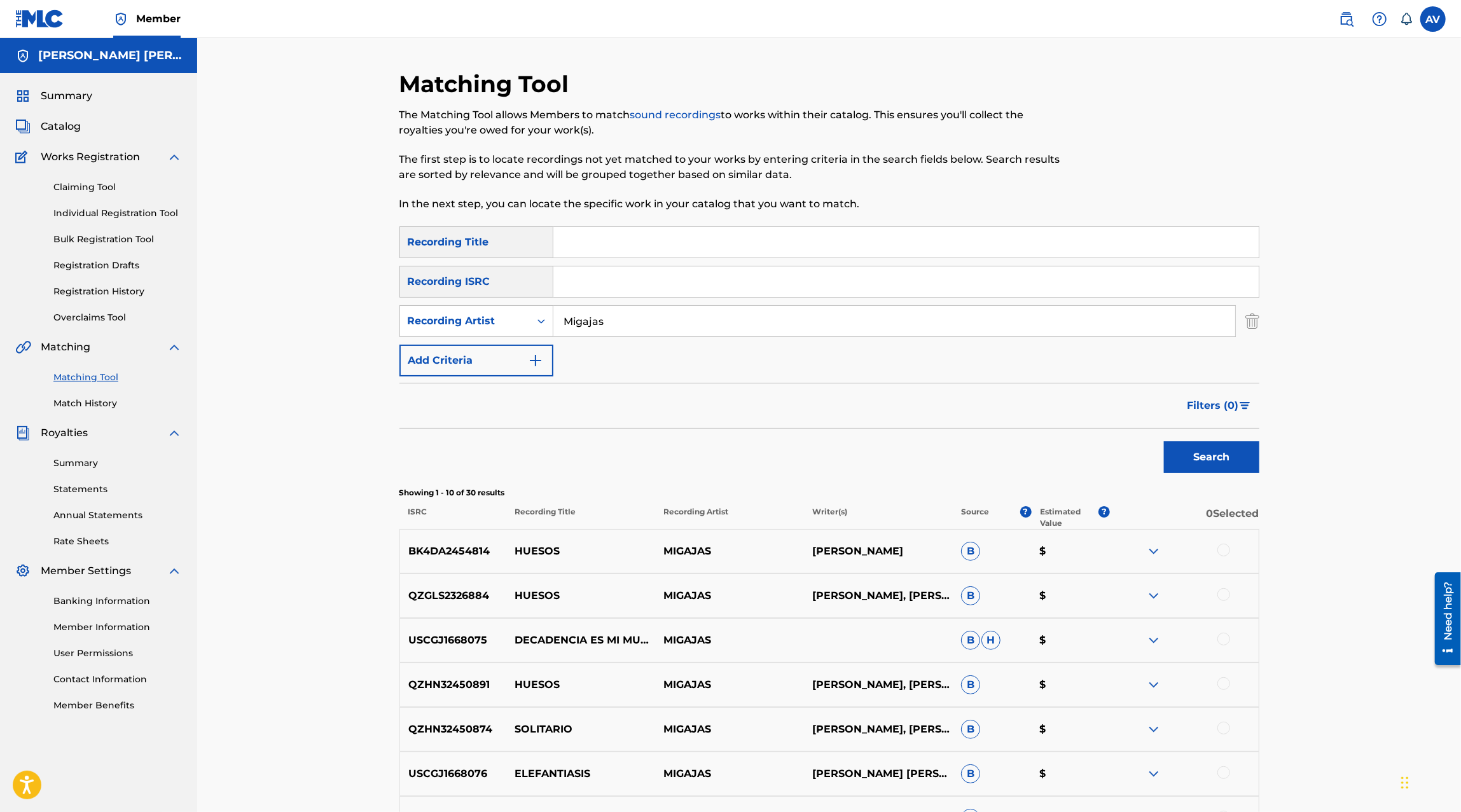
click at [685, 326] on input "Migajas" at bounding box center [894, 321] width 682 height 31
click at [1164, 441] on button "Search" at bounding box center [1211, 457] width 95 height 32
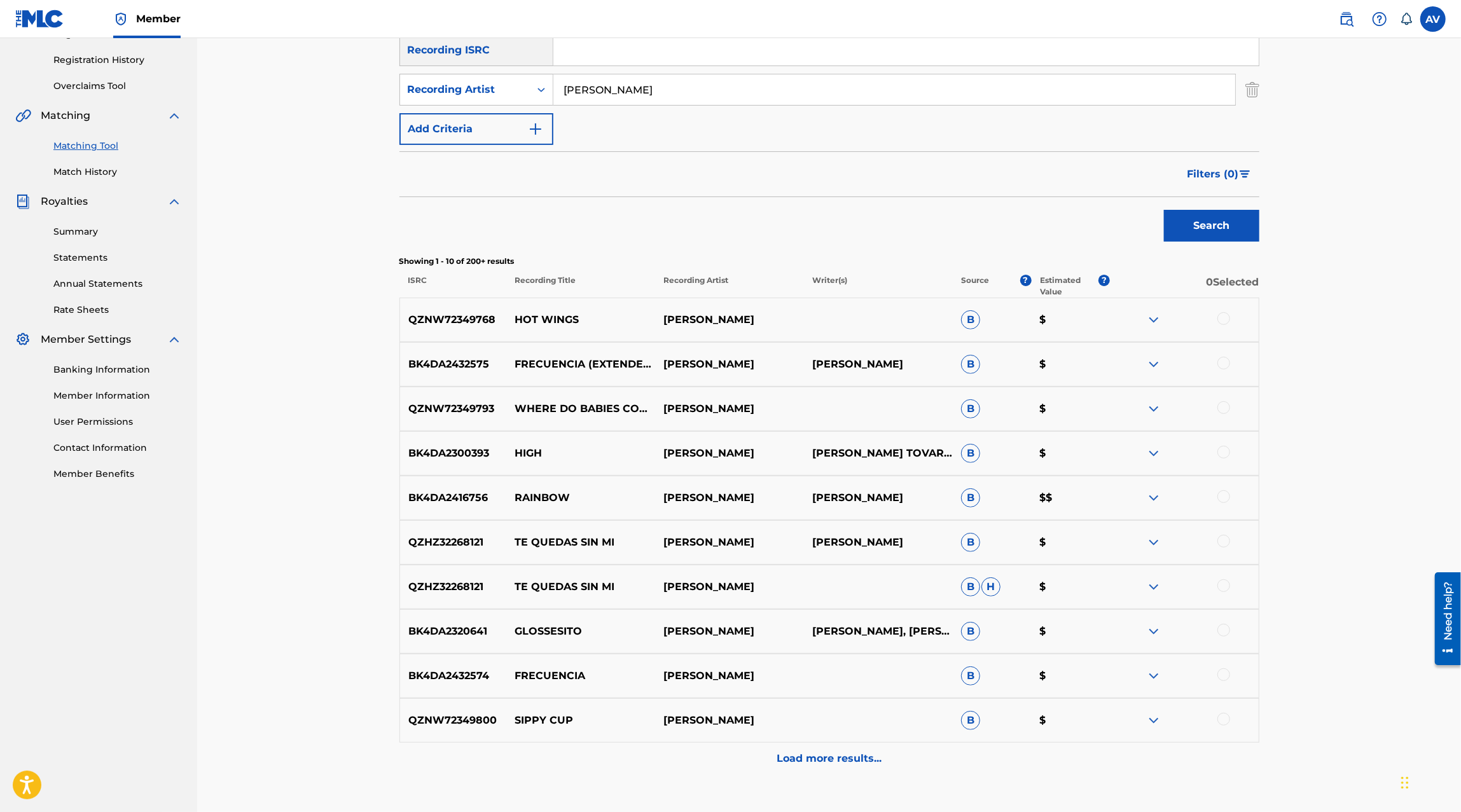
scroll to position [233, 0]
click at [1159, 499] on img at bounding box center [1153, 496] width 15 height 15
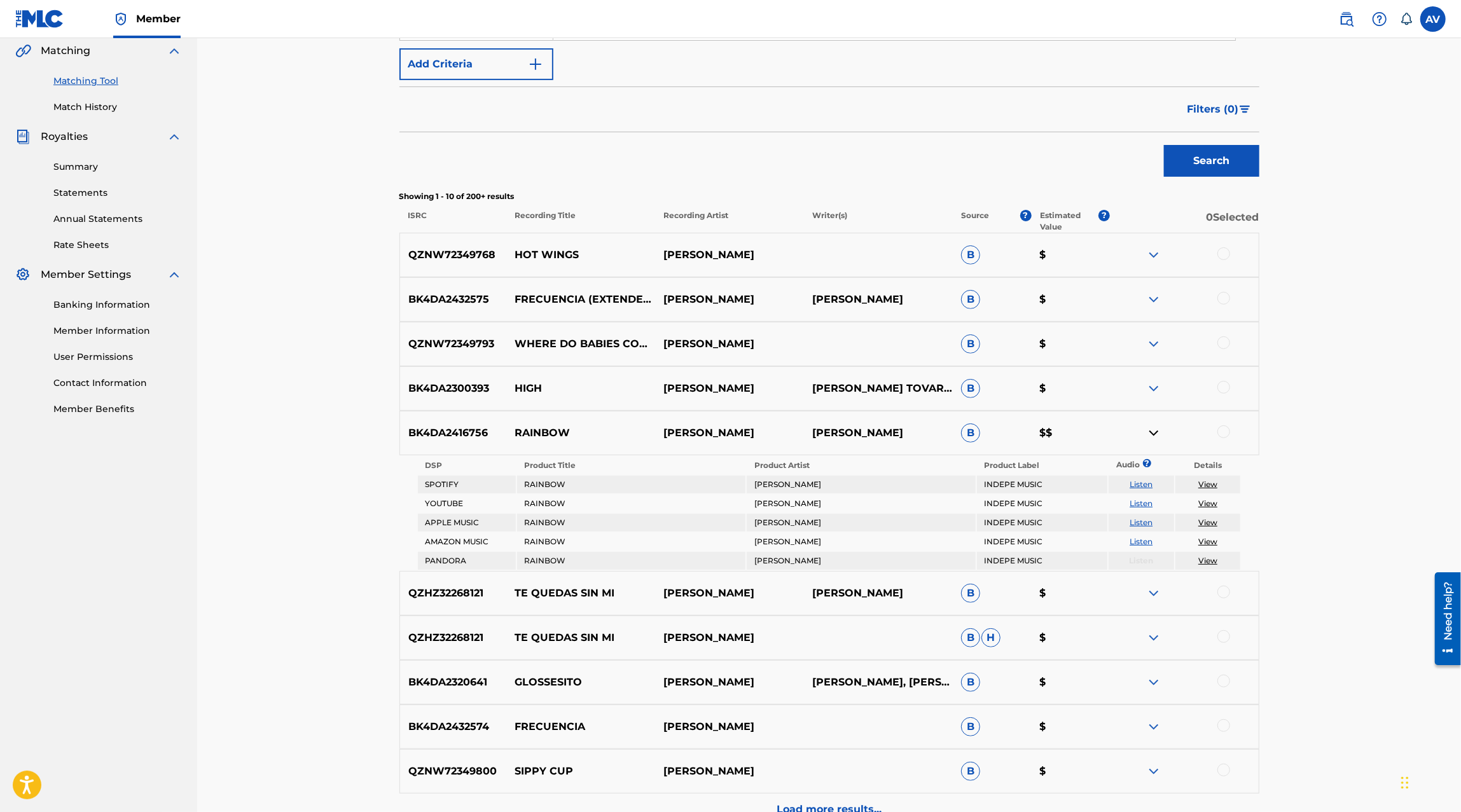
scroll to position [433, 0]
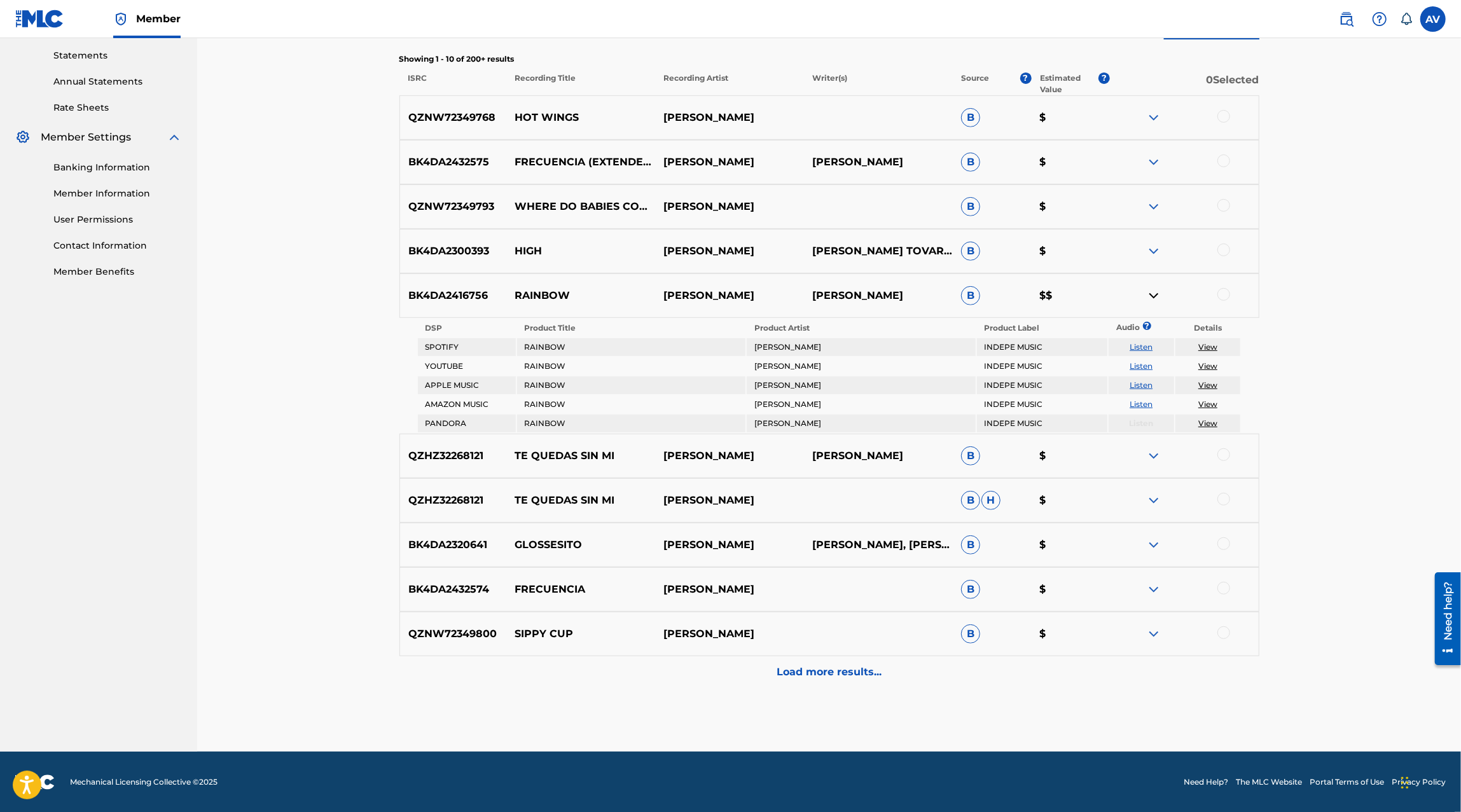
click at [880, 659] on div "Load more results..." at bounding box center [829, 672] width 859 height 32
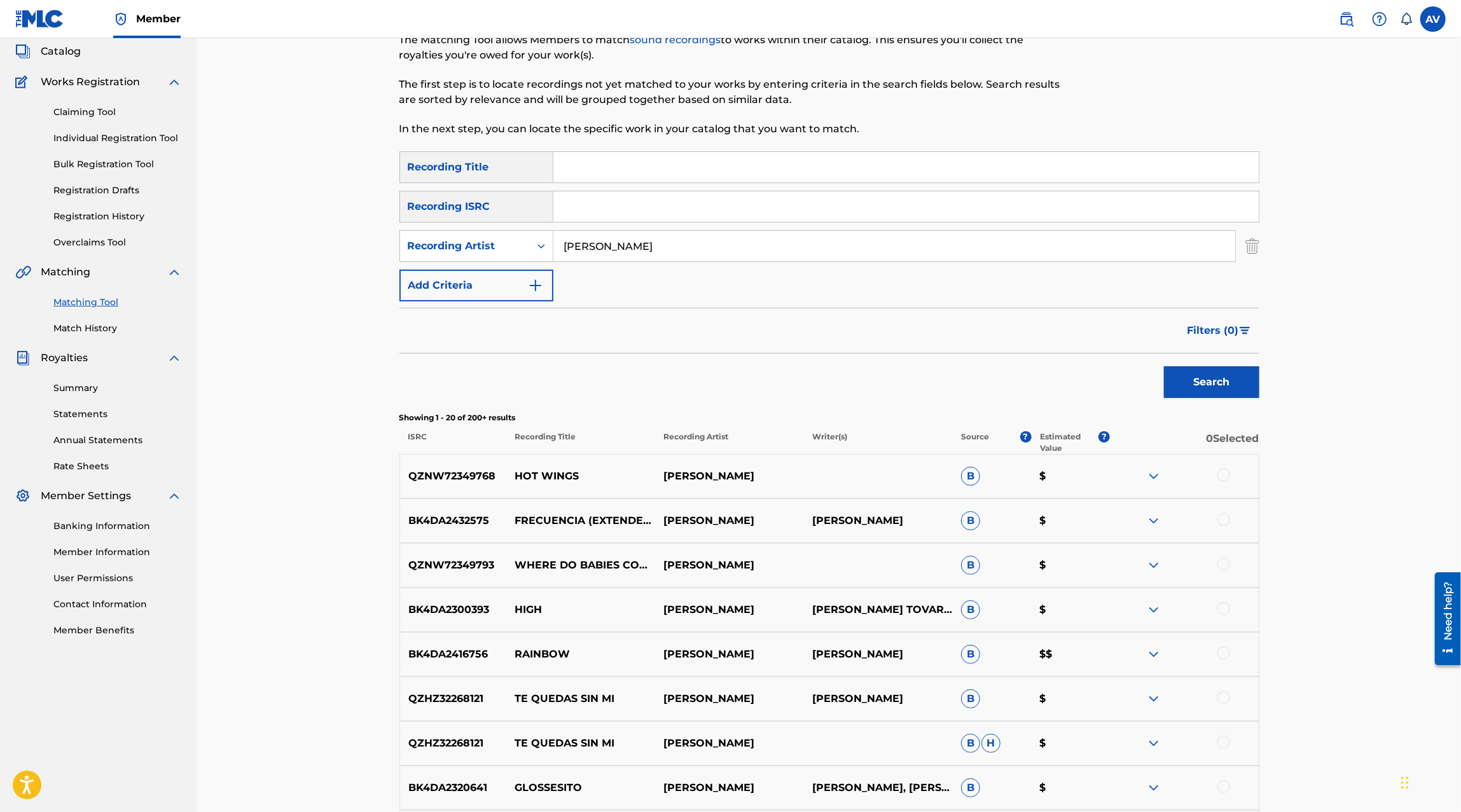
scroll to position [0, 0]
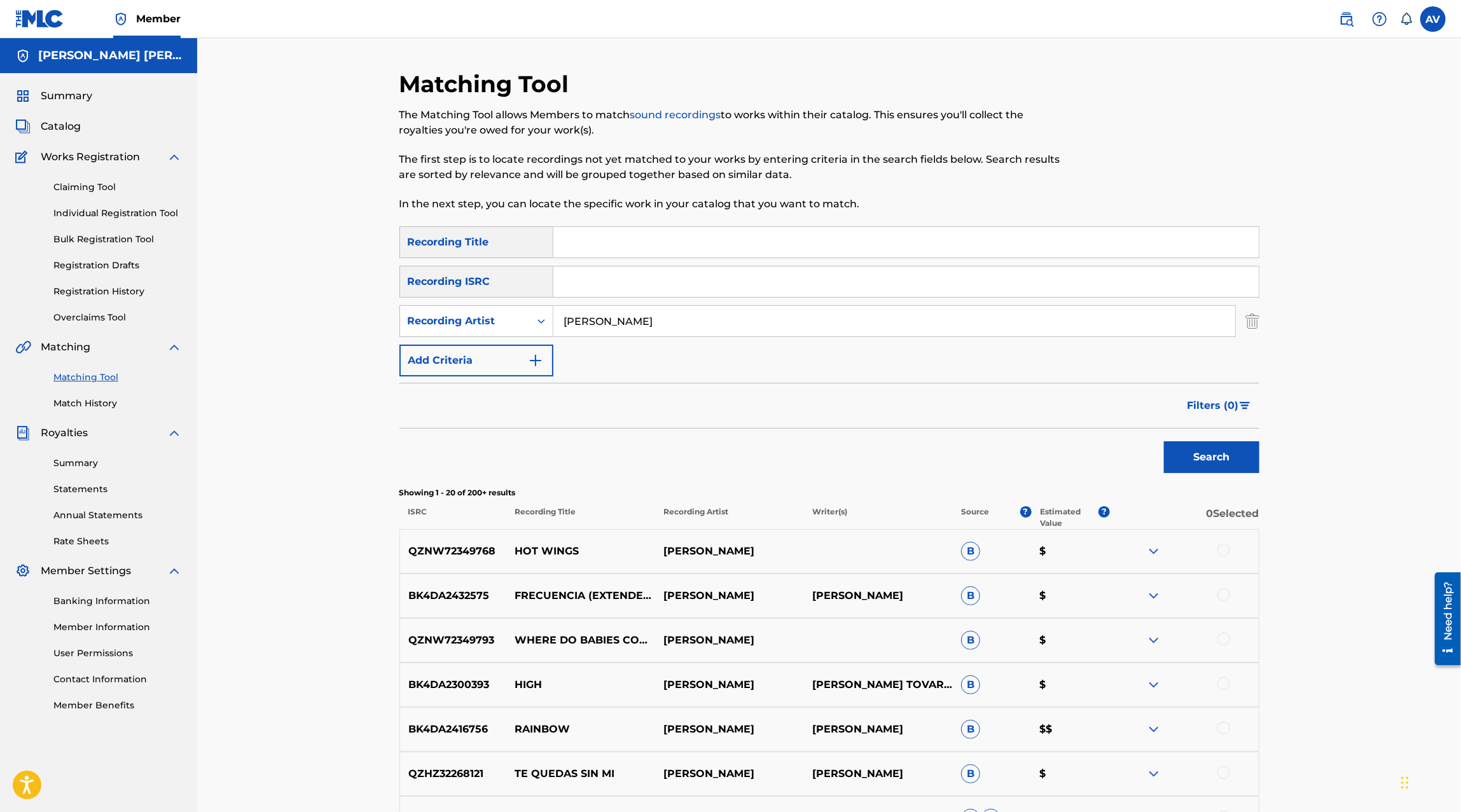
click at [604, 306] on input "[PERSON_NAME]" at bounding box center [894, 321] width 682 height 31
type input "[PERSON_NAME]"
click at [1164, 441] on button "Search" at bounding box center [1211, 457] width 95 height 32
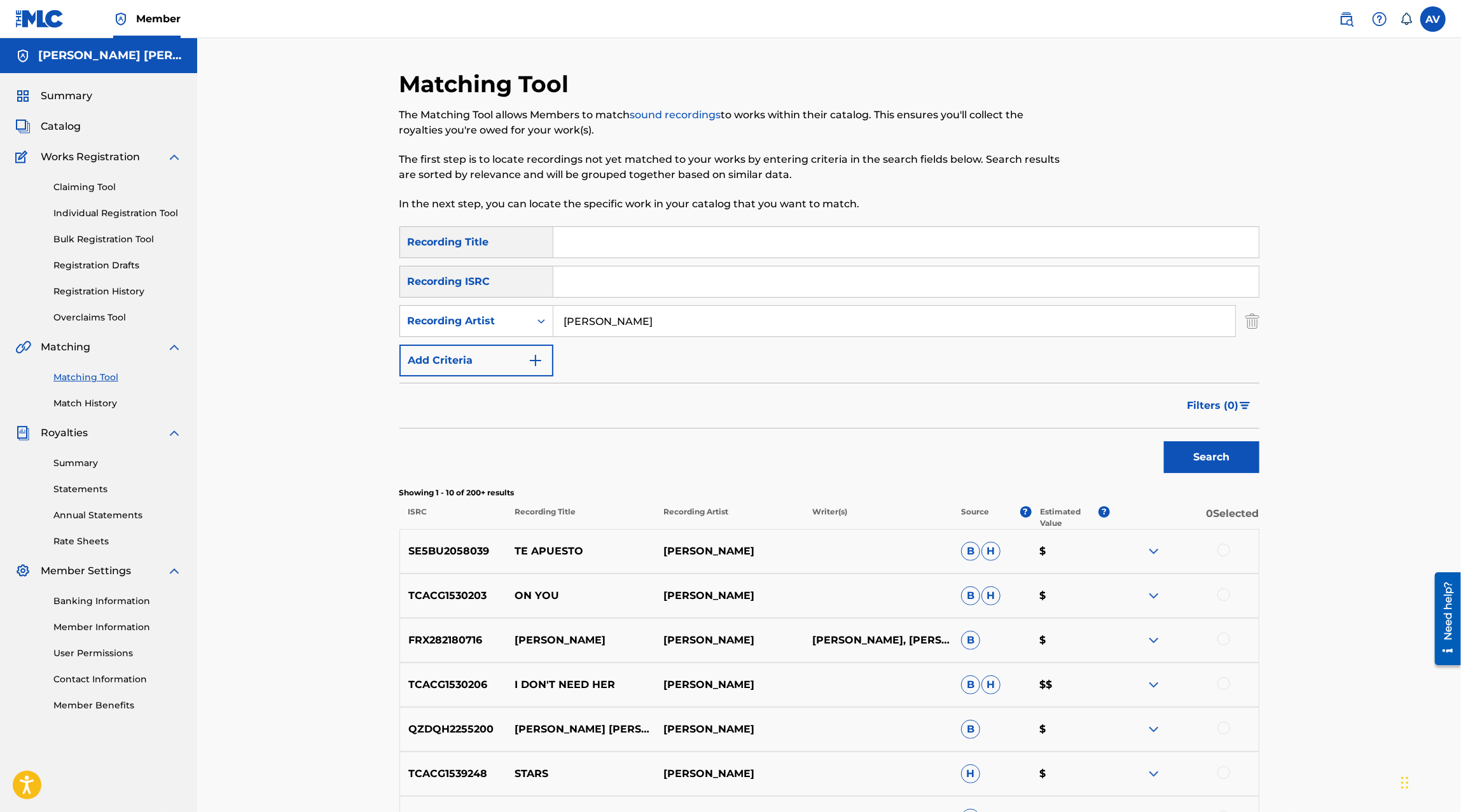
click at [588, 221] on div "Matching Tool The Matching Tool allows Members to match sound recordings to wor…" at bounding box center [730, 148] width 662 height 157
click at [582, 250] on input "Search Form" at bounding box center [906, 243] width 705 height 31
type input "corresponda"
click at [1164, 441] on button "Search" at bounding box center [1211, 457] width 95 height 32
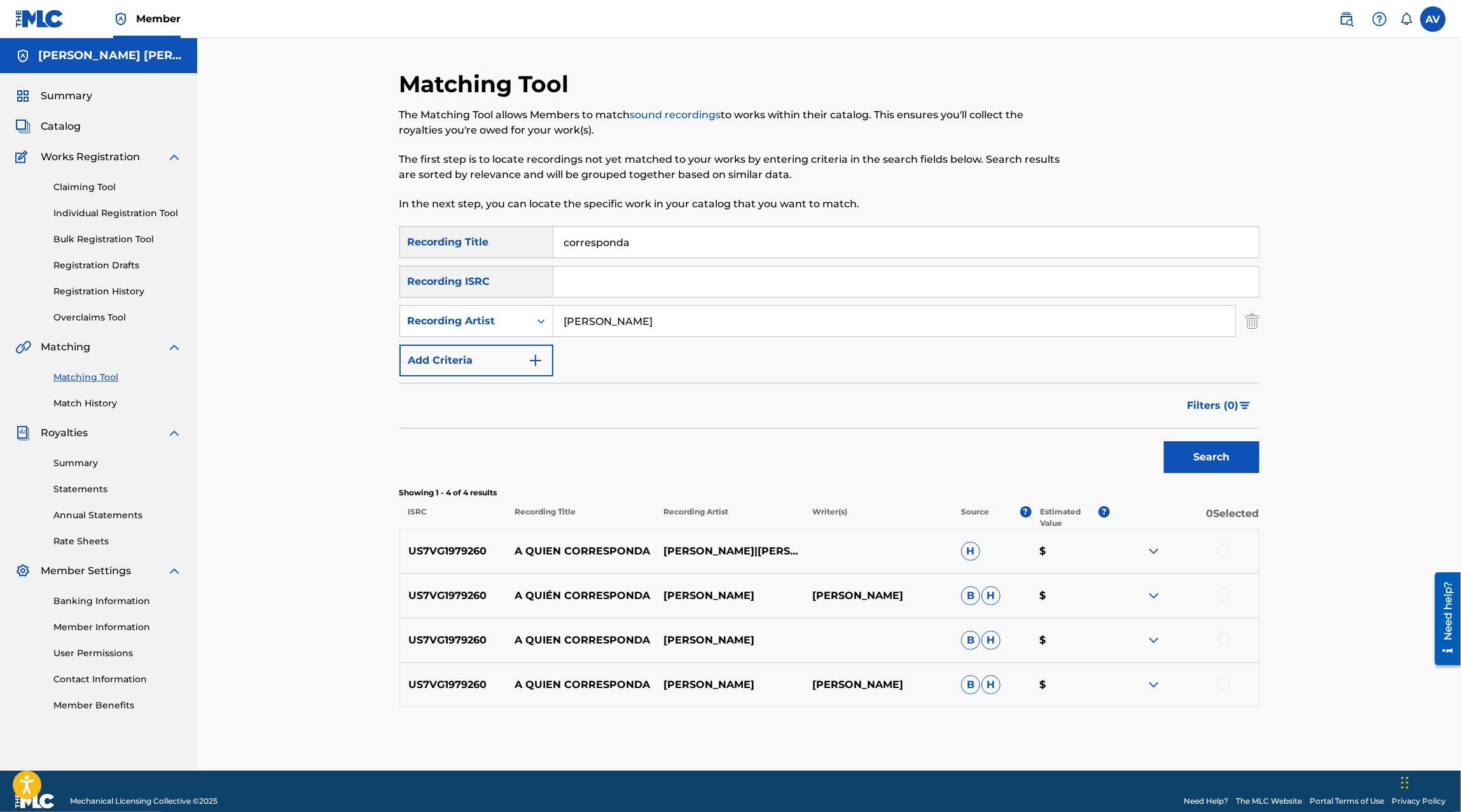
click at [1149, 551] on img at bounding box center [1153, 551] width 15 height 15
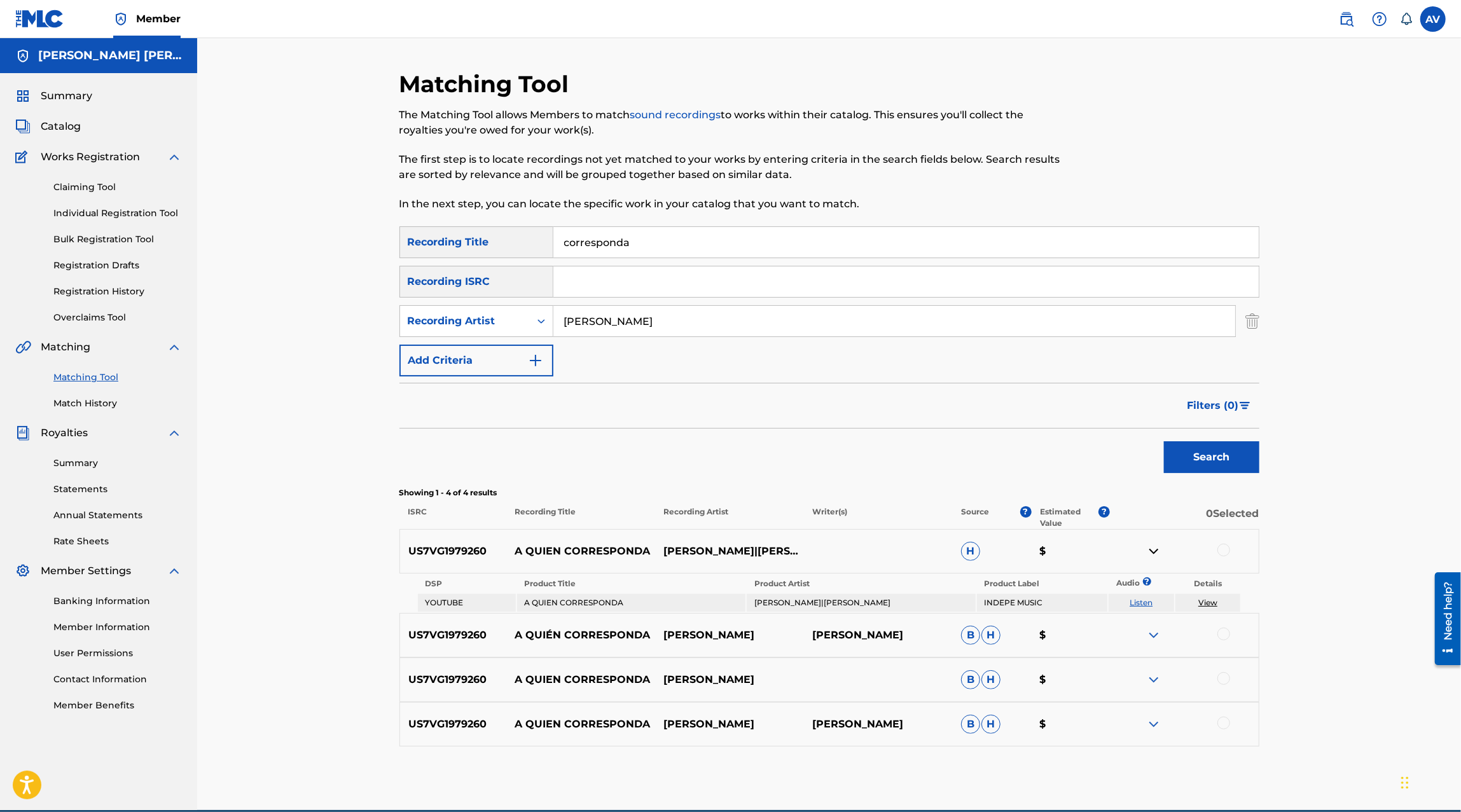
click at [598, 244] on input "corresponda" at bounding box center [906, 243] width 705 height 31
click at [623, 334] on input "[PERSON_NAME]" at bounding box center [894, 321] width 682 height 31
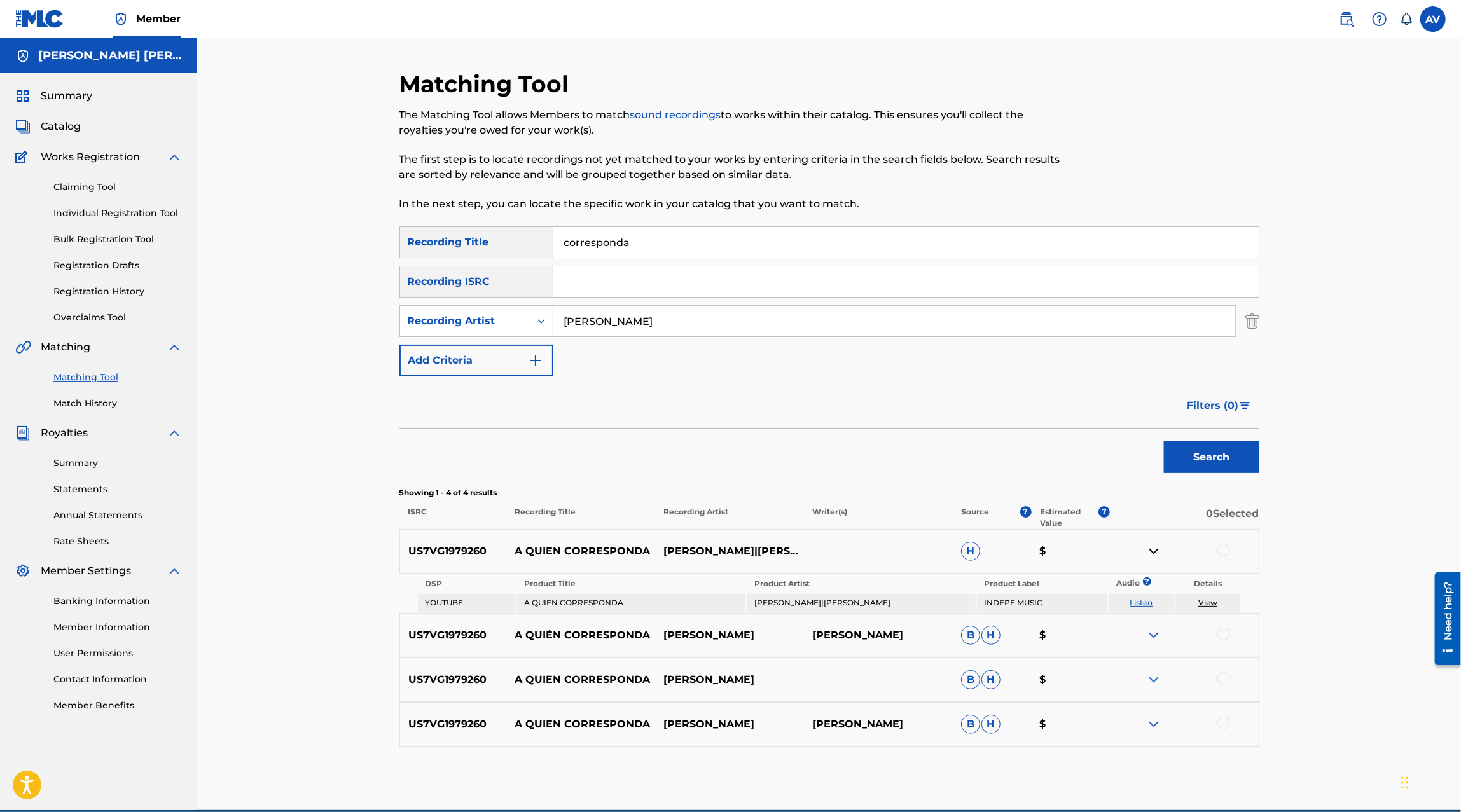
click at [623, 334] on input "[PERSON_NAME]" at bounding box center [894, 321] width 682 height 31
click at [590, 240] on input "corresponda" at bounding box center [906, 243] width 705 height 31
click at [591, 336] on input "[PERSON_NAME]" at bounding box center [894, 321] width 682 height 31
click at [603, 247] on input "corresponda" at bounding box center [906, 243] width 705 height 31
click at [604, 320] on input "[PERSON_NAME]" at bounding box center [894, 321] width 682 height 31
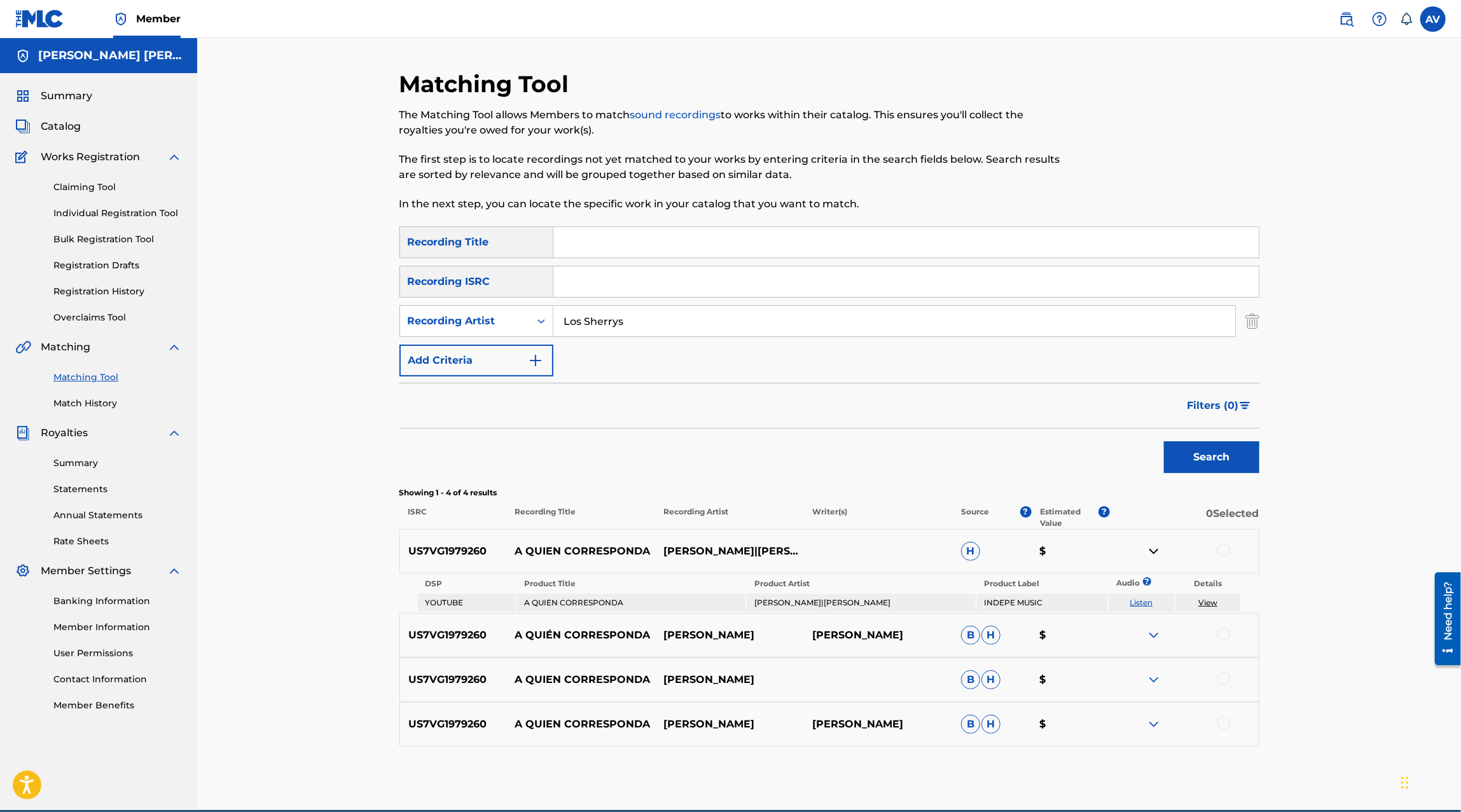
type input "Los Sherrys"
click at [1164, 441] on button "Search" at bounding box center [1211, 457] width 95 height 32
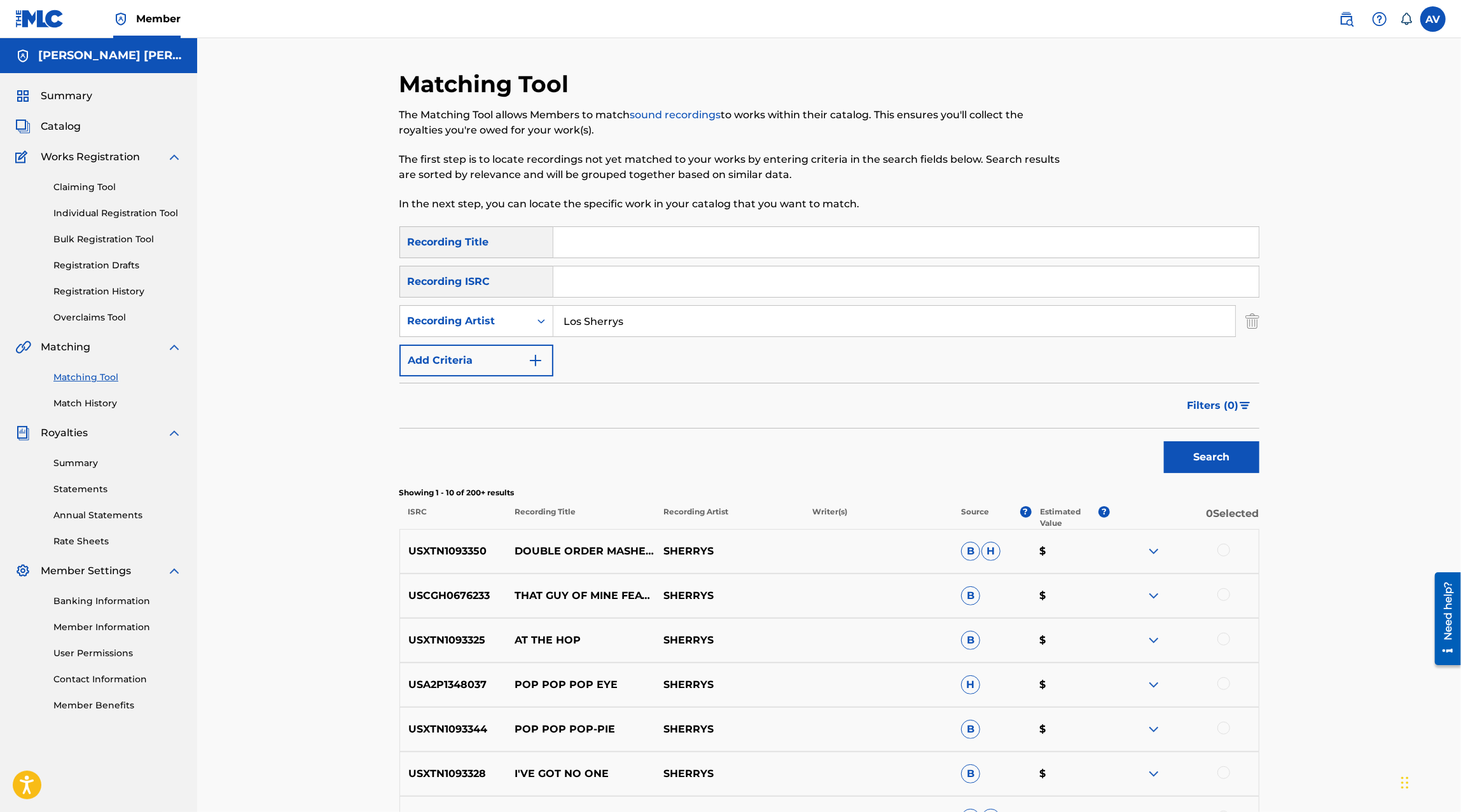
click at [618, 320] on input "Los Sherrys" at bounding box center [894, 321] width 682 height 31
click at [1164, 441] on button "Search" at bounding box center [1211, 457] width 95 height 32
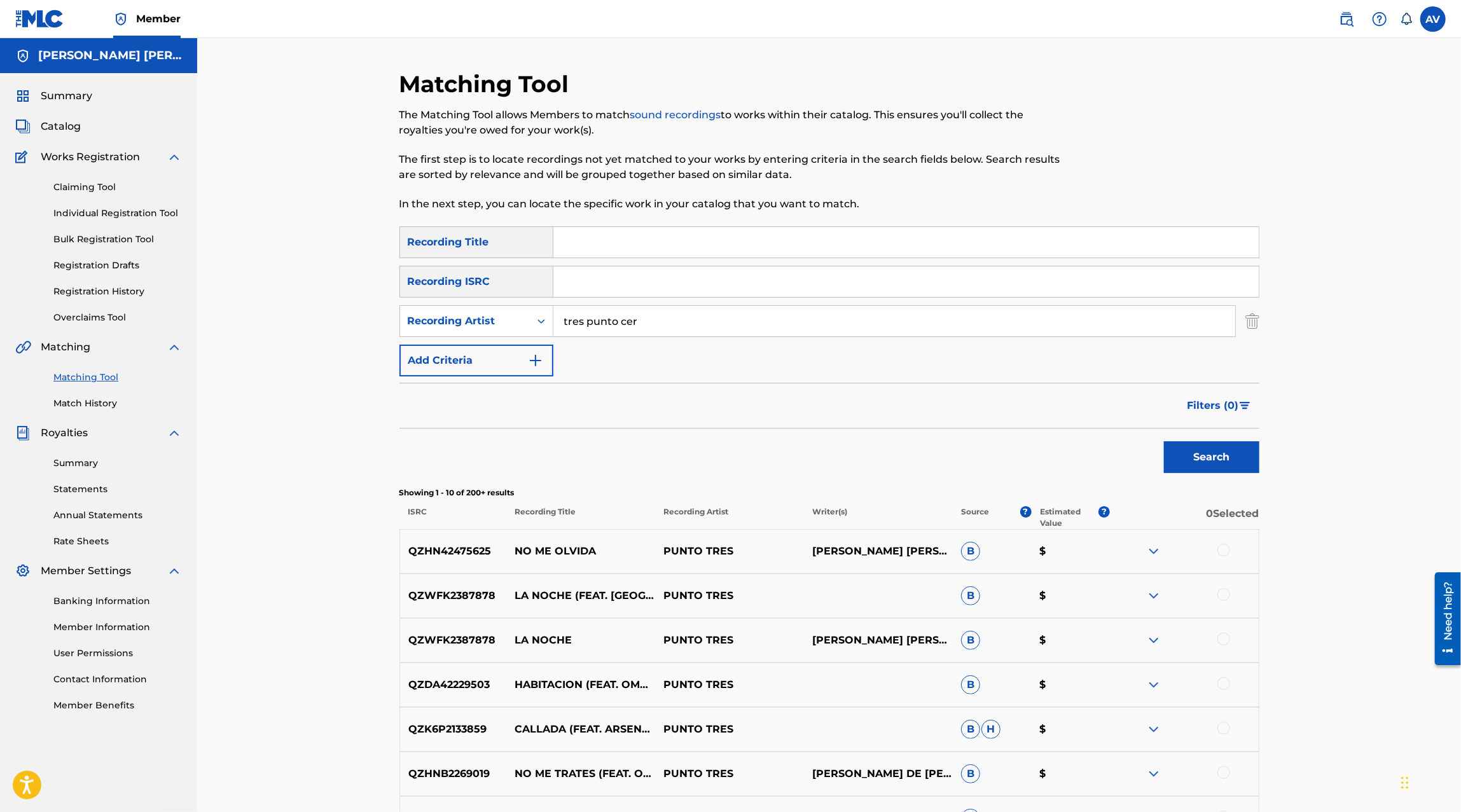
click at [618, 320] on input "tres punto cer" at bounding box center [894, 321] width 682 height 31
type input "tres punto cer0"
click at [1164, 441] on button "Search" at bounding box center [1211, 457] width 95 height 32
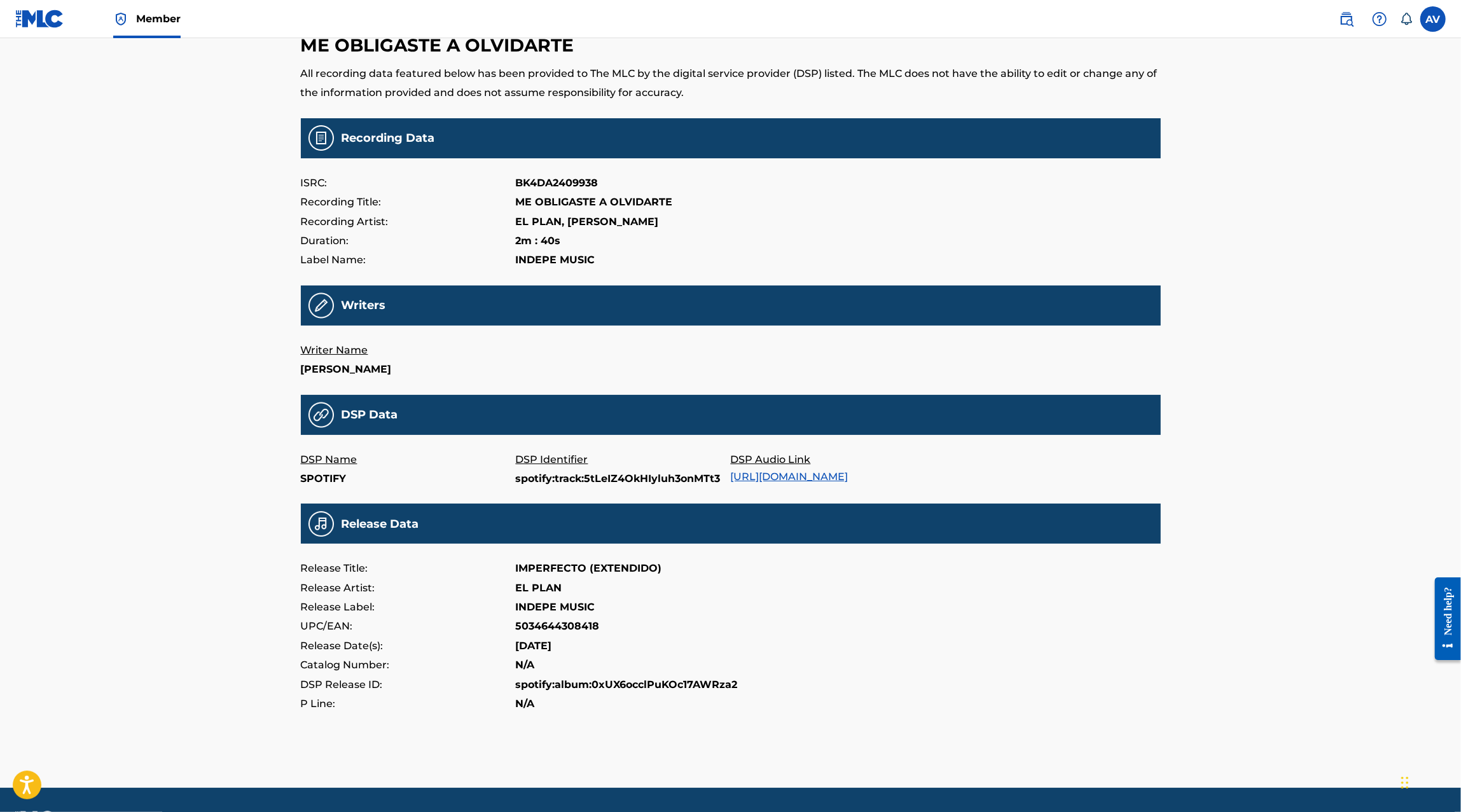
scroll to position [38, 0]
